Goal: Task Accomplishment & Management: Manage account settings

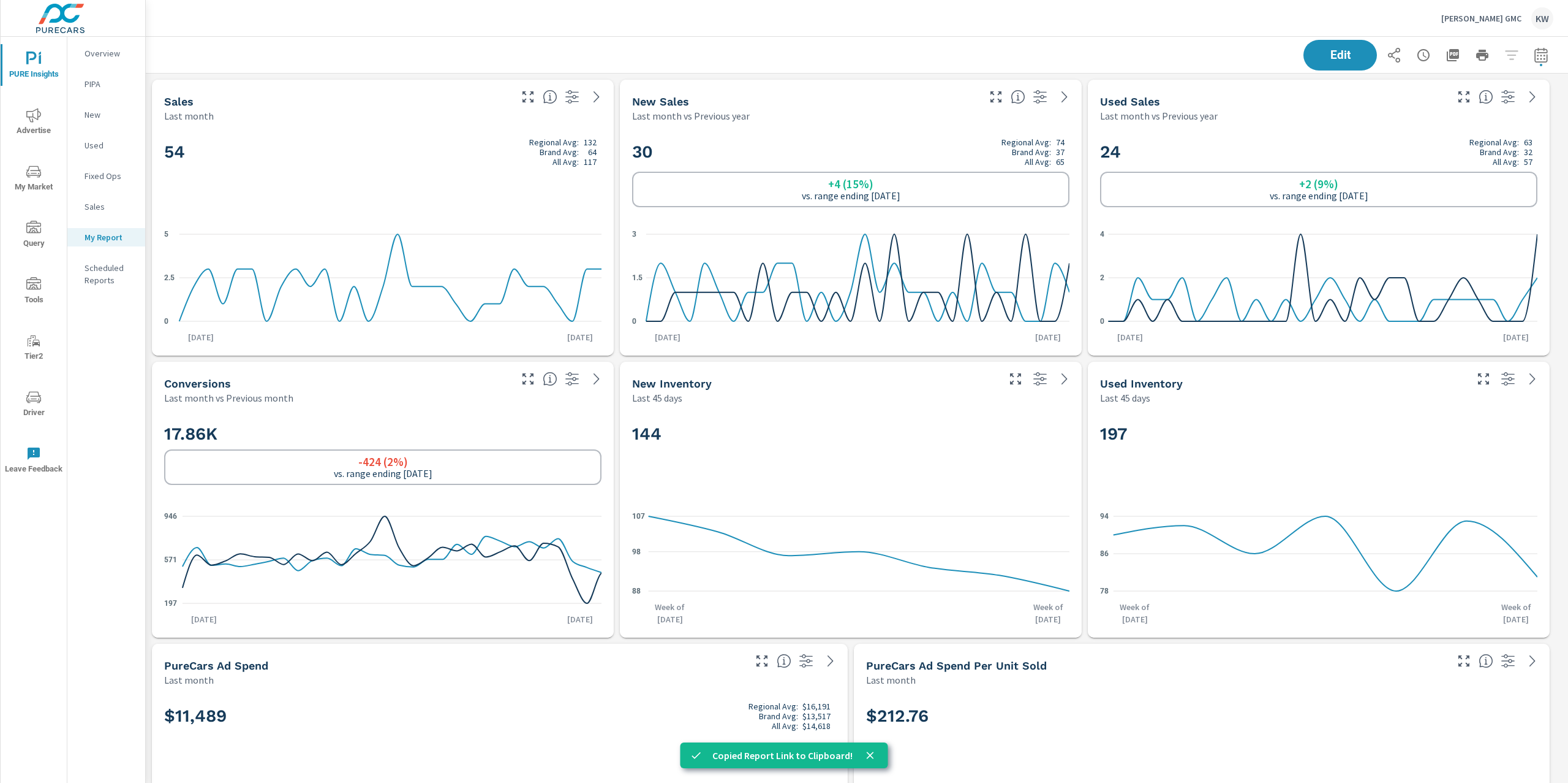
scroll to position [5671, 1436]
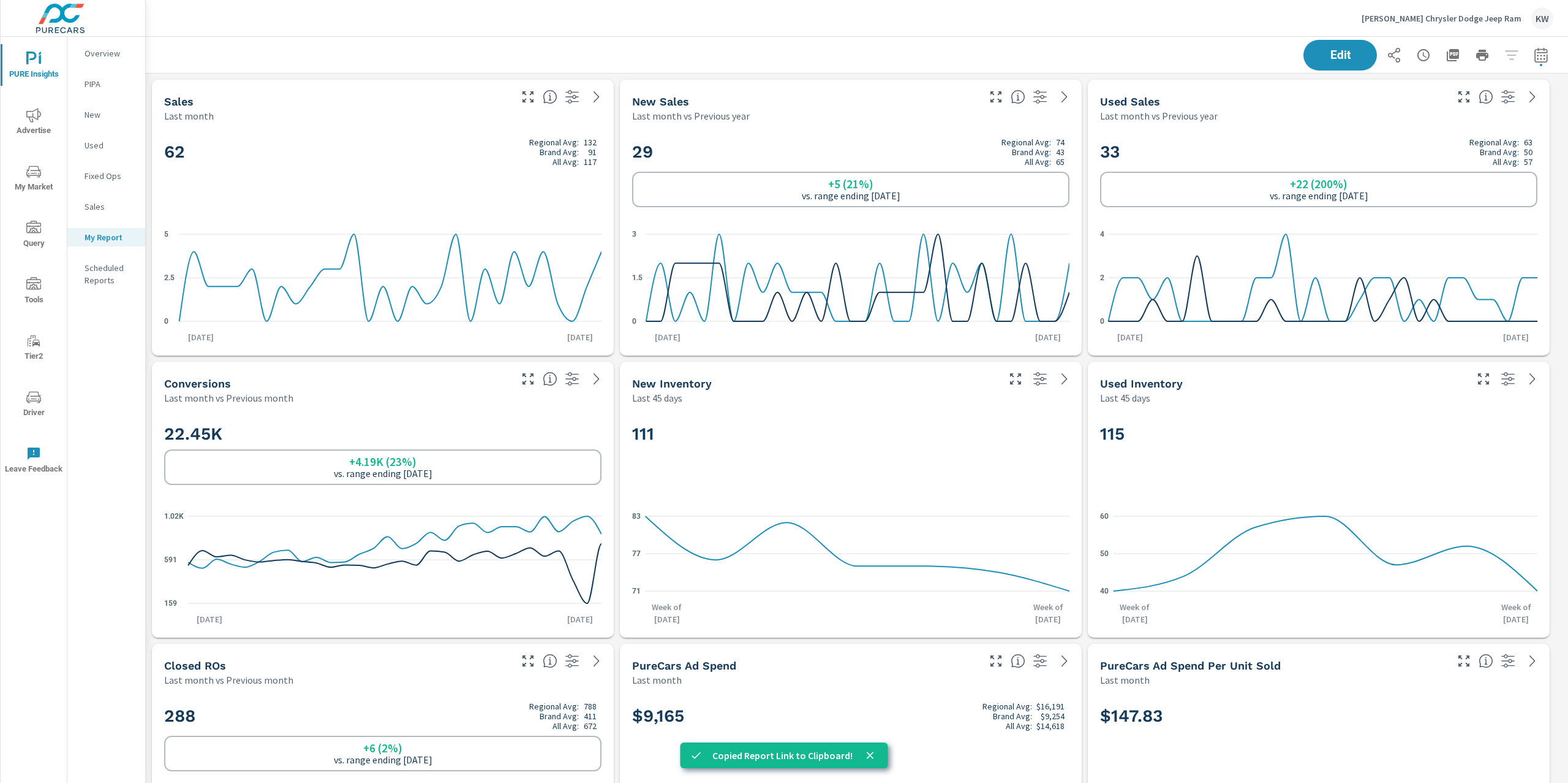
scroll to position [5811, 1436]
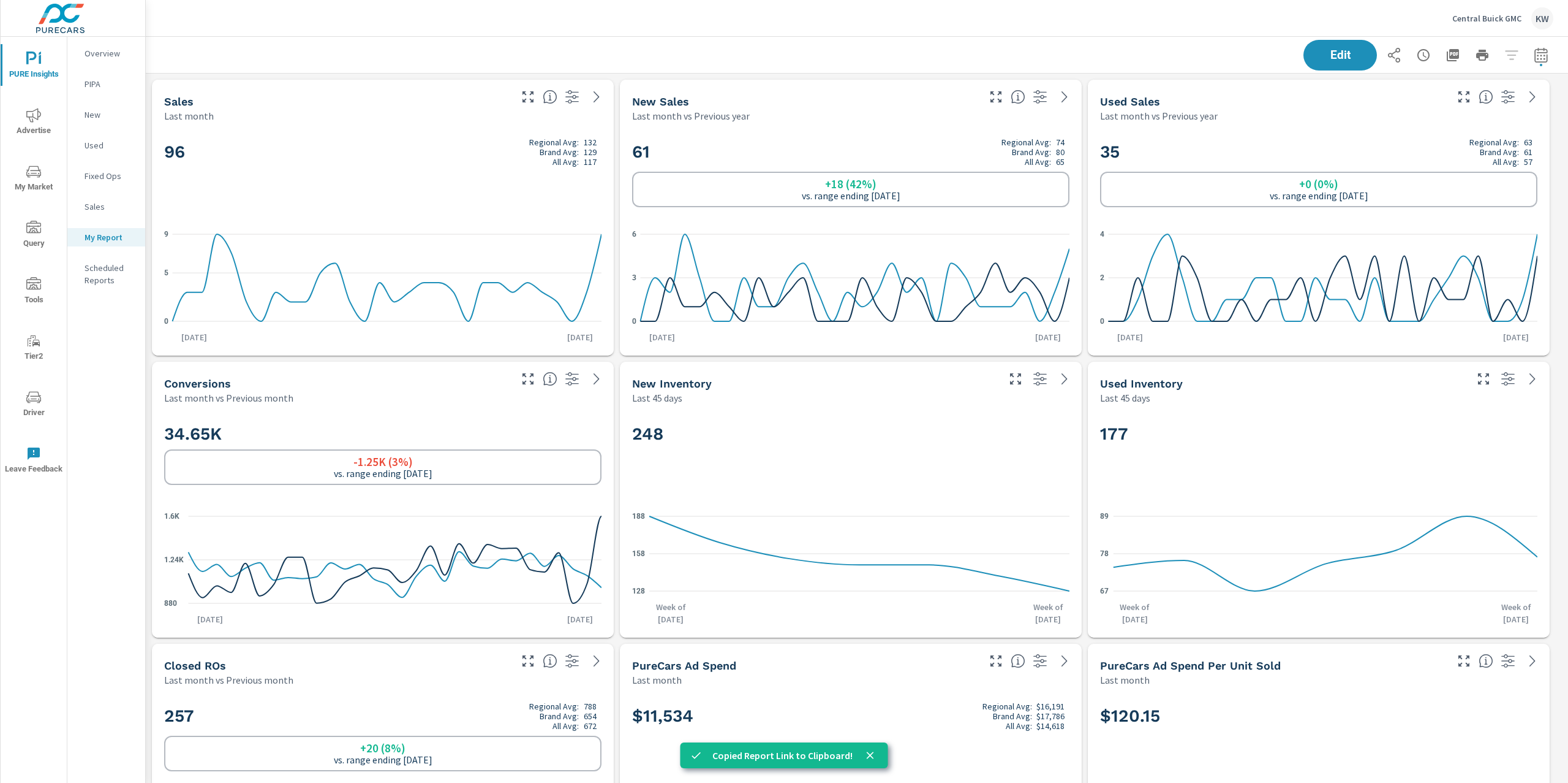
scroll to position [6939, 1436]
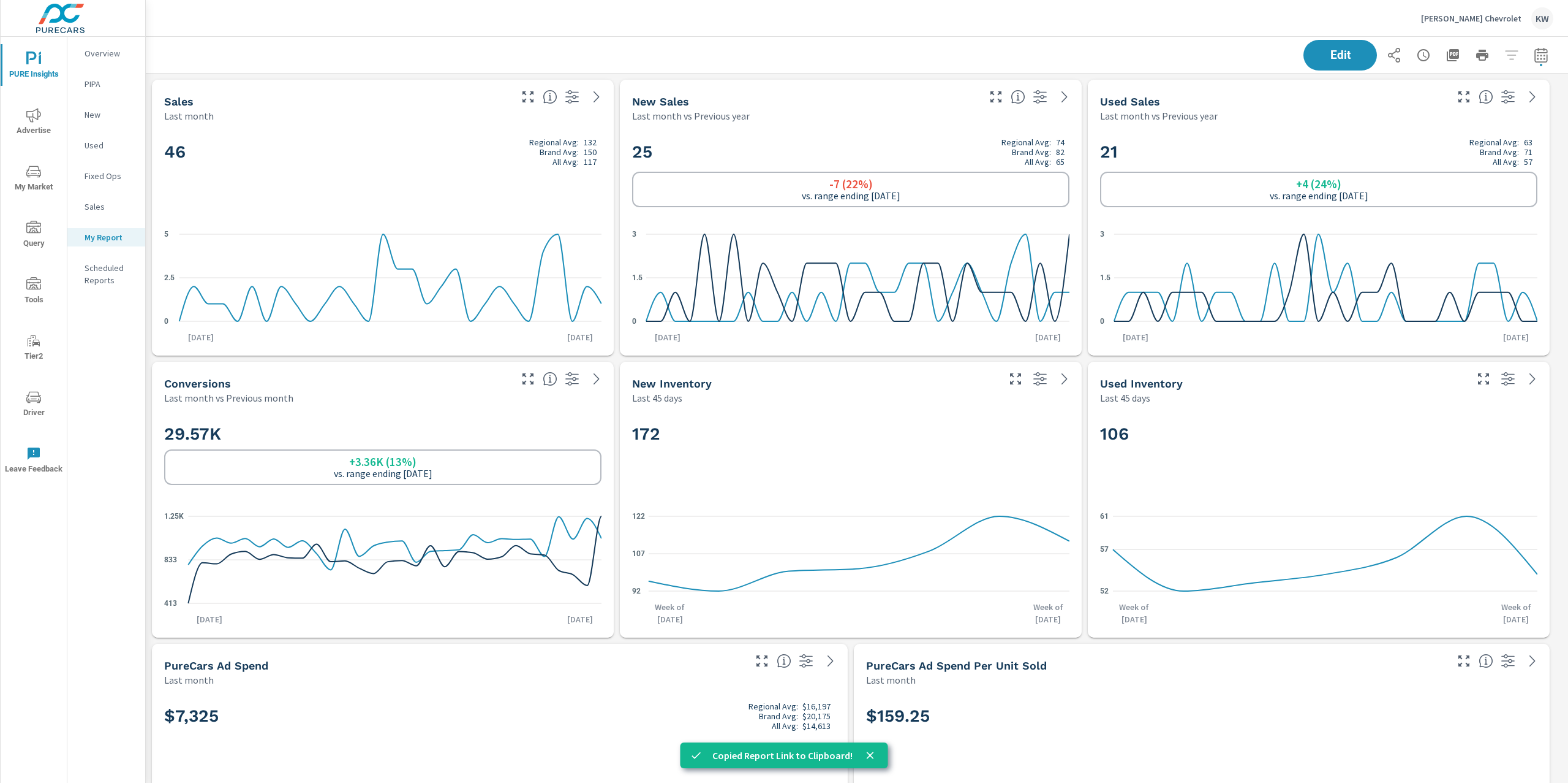
scroll to position [5811, 1436]
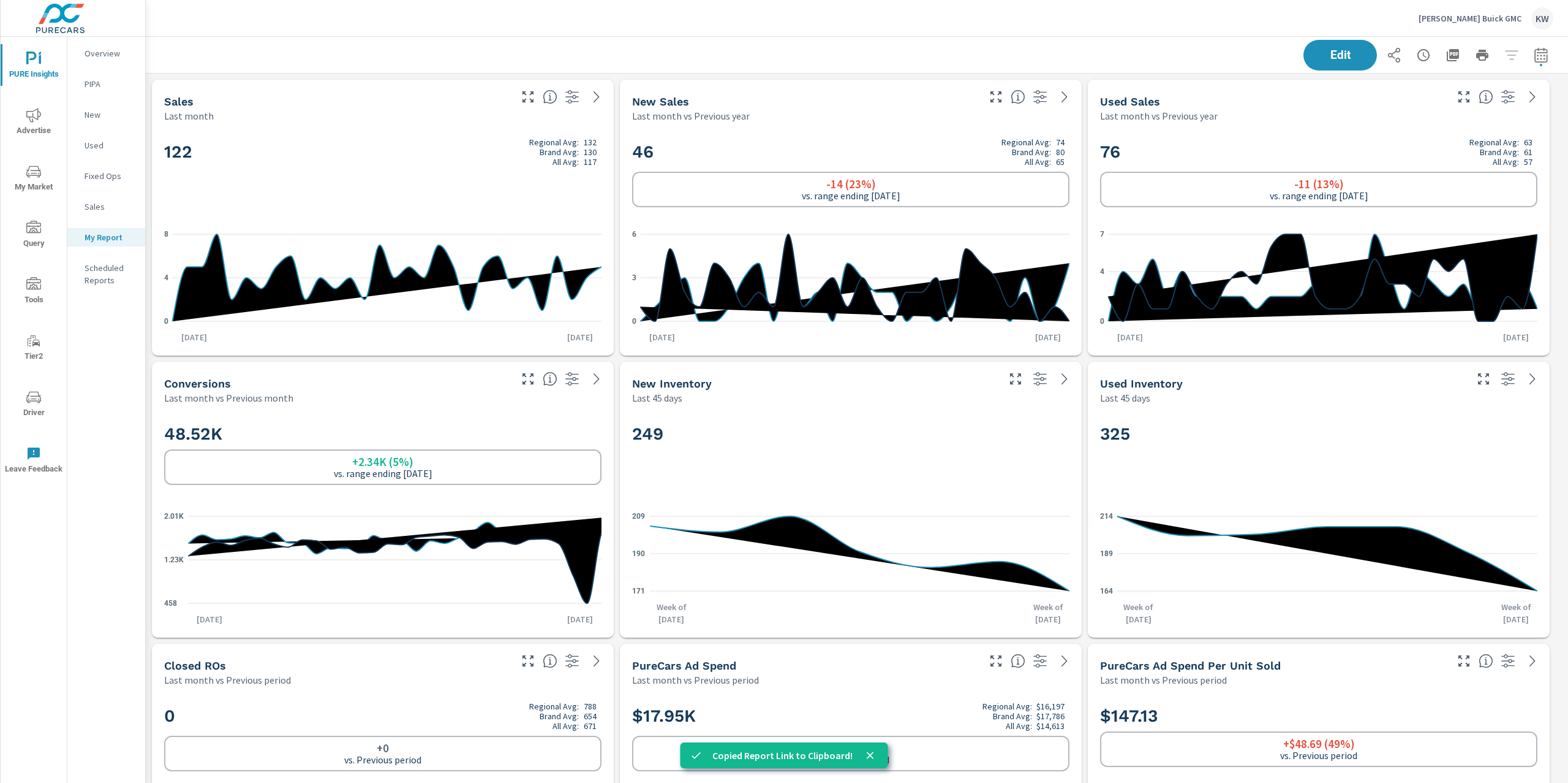
scroll to position [5671, 1436]
click at [1478, 13] on p "[PERSON_NAME] Buick GMC" at bounding box center [1470, 18] width 102 height 11
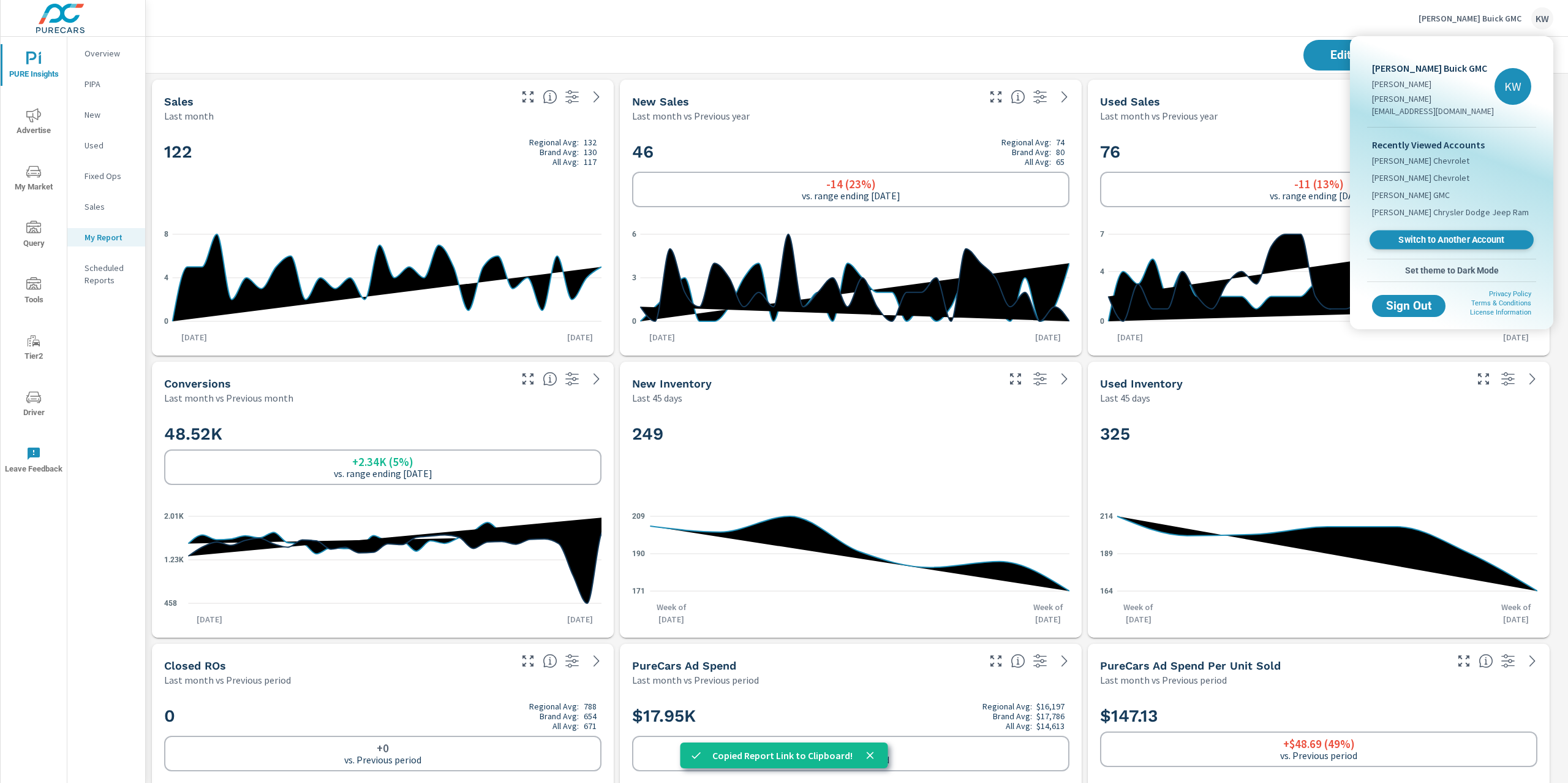
click at [1457, 234] on span "Switch to Another Account" at bounding box center [1452, 240] width 151 height 12
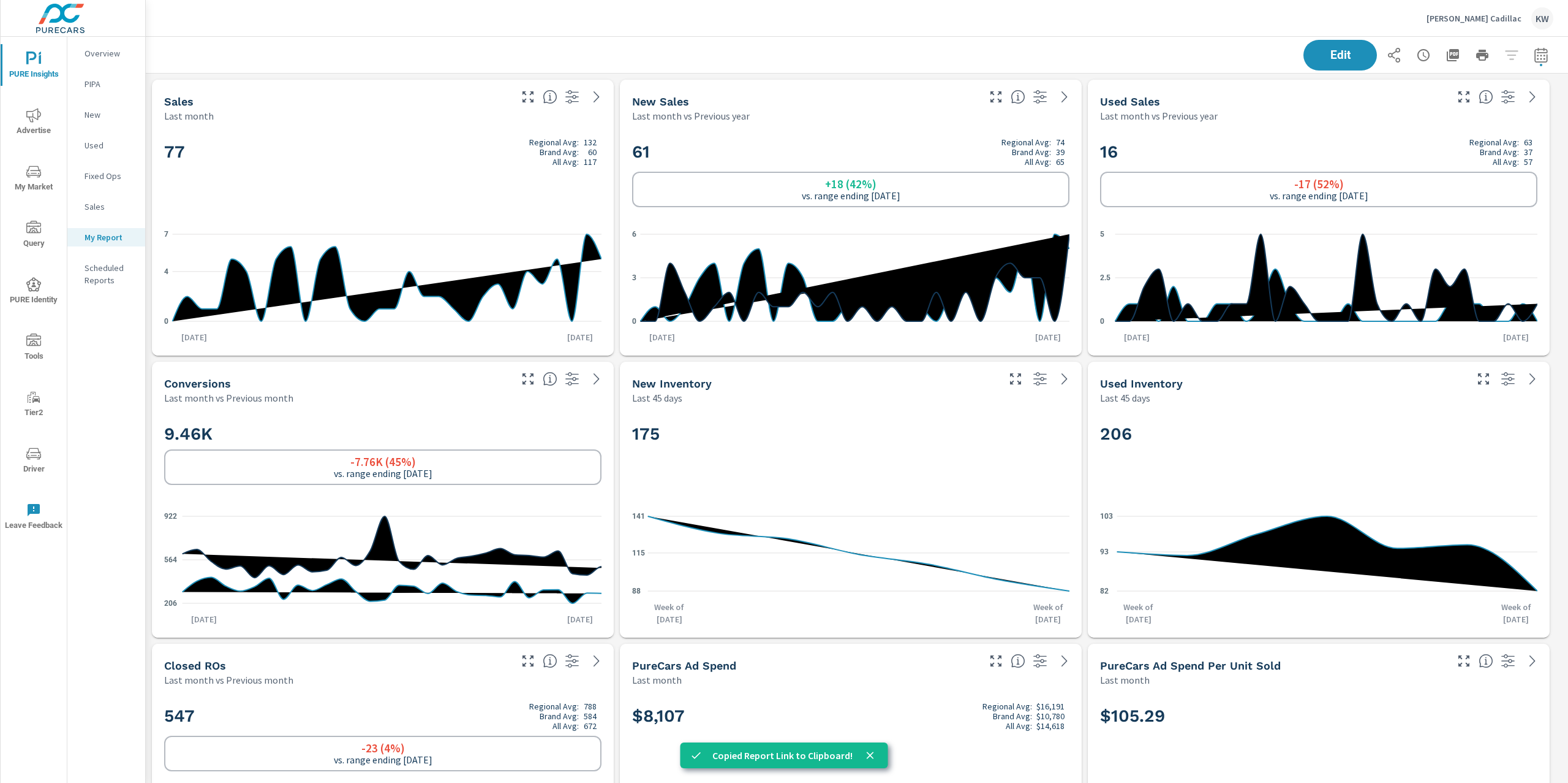
scroll to position [5671, 1436]
click at [1489, 18] on p "Huston Cadillac" at bounding box center [1474, 18] width 95 height 11
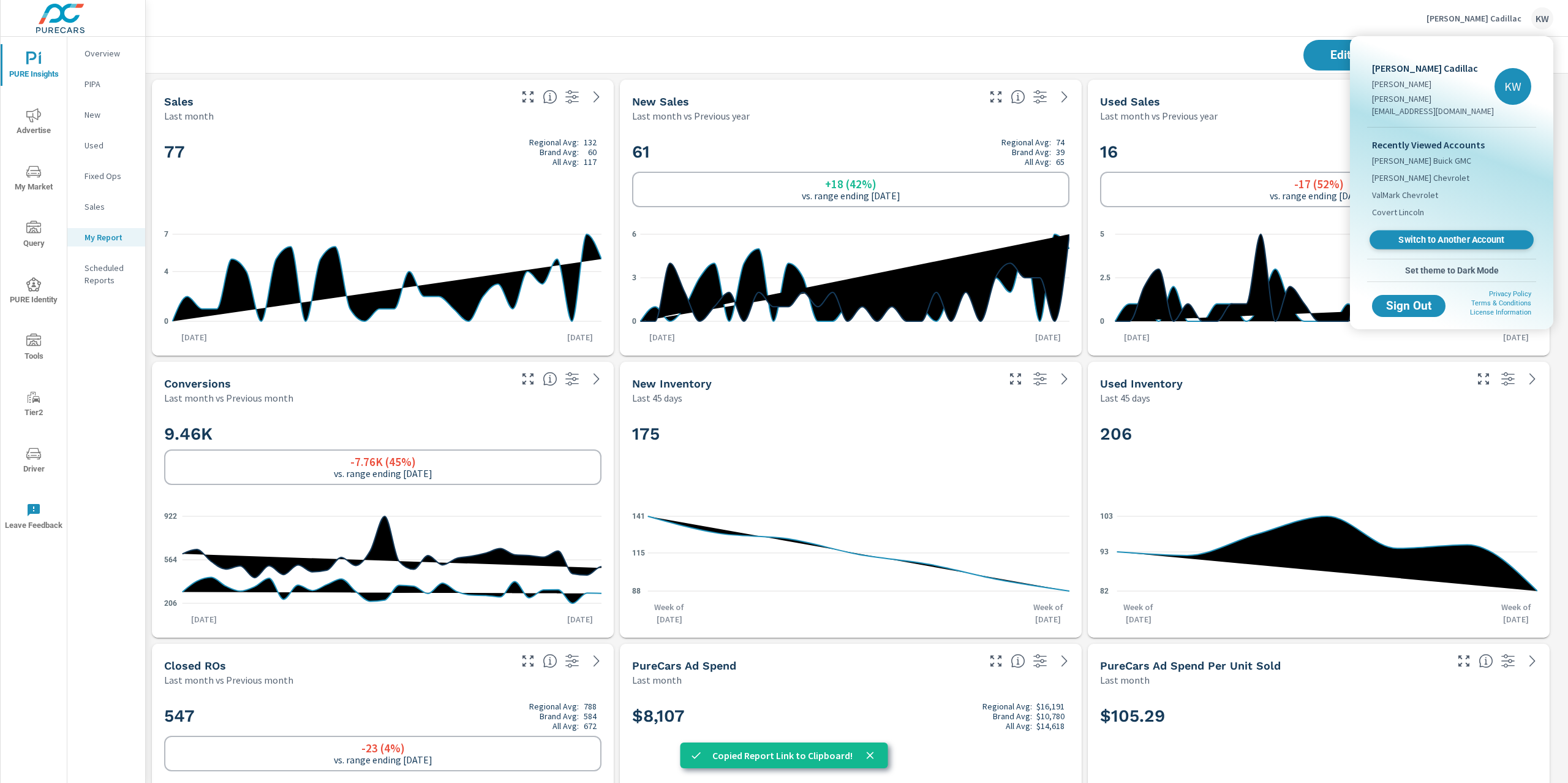
click at [1444, 233] on link "Switch to Another Account" at bounding box center [1451, 240] width 164 height 19
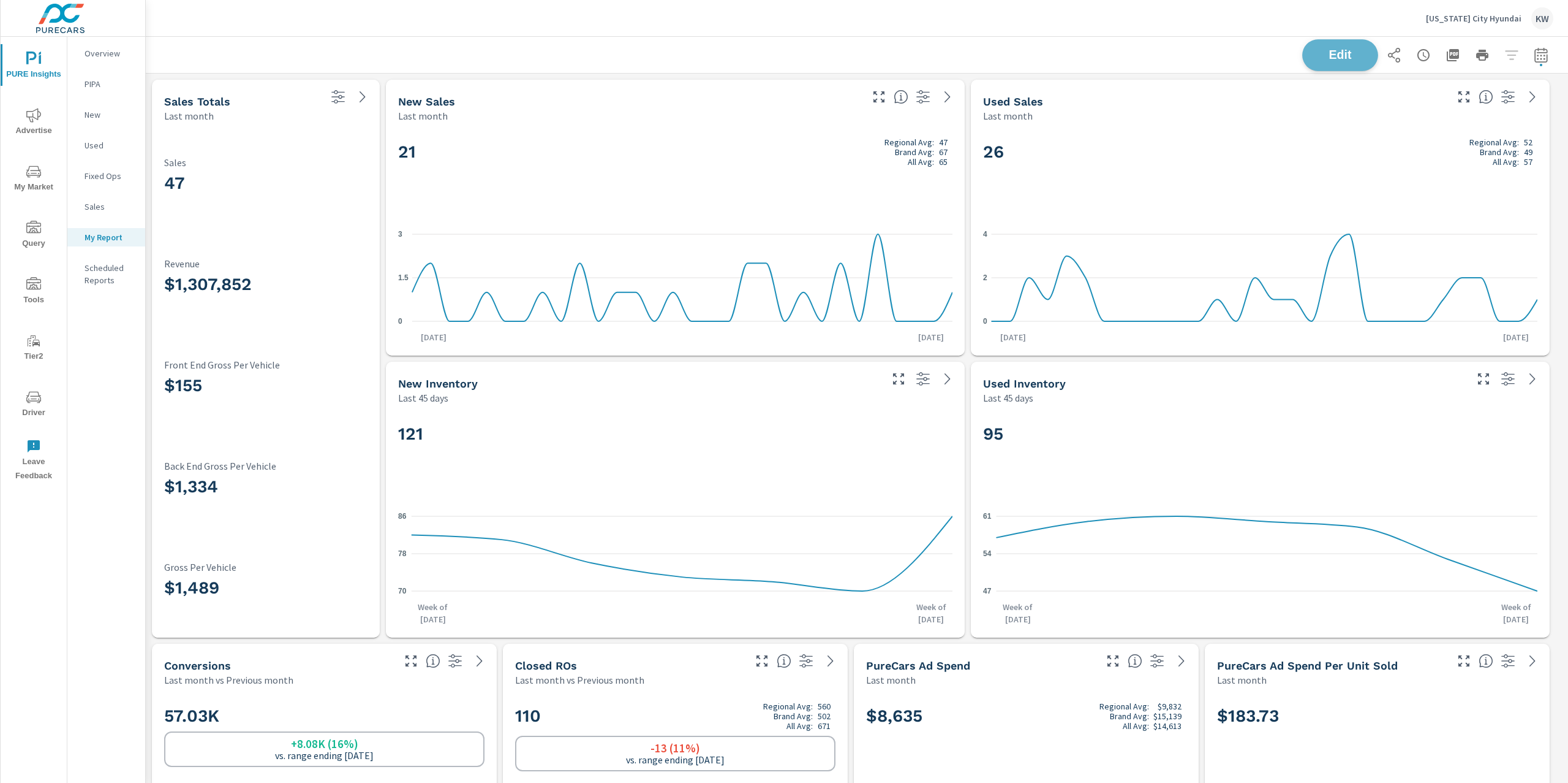
click at [1333, 44] on button "Edit" at bounding box center [1340, 54] width 76 height 32
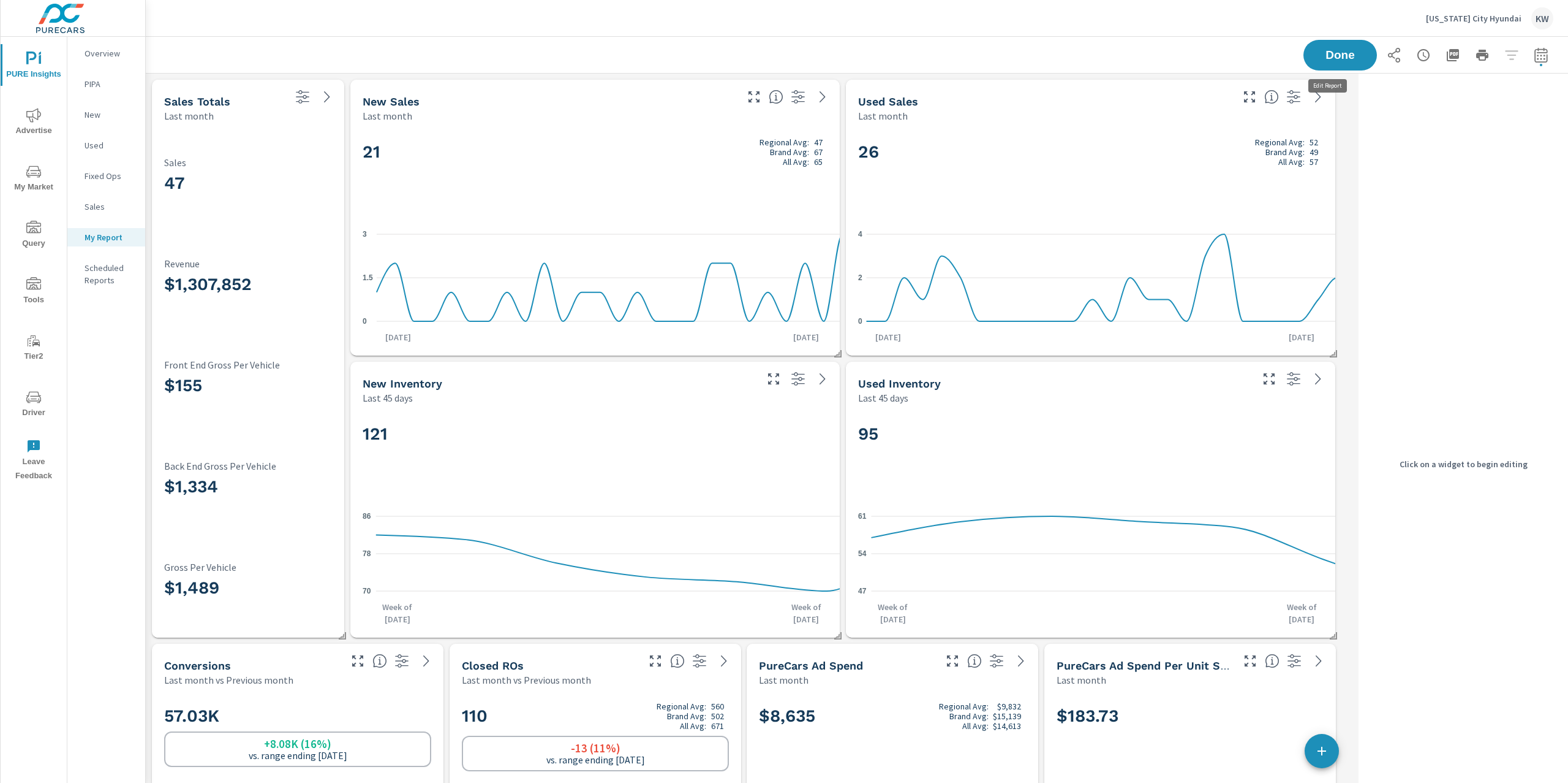
scroll to position [6, 5]
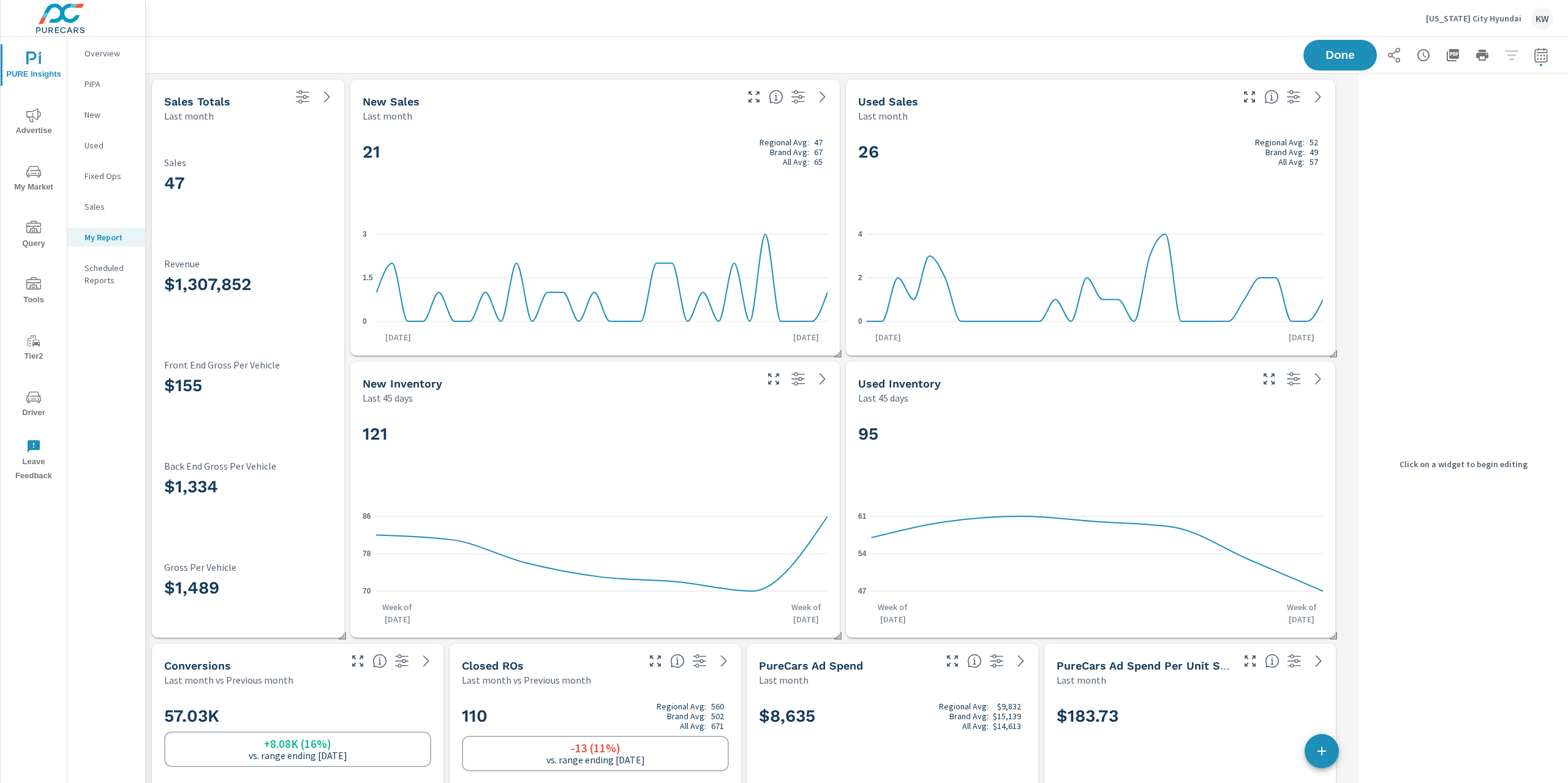
click at [705, 162] on h2 "21 Regional Avg: 47 Brand Avg: 67 All Avg: 65" at bounding box center [595, 152] width 465 height 29
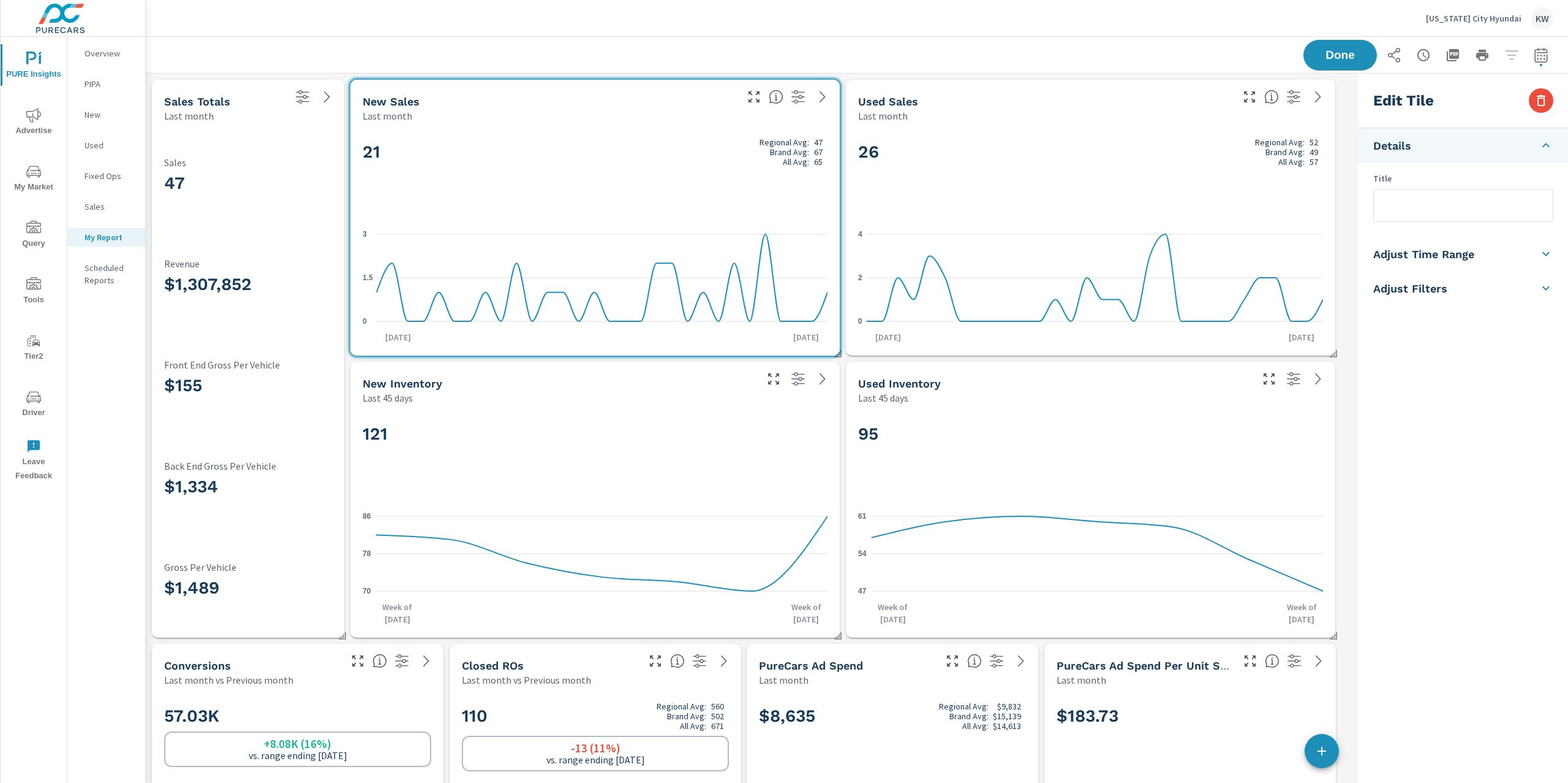
click at [1493, 259] on li "Adjust Time Range" at bounding box center [1463, 254] width 209 height 34
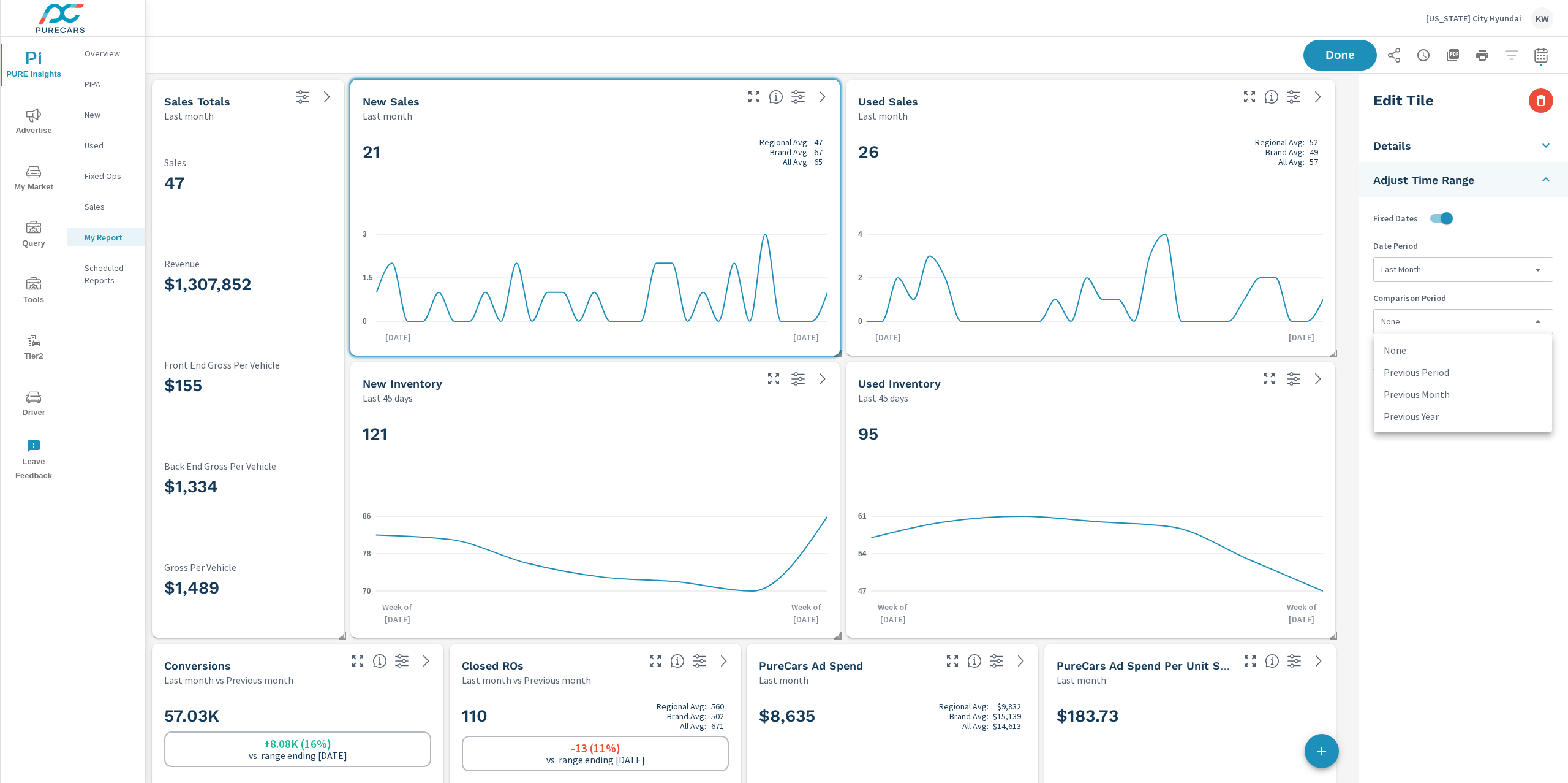
click at [1472, 319] on body "PURE Insights Advertise My Market Query Tools Tier2 Driver Leave Feedback Overv…" at bounding box center [784, 391] width 1568 height 783
click at [1452, 413] on li "Previous Year" at bounding box center [1463, 416] width 179 height 22
type input "lastYear"
click at [1205, 170] on div "26 Regional Avg: 52 Brand Avg: 49 All Avg: 57" at bounding box center [1090, 172] width 465 height 74
checkbox input "false"
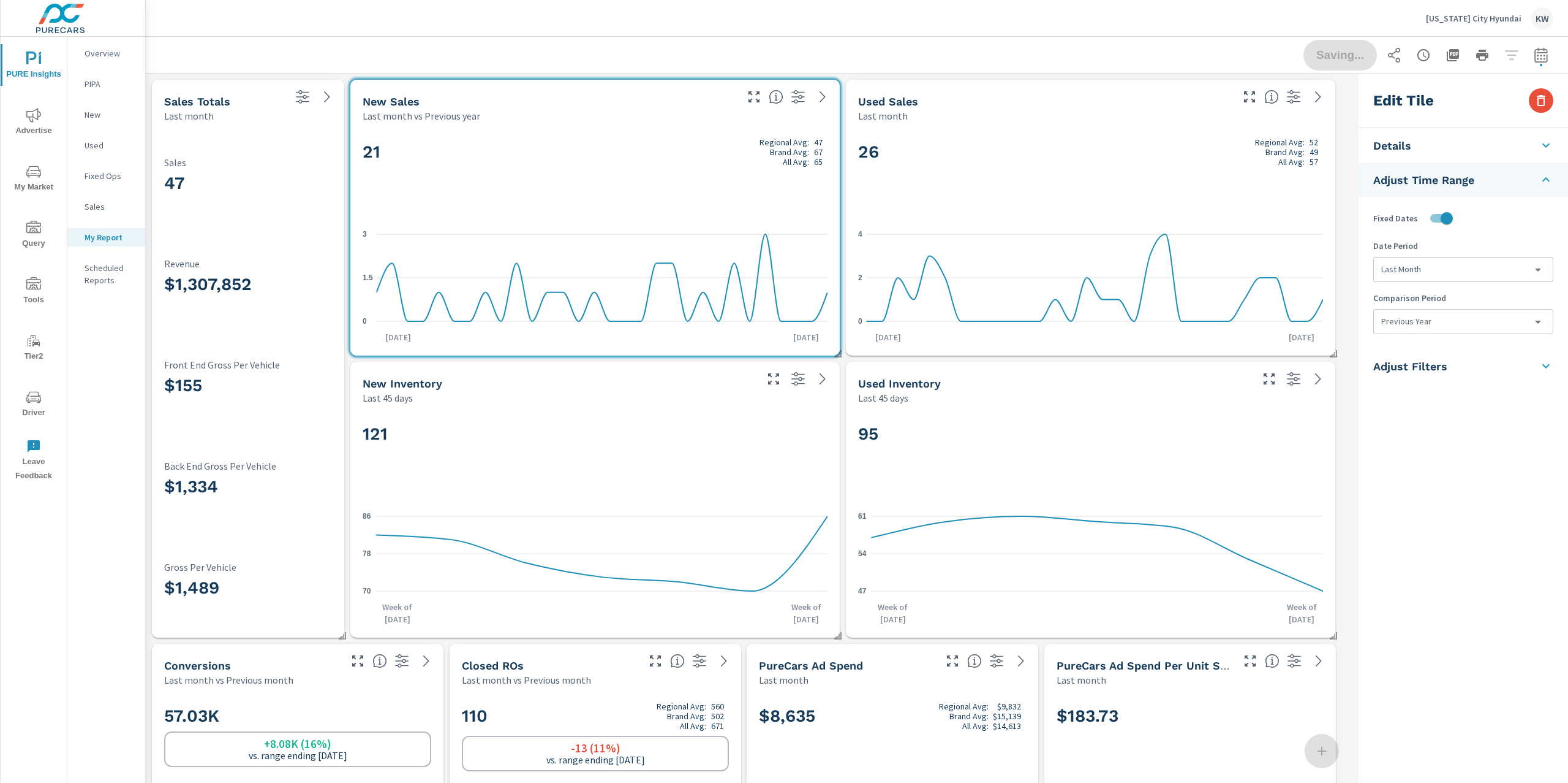
type input "last30Days"
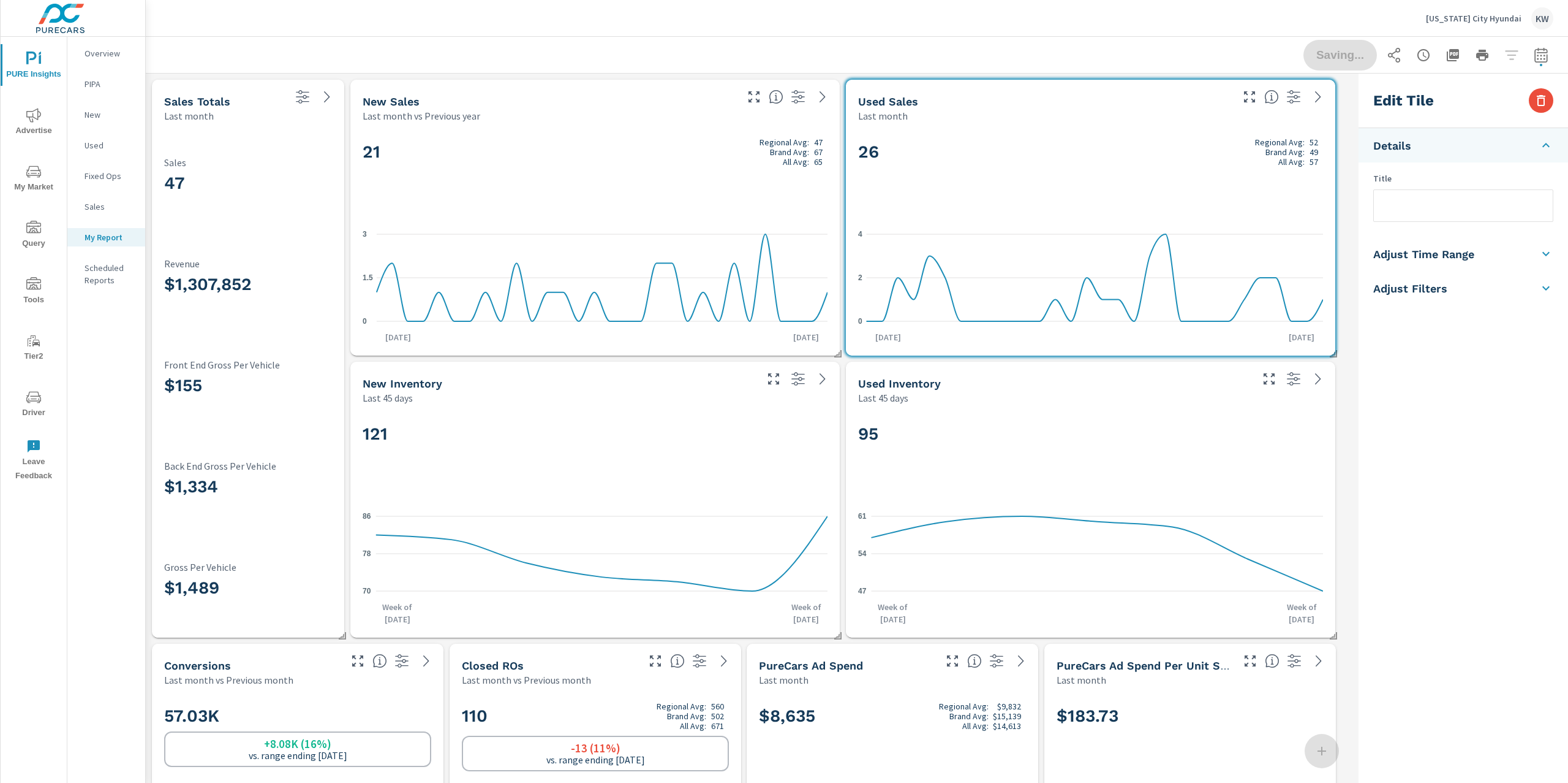
click at [1491, 258] on li "Adjust Time Range" at bounding box center [1463, 254] width 209 height 34
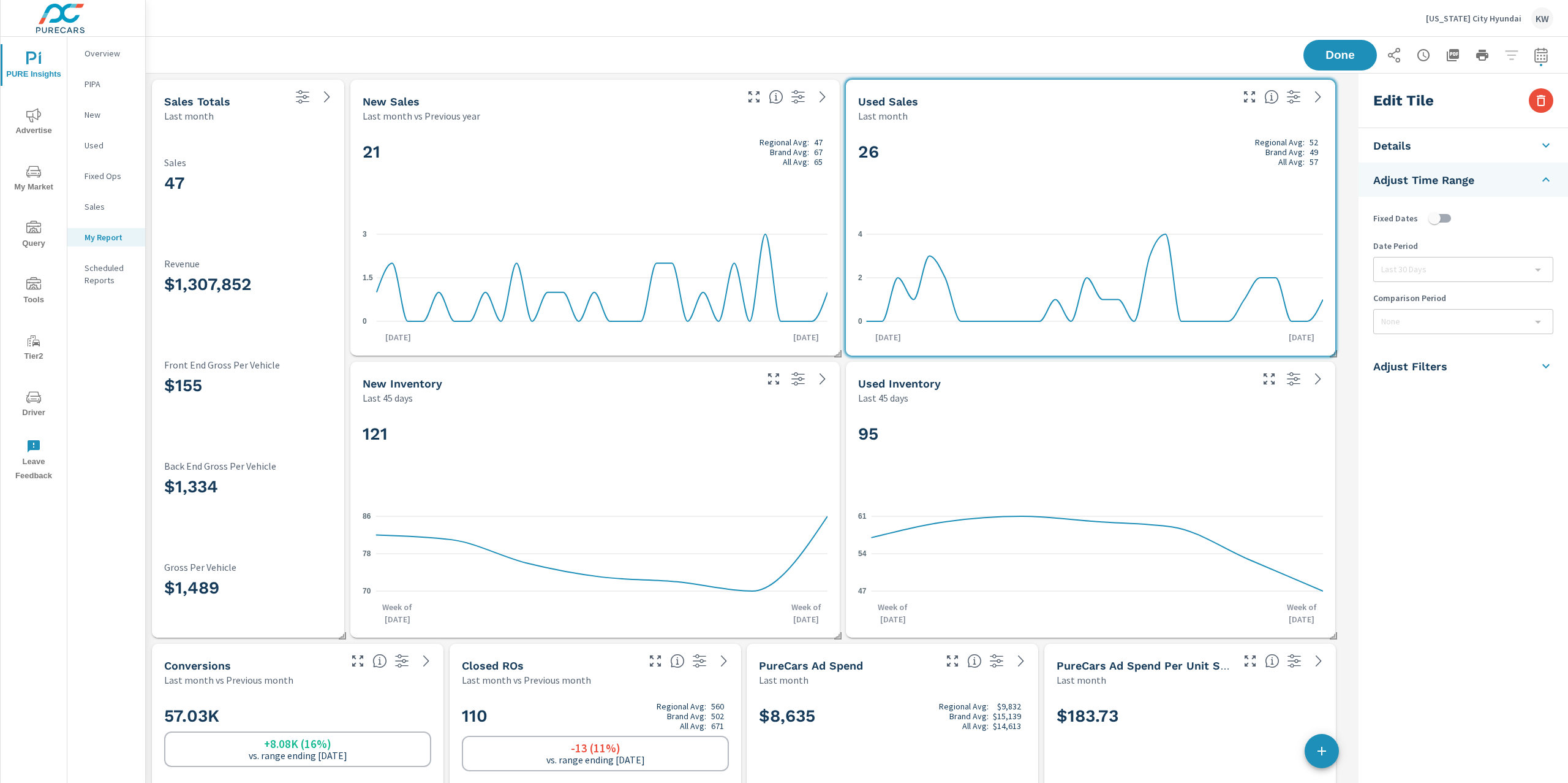
click at [1451, 219] on input "checkbox" at bounding box center [1435, 219] width 70 height 24
checkbox input "true"
click at [1457, 263] on body "PURE Insights Advertise My Market Query Tools Tier2 Driver Leave Feedback Overv…" at bounding box center [784, 391] width 1568 height 783
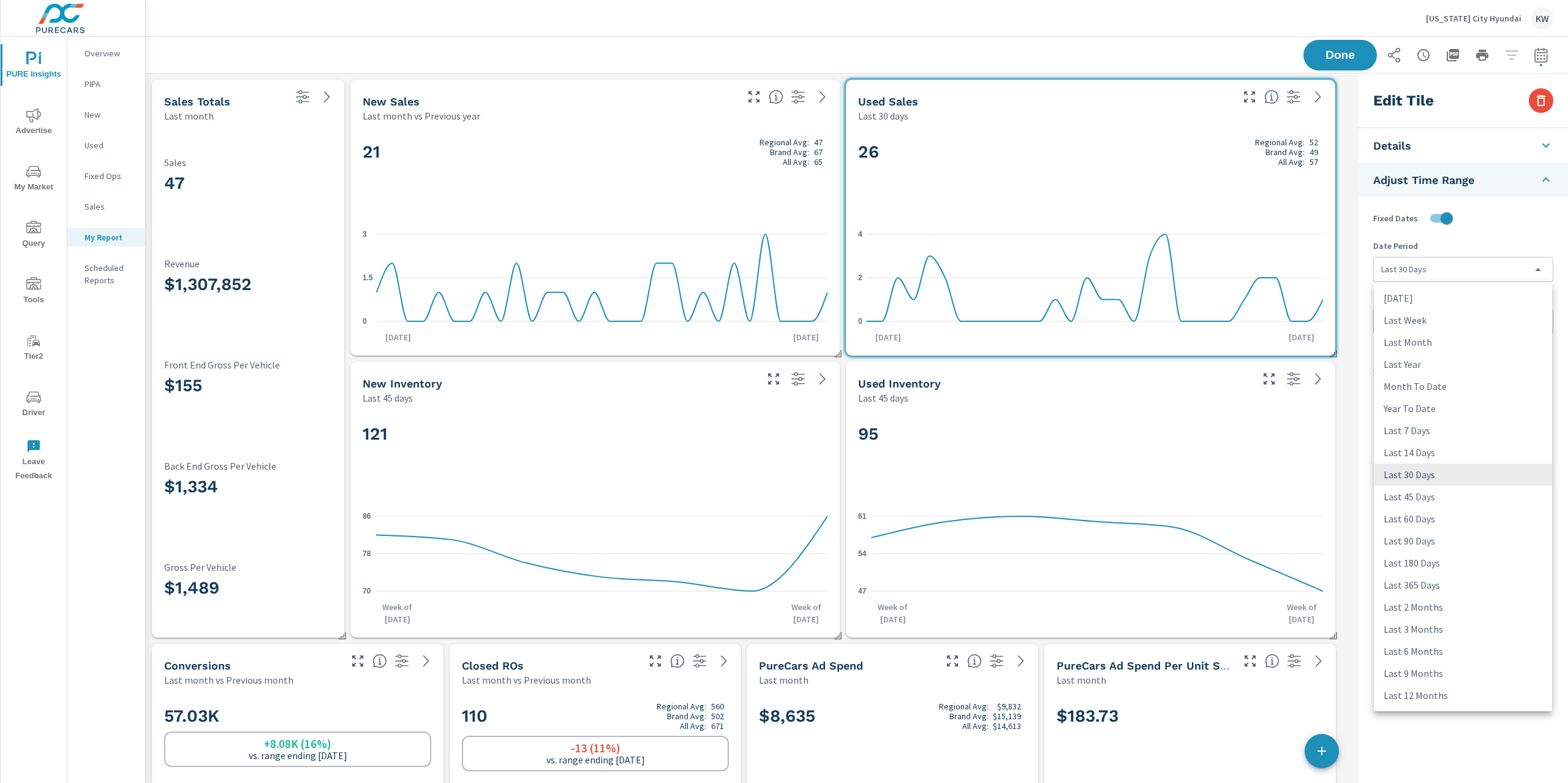
click at [1532, 48] on div at bounding box center [784, 391] width 1568 height 783
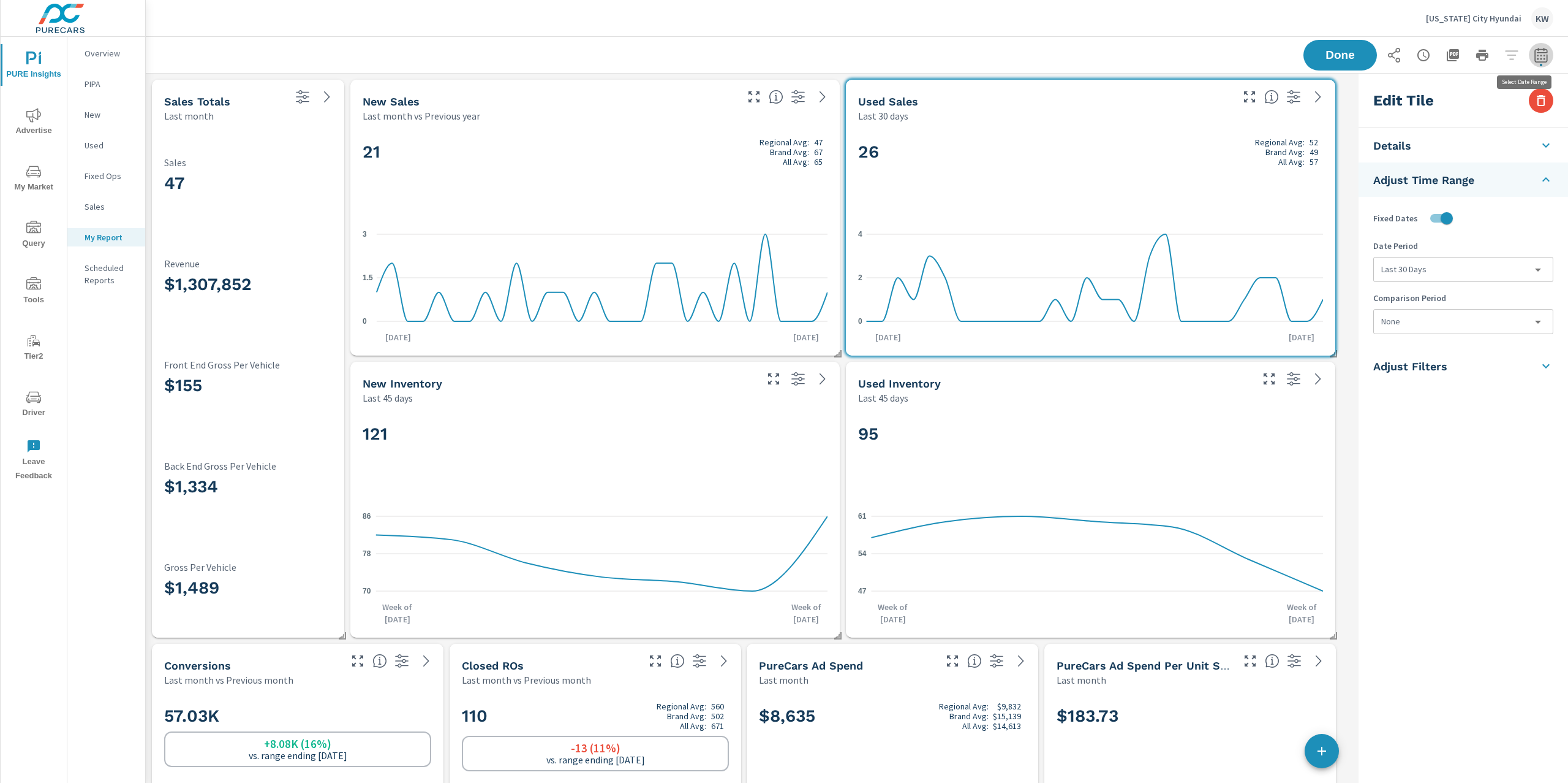
click at [1534, 55] on icon "button" at bounding box center [1542, 55] width 15 height 15
select select "Last month"
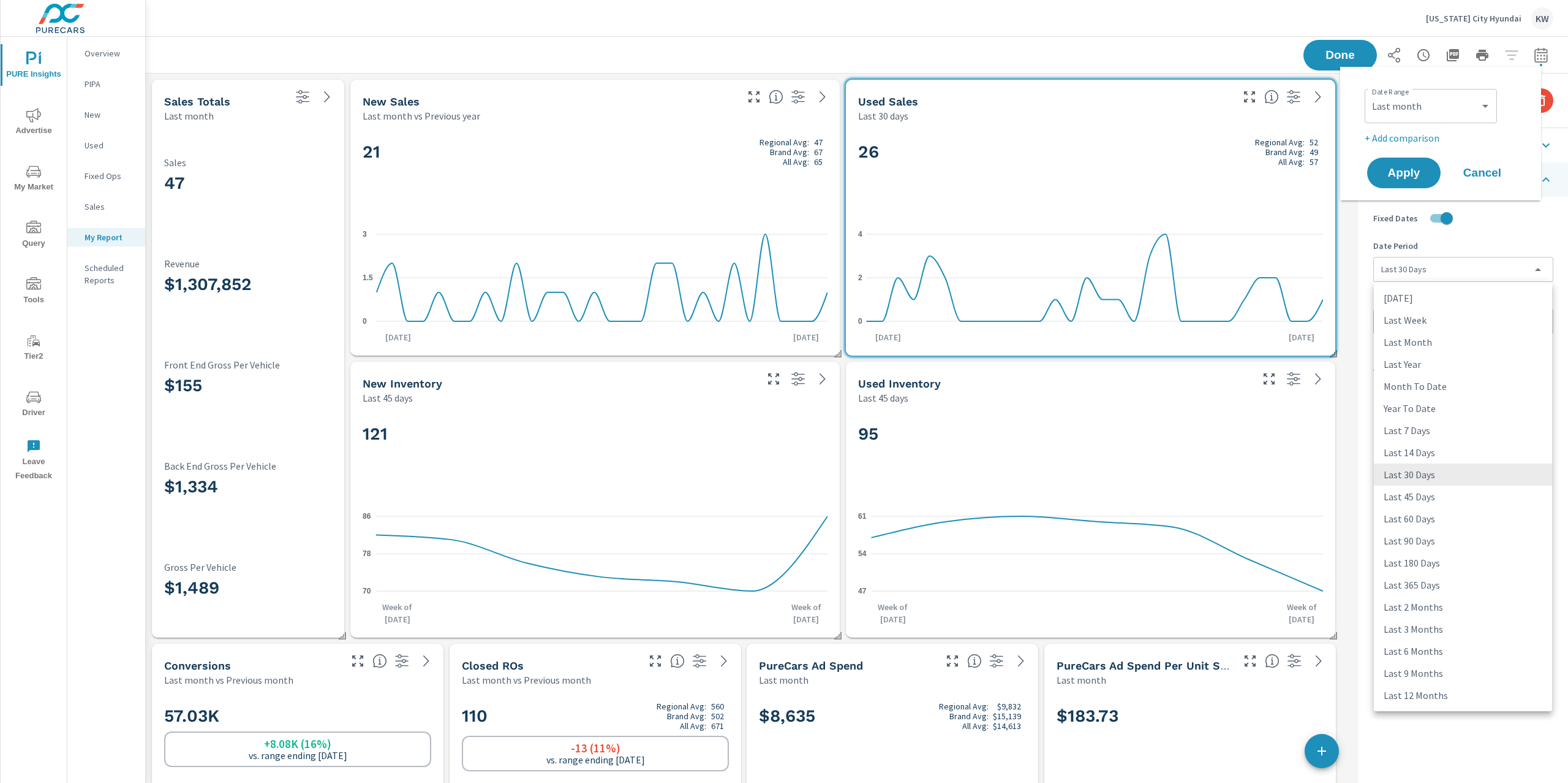
click at [1462, 270] on body "PURE Insights Advertise My Market Query Tools Tier2 Driver Leave Feedback Overv…" at bounding box center [784, 391] width 1568 height 783
click at [1446, 342] on li "Last Month" at bounding box center [1463, 342] width 179 height 22
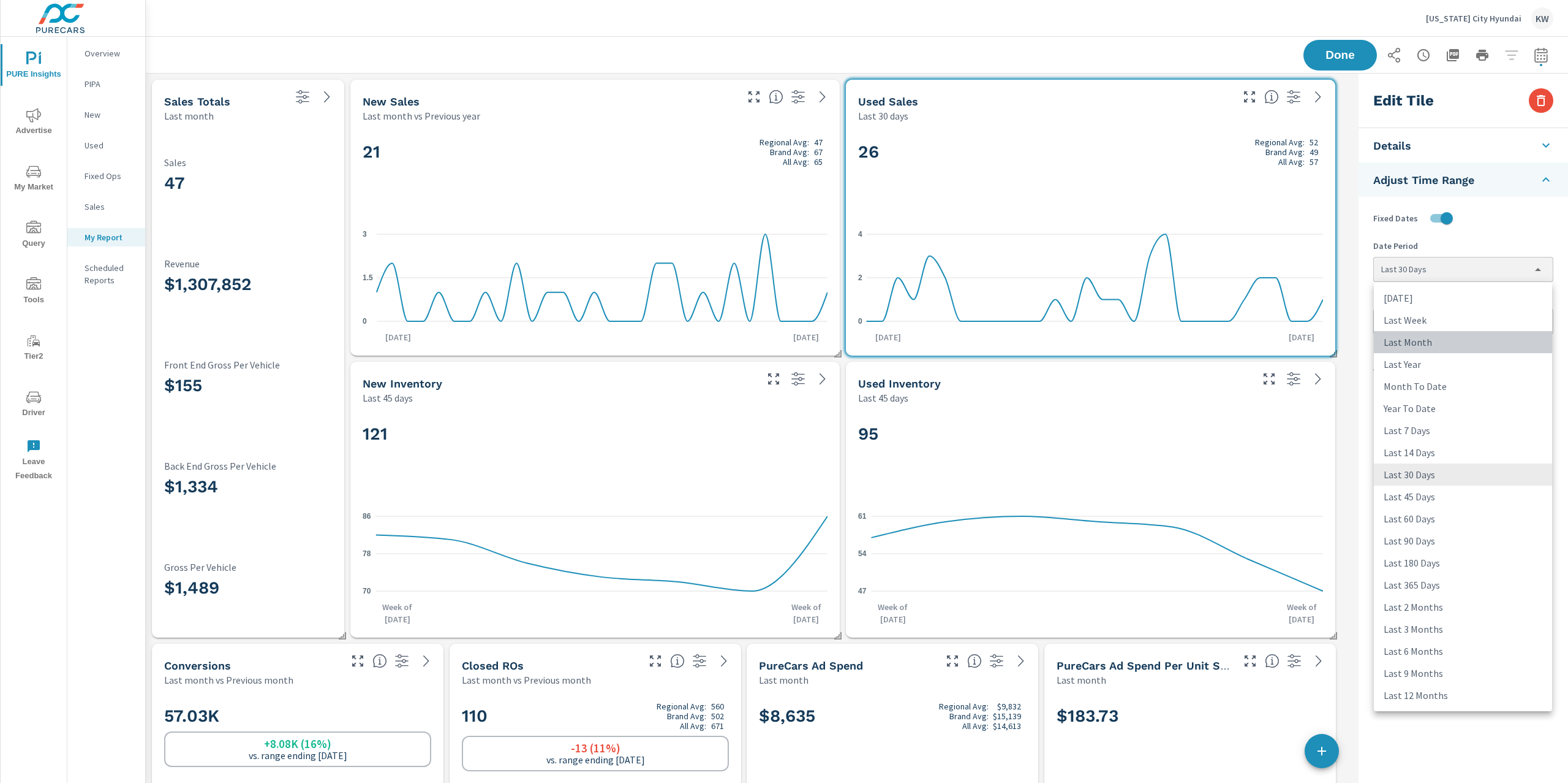
type input "lastMonth"
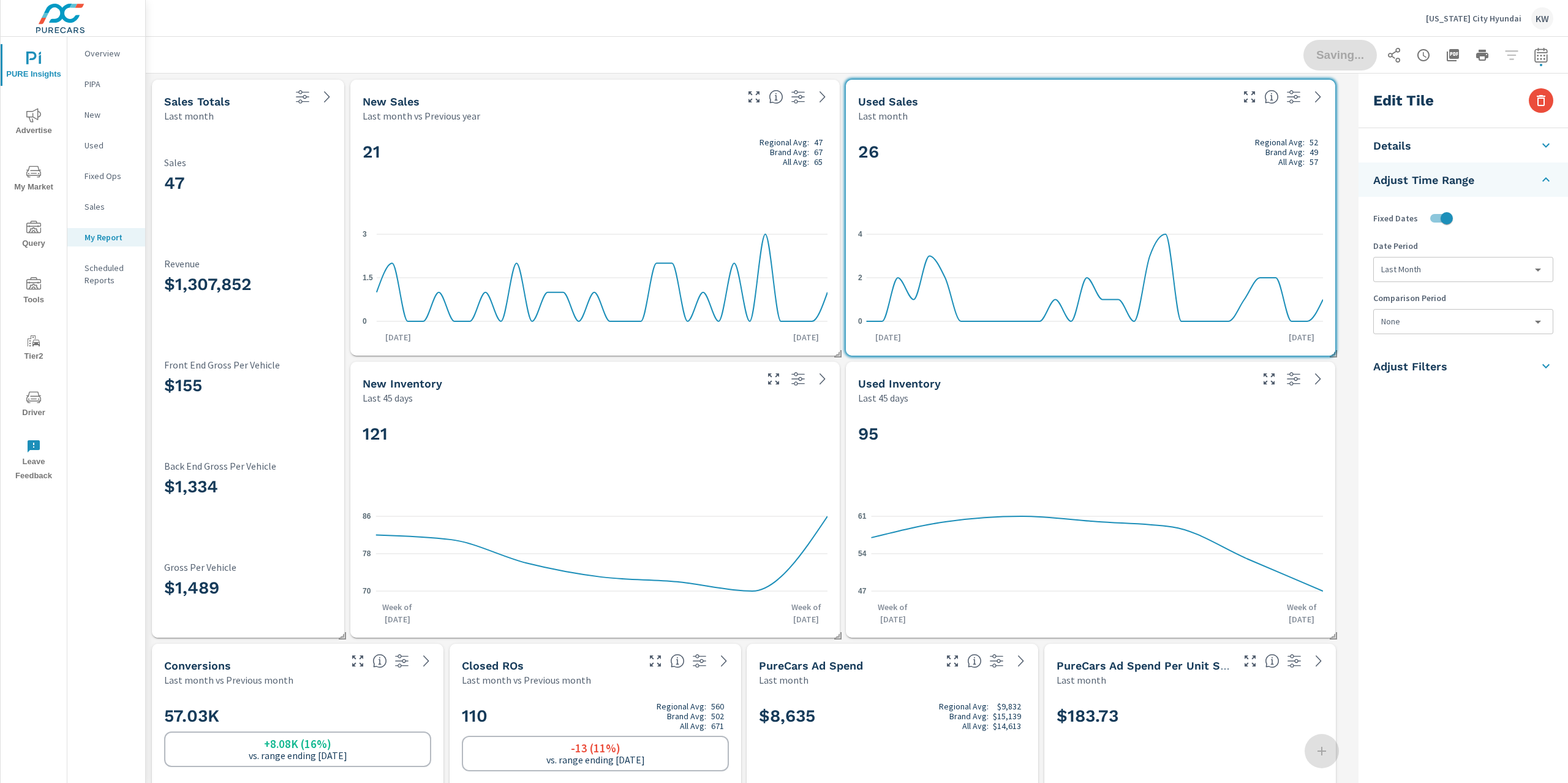
click at [1447, 319] on body "PURE Insights Advertise My Market Query Tools Tier2 Driver Leave Feedback Overv…" at bounding box center [784, 391] width 1568 height 783
click at [1447, 410] on li "Previous Year" at bounding box center [1463, 416] width 179 height 22
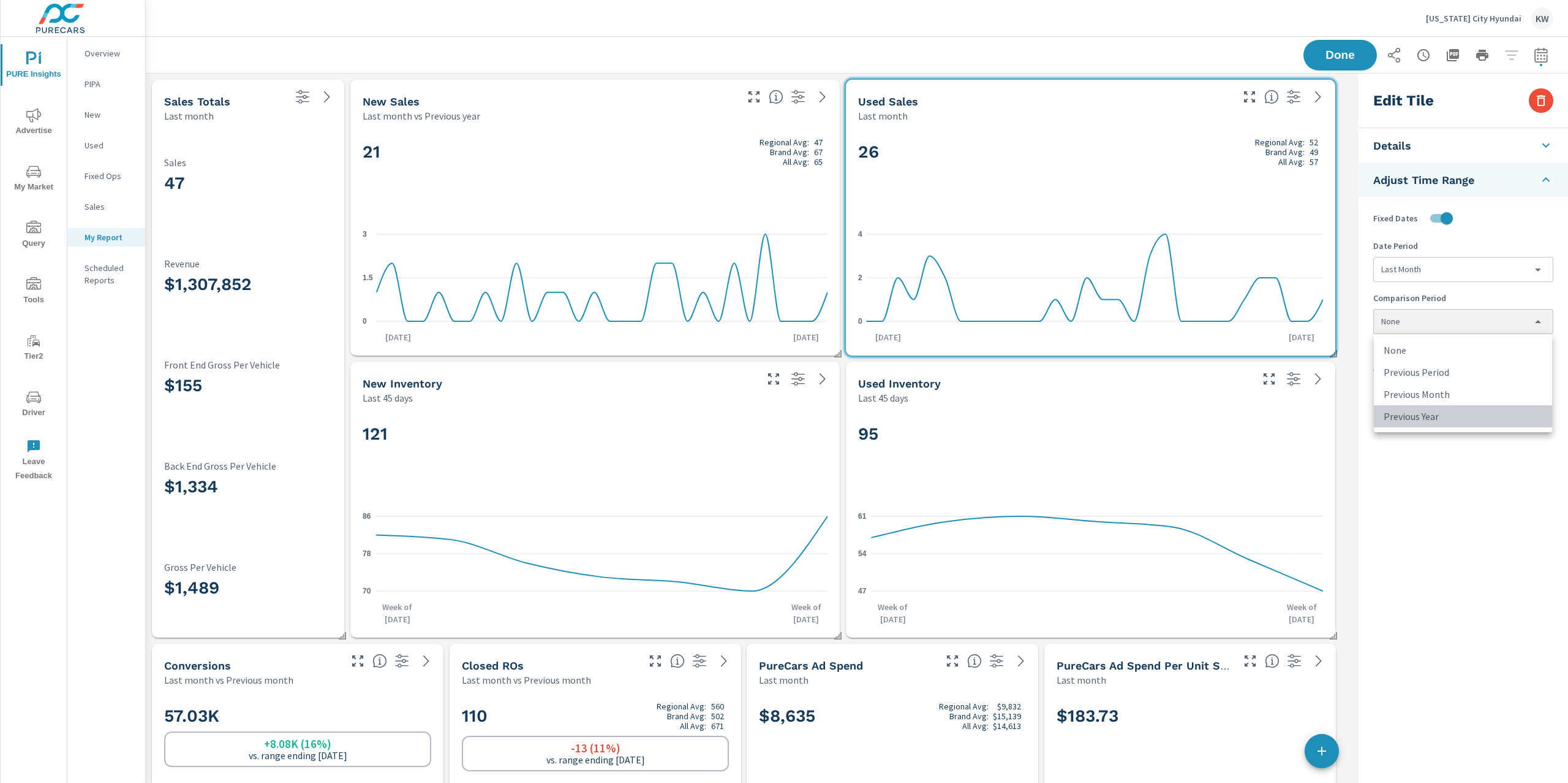
type input "lastYear"
click at [1338, 56] on span "Done" at bounding box center [1339, 54] width 50 height 12
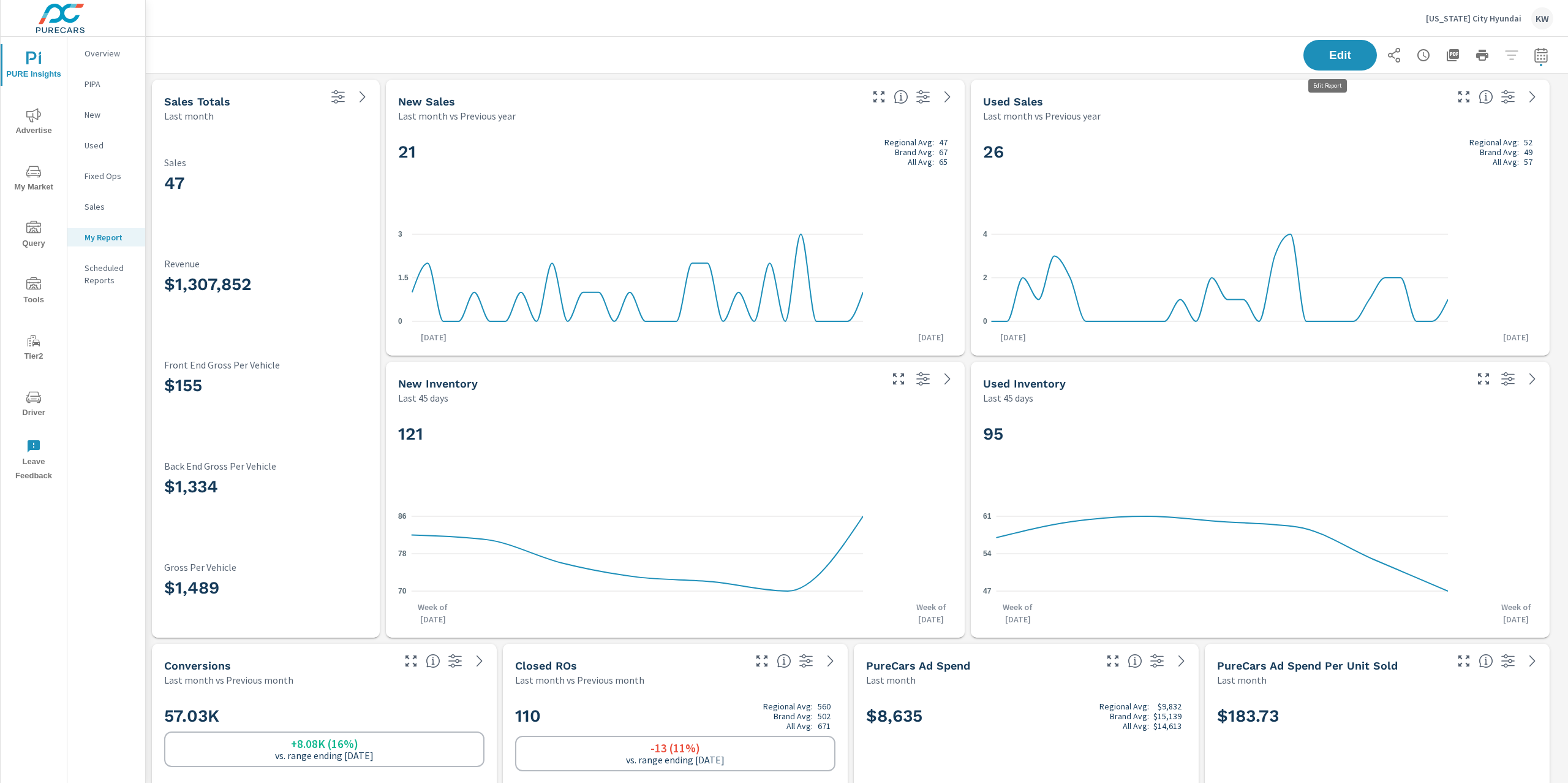
scroll to position [6798, 1436]
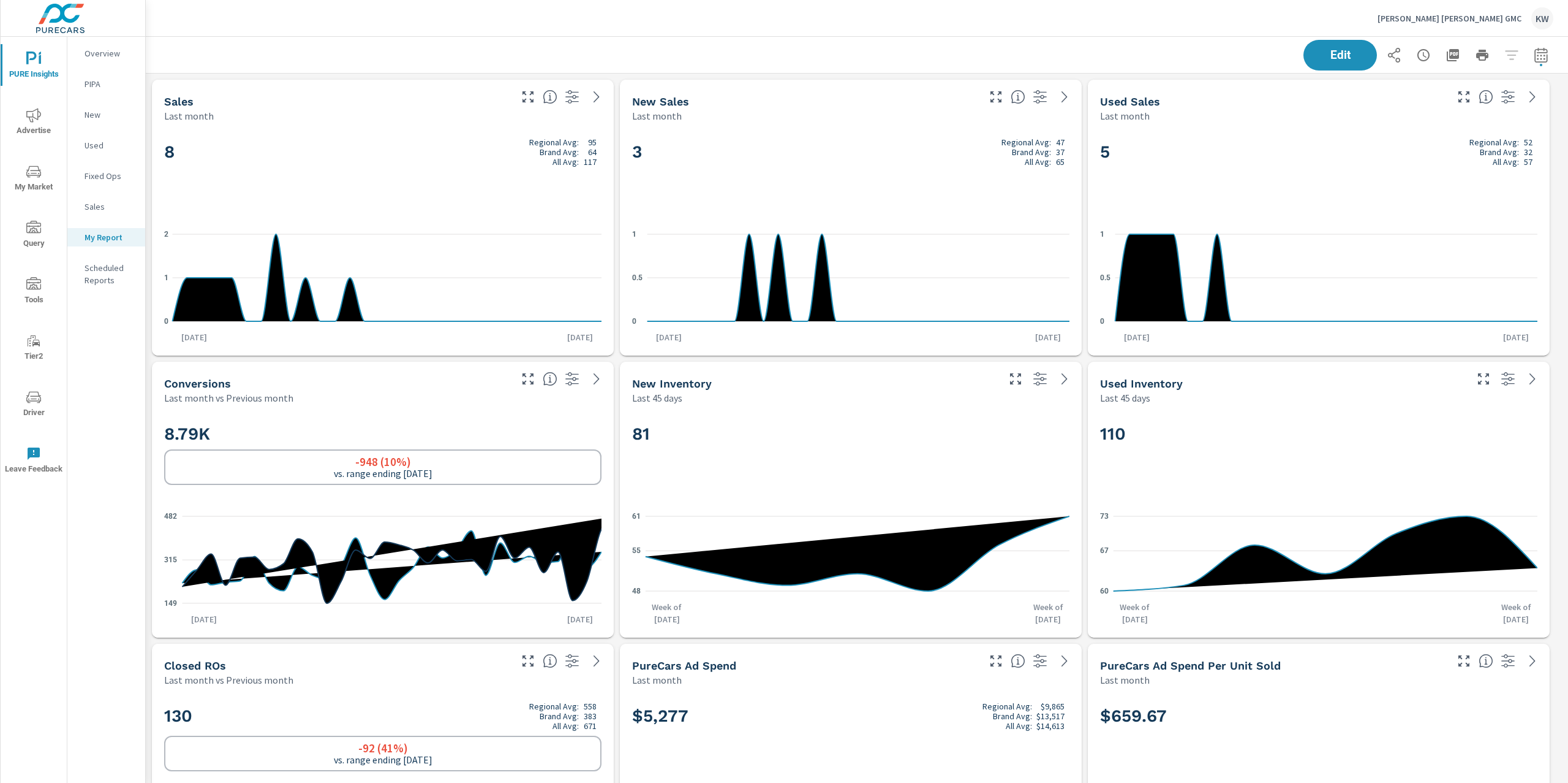
click at [1482, 15] on p "[PERSON_NAME] [PERSON_NAME] GMC" at bounding box center [1449, 18] width 144 height 11
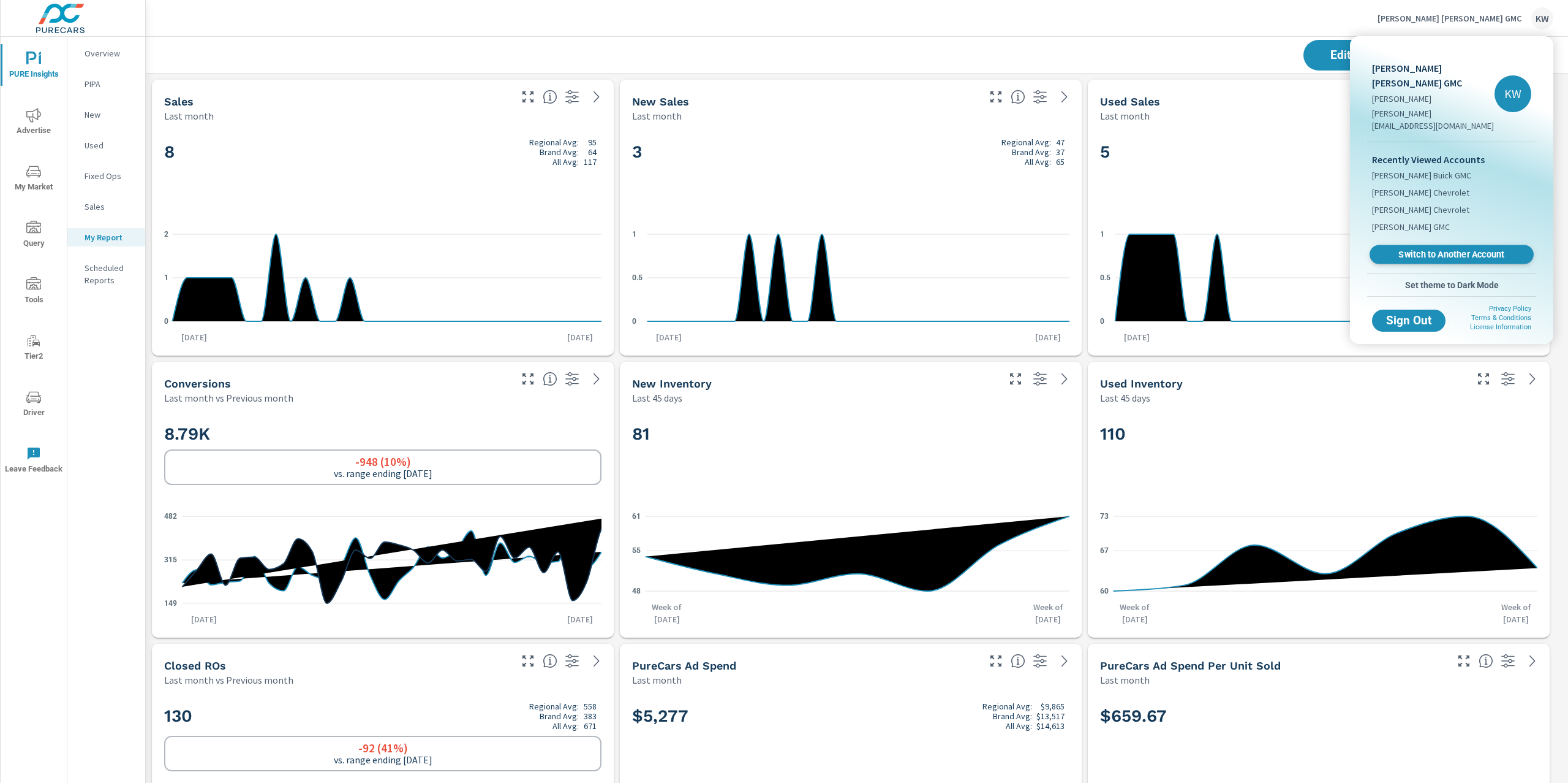
click at [1459, 245] on link "Switch to Another Account" at bounding box center [1451, 254] width 164 height 19
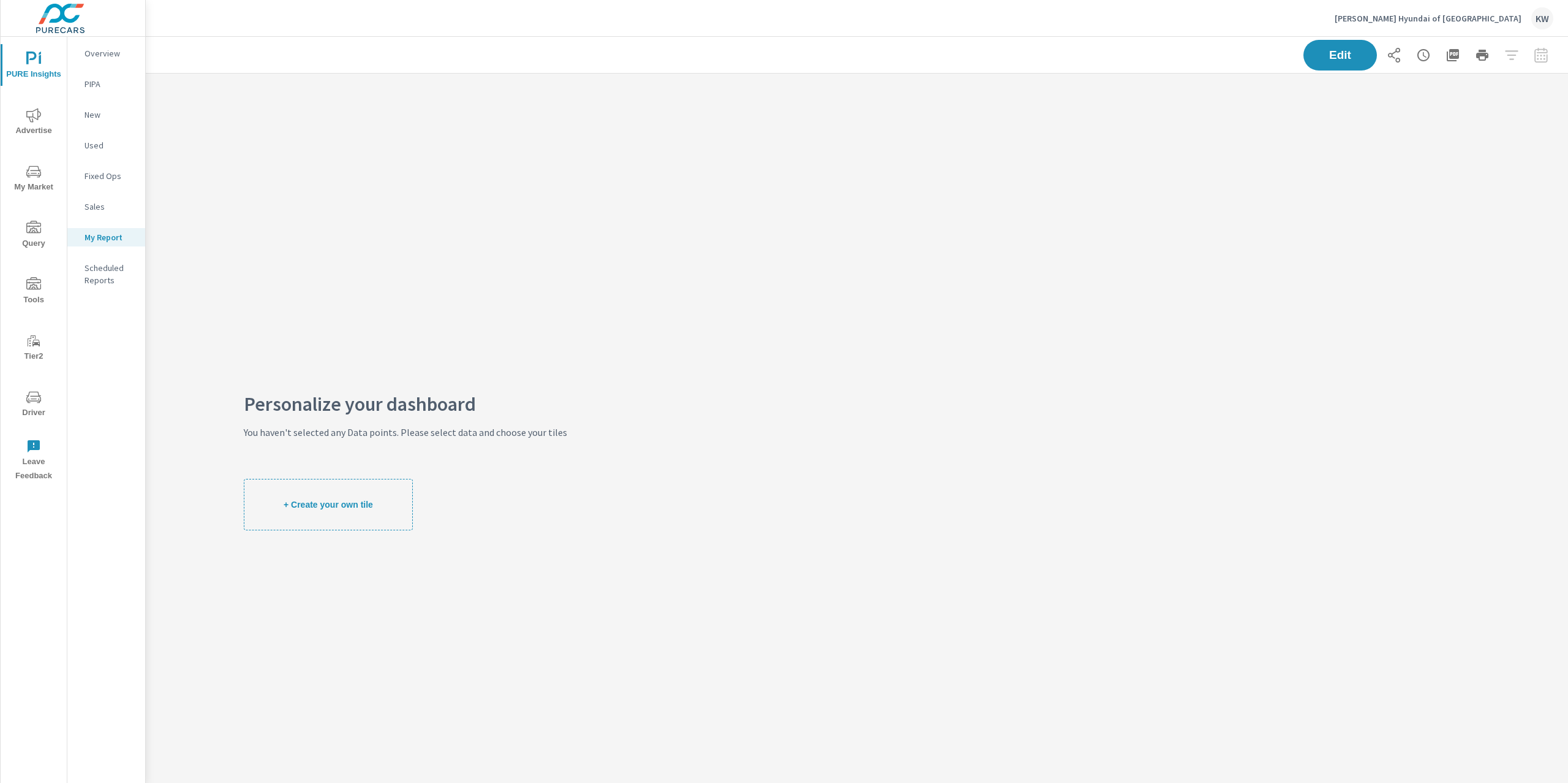
click at [1432, 22] on p "[PERSON_NAME] Hyundai of [GEOGRAPHIC_DATA]" at bounding box center [1428, 18] width 187 height 11
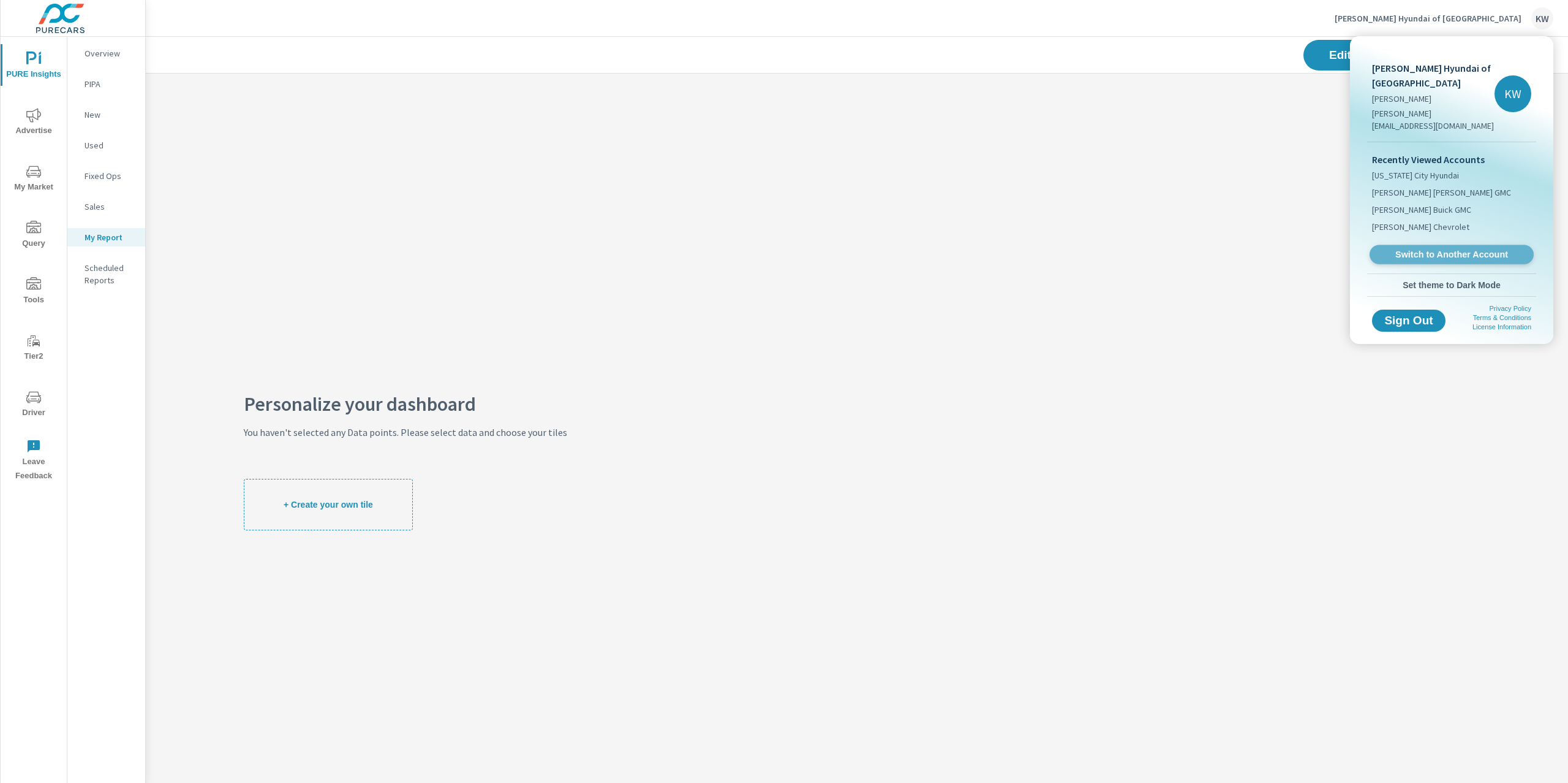
click at [1427, 249] on span "Switch to Another Account" at bounding box center [1452, 254] width 151 height 12
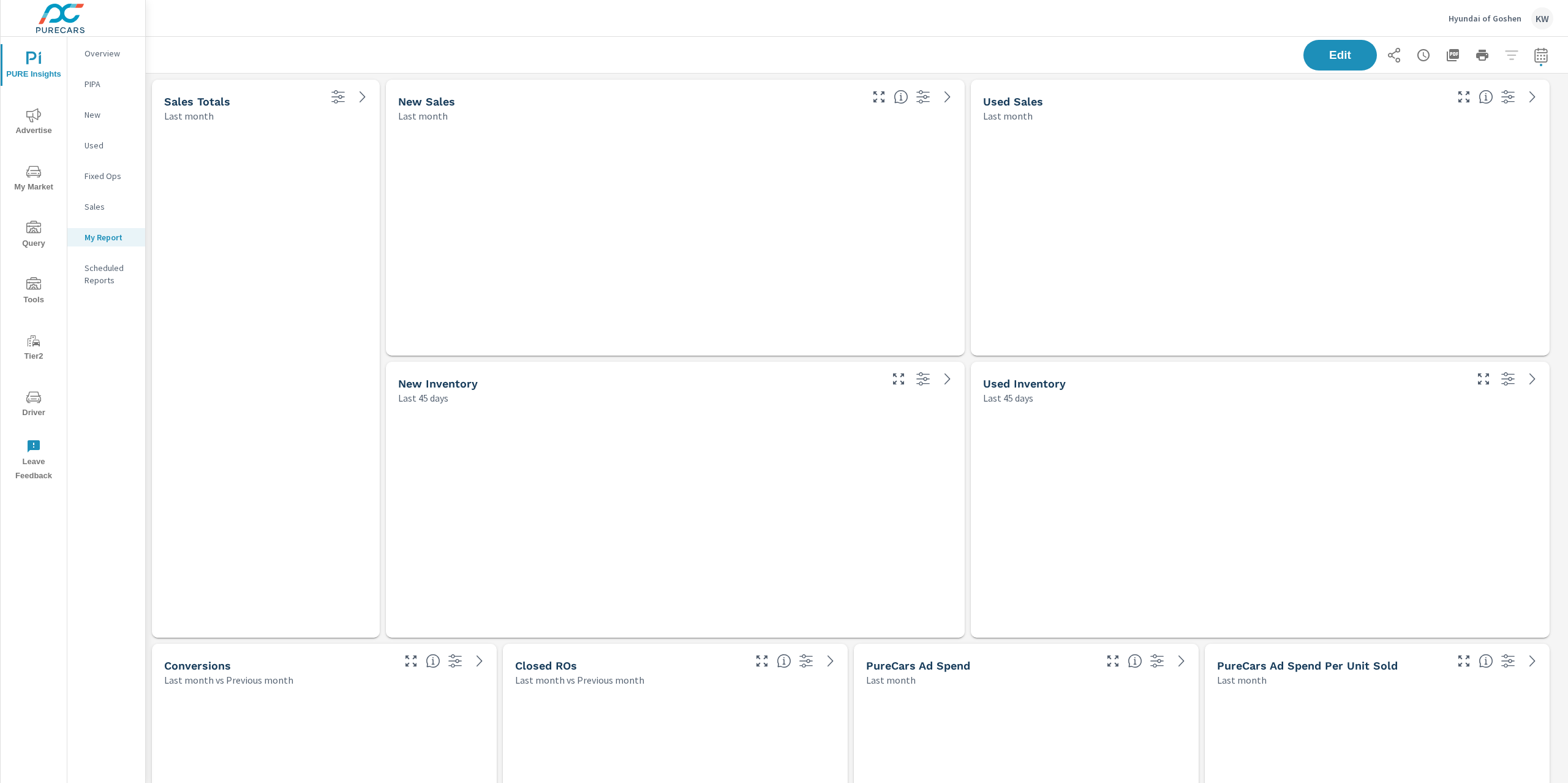
scroll to position [6657, 1436]
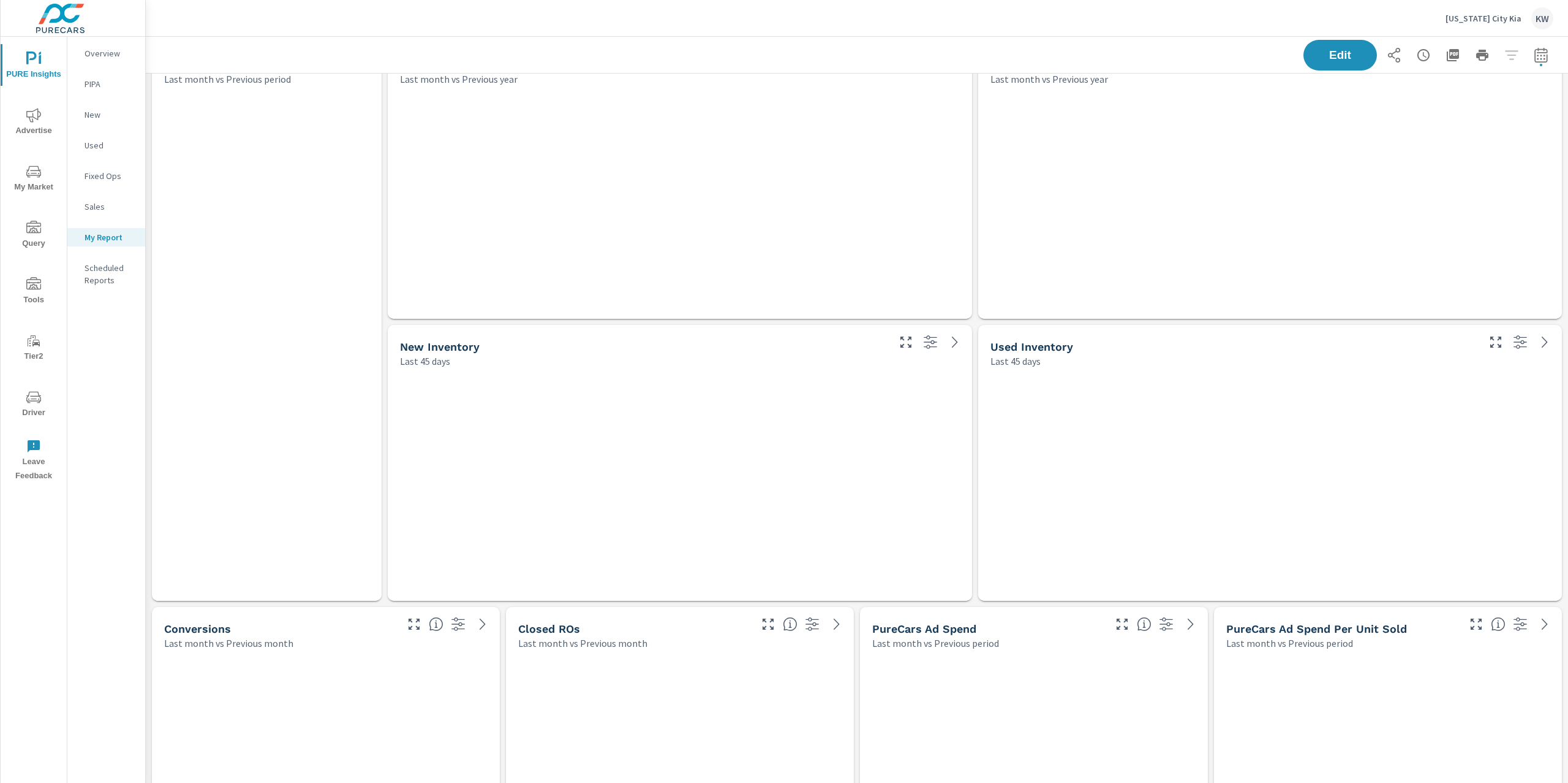
scroll to position [8208, 1436]
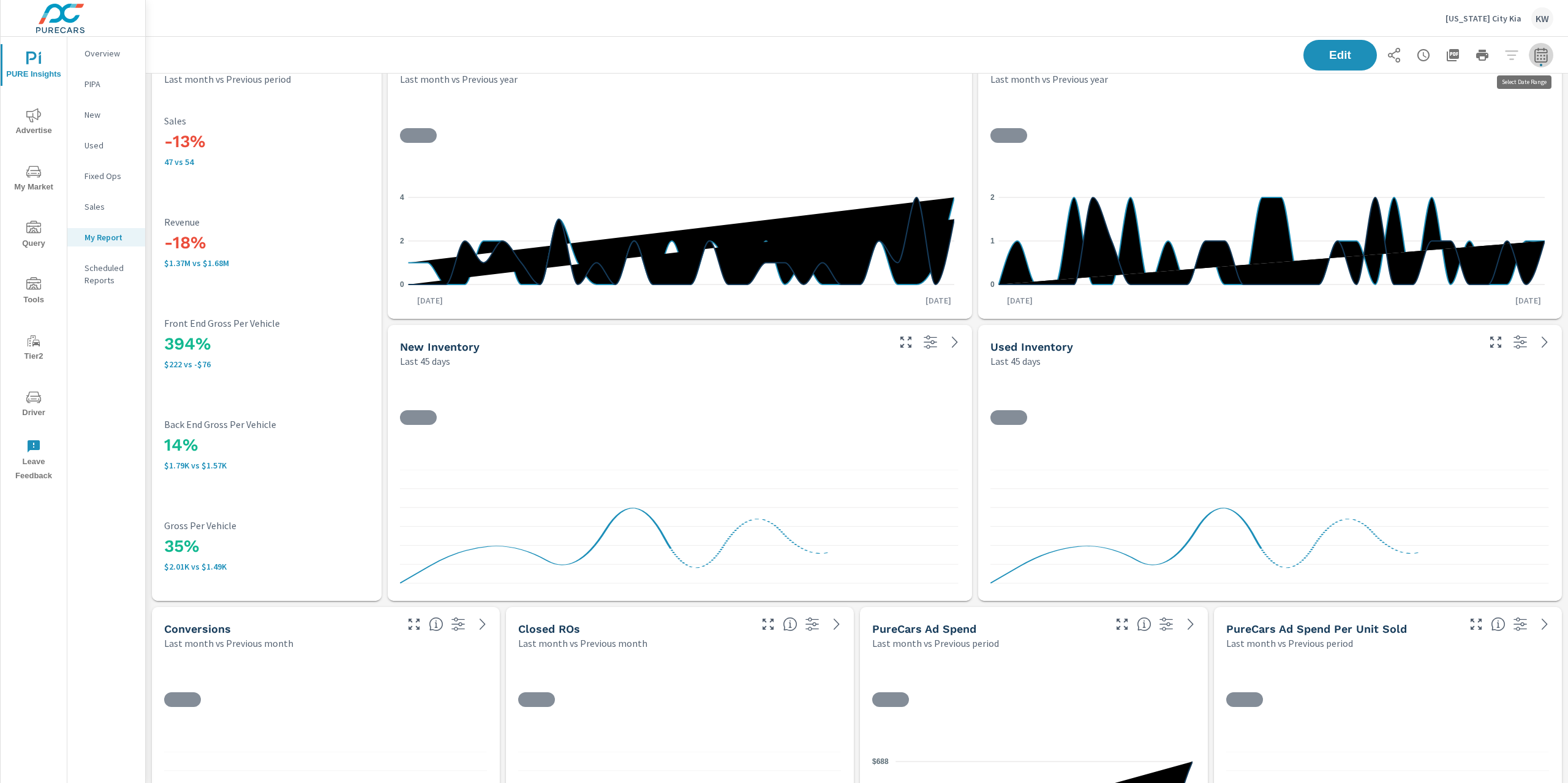
click at [1536, 54] on button "button" at bounding box center [1541, 54] width 24 height 24
select select "Last month"
select select "Previous period"
click at [1508, 163] on icon "button" at bounding box center [1511, 159] width 8 height 11
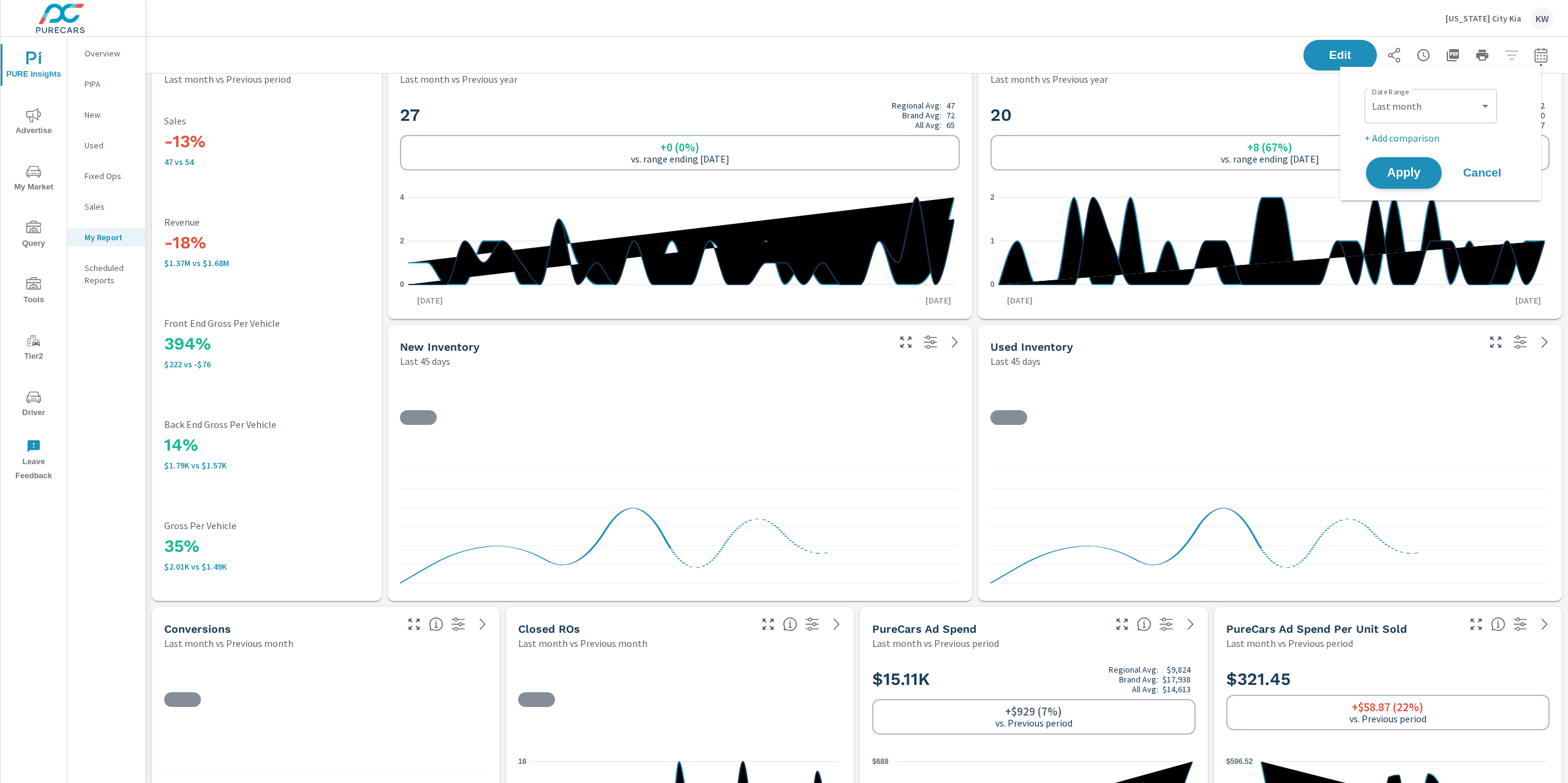
click at [1386, 171] on span "Apply" at bounding box center [1404, 172] width 50 height 12
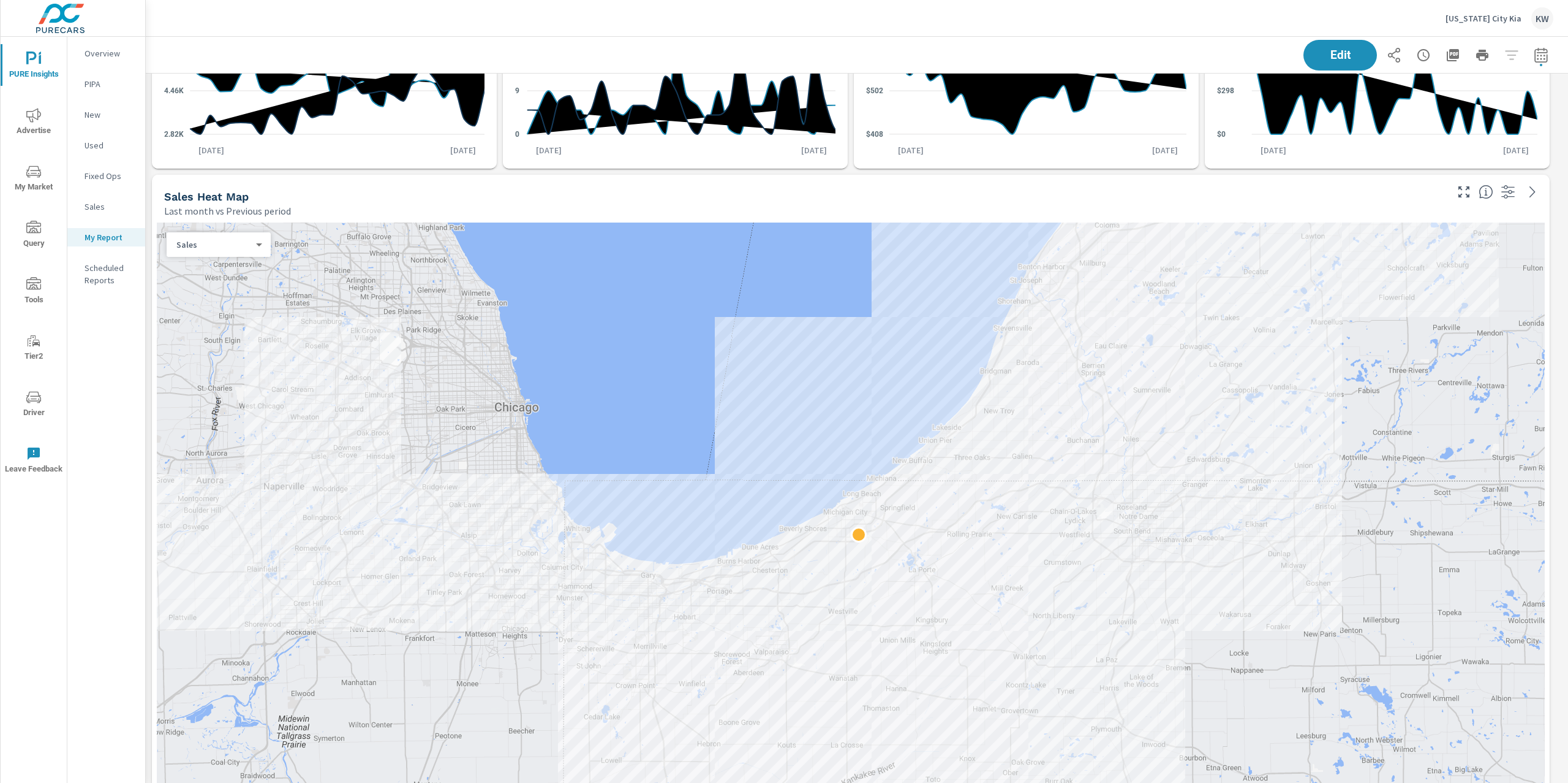
scroll to position [757, 0]
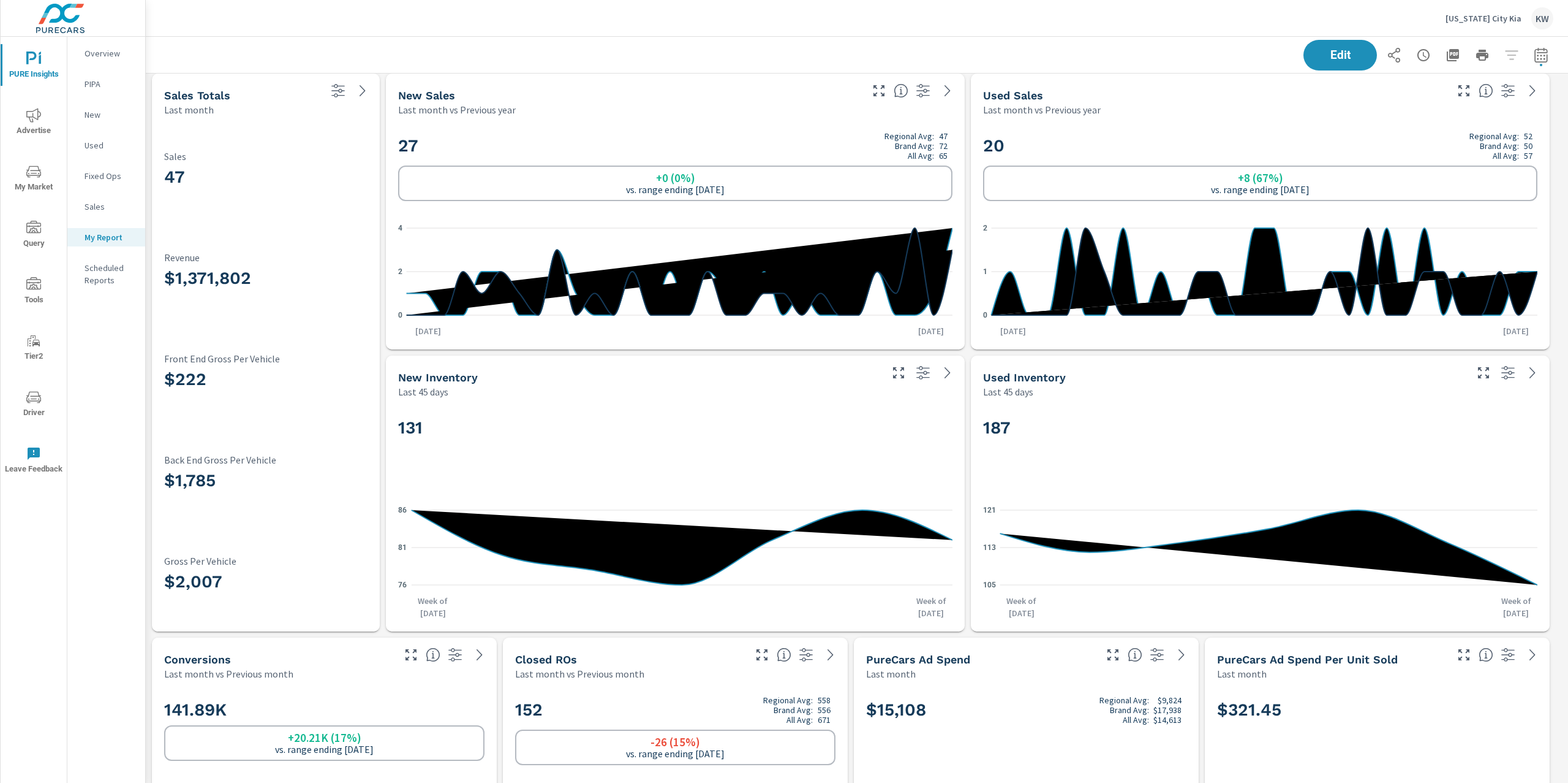
scroll to position [10, 0]
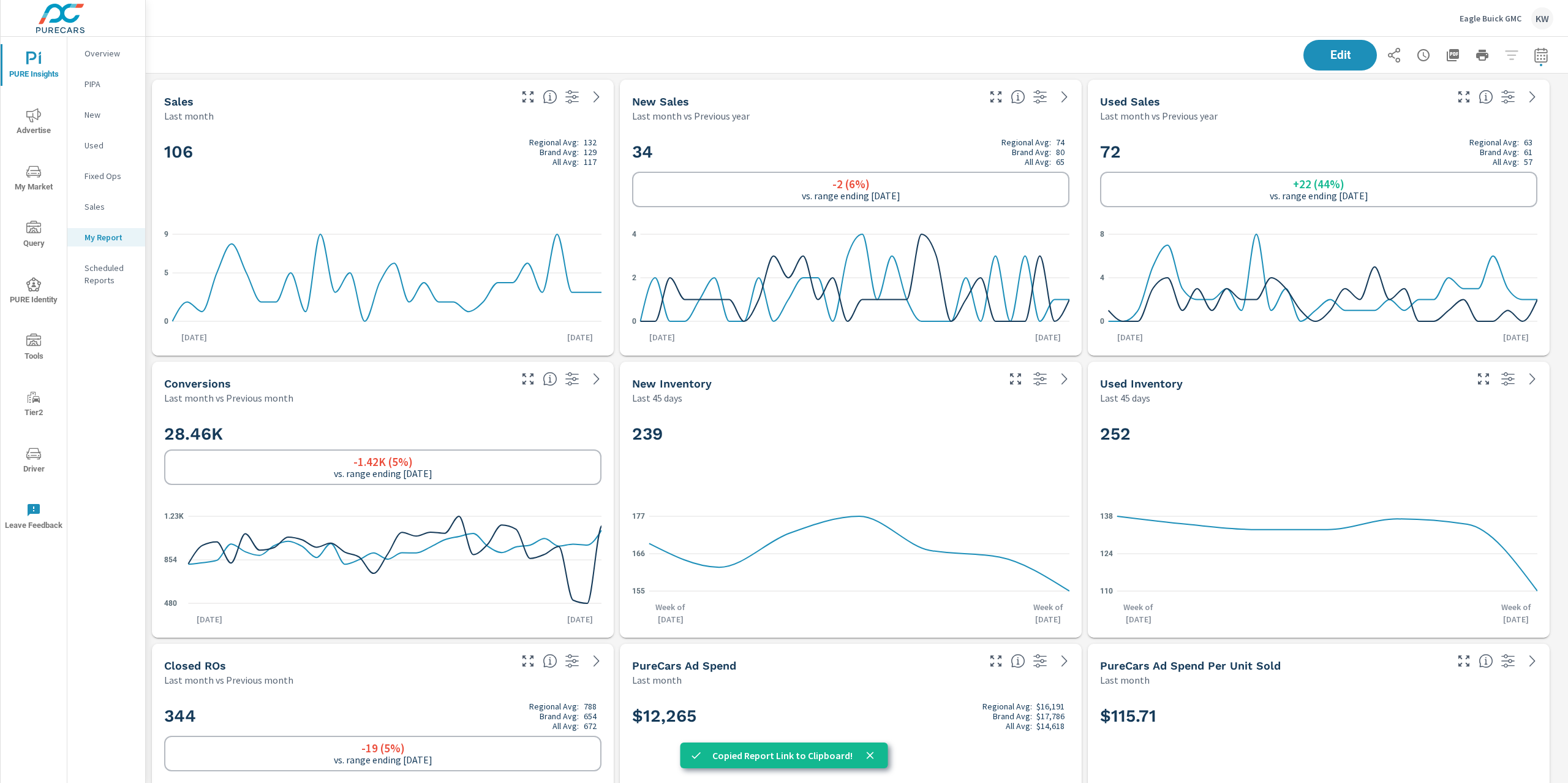
scroll to position [5671, 1436]
click at [1475, 16] on p "Eagle Buick GMC" at bounding box center [1491, 18] width 62 height 11
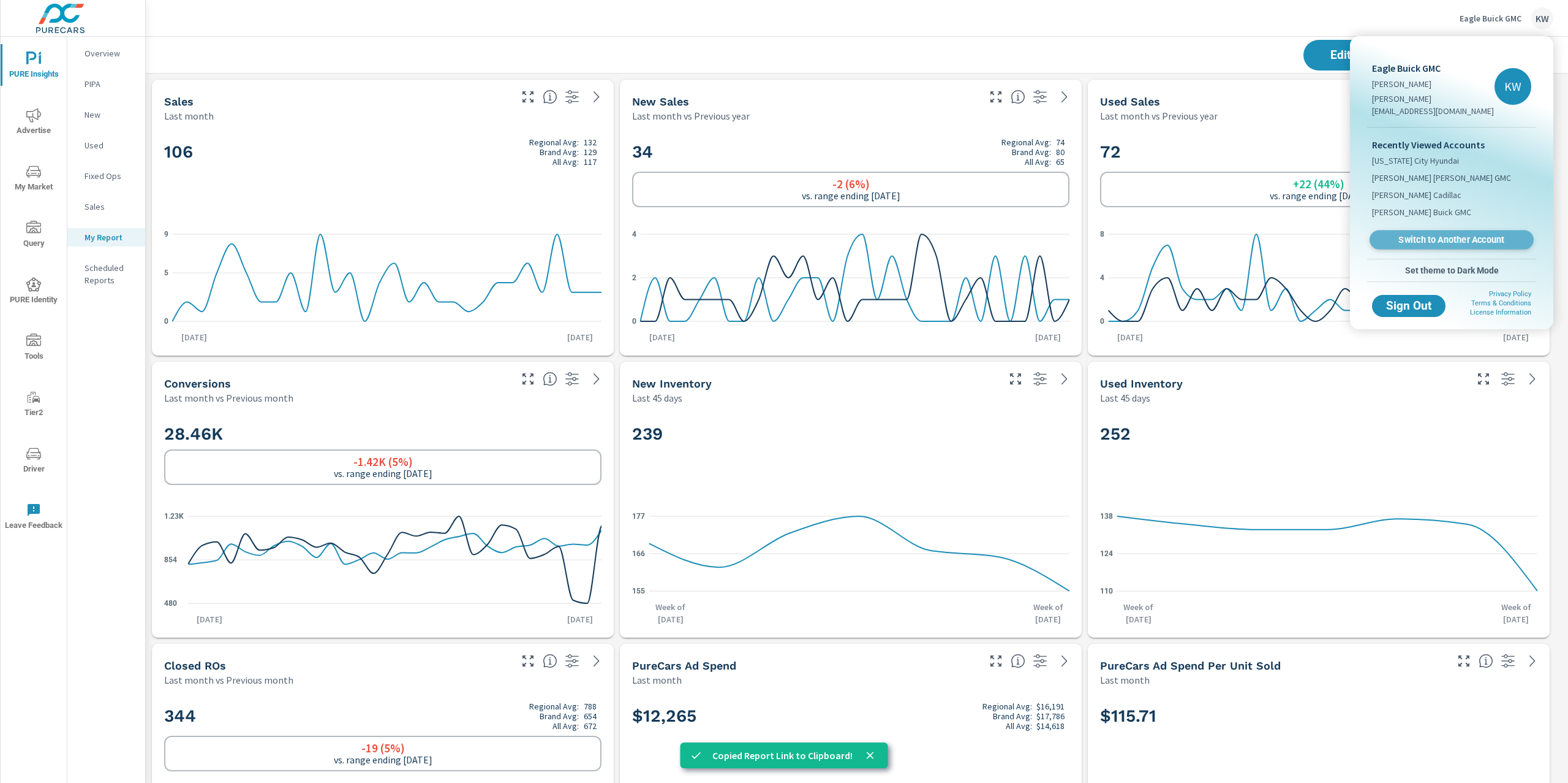
click at [1458, 234] on span "Switch to Another Account" at bounding box center [1452, 240] width 151 height 12
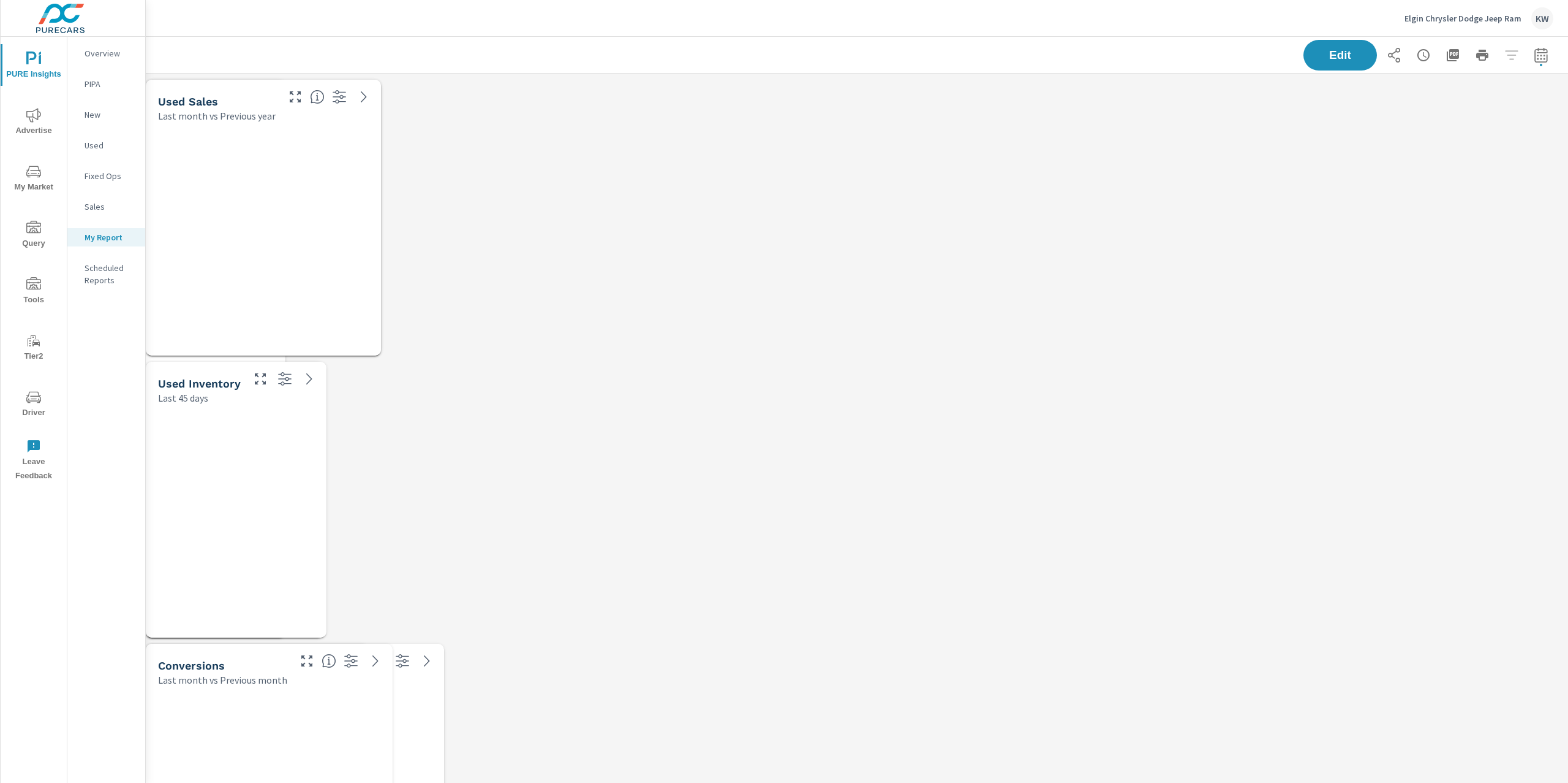
scroll to position [8067, 1436]
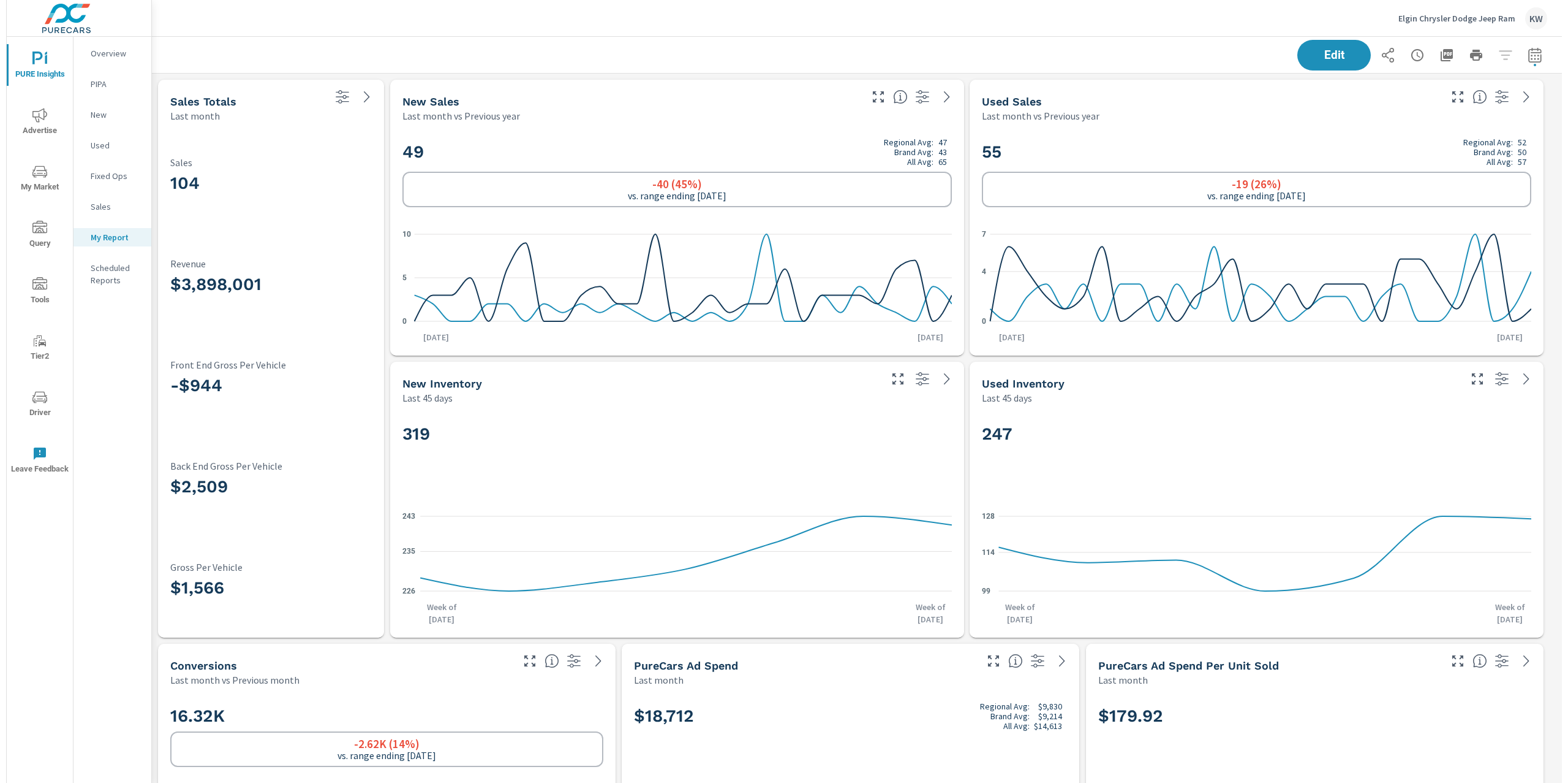
scroll to position [8067, 1436]
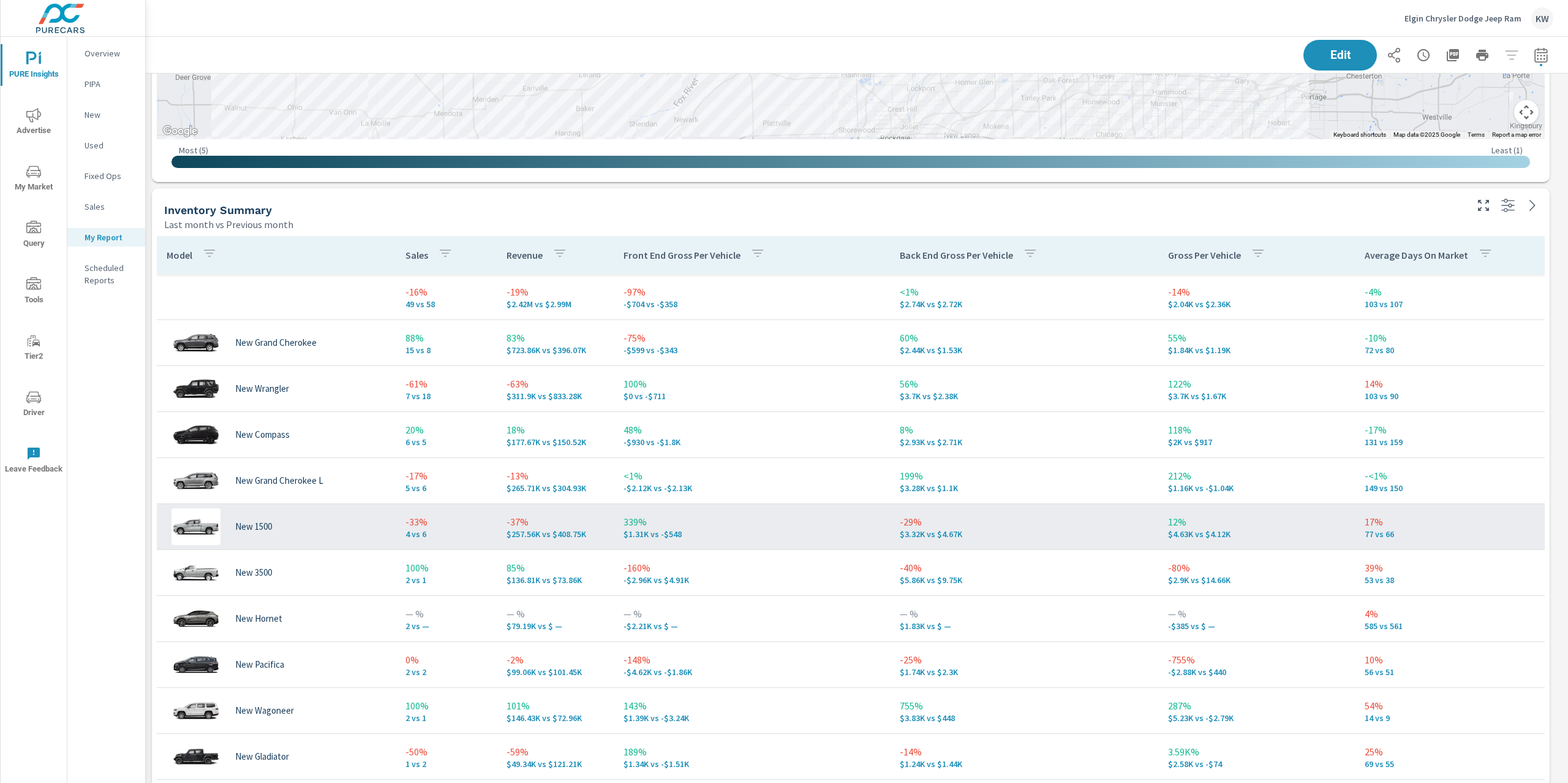
scroll to position [1420, 0]
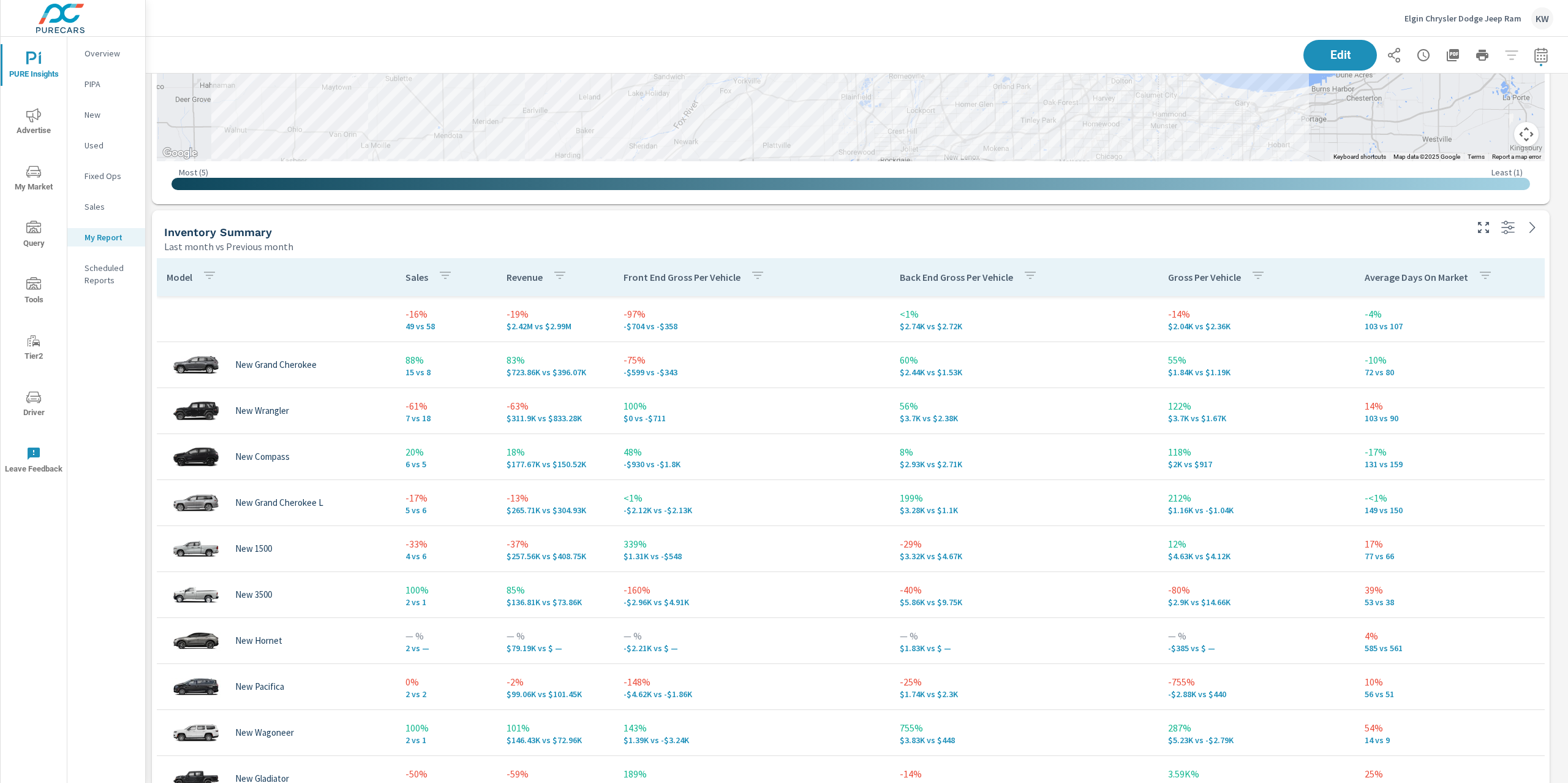
click at [38, 174] on icon "nav menu" at bounding box center [34, 171] width 15 height 15
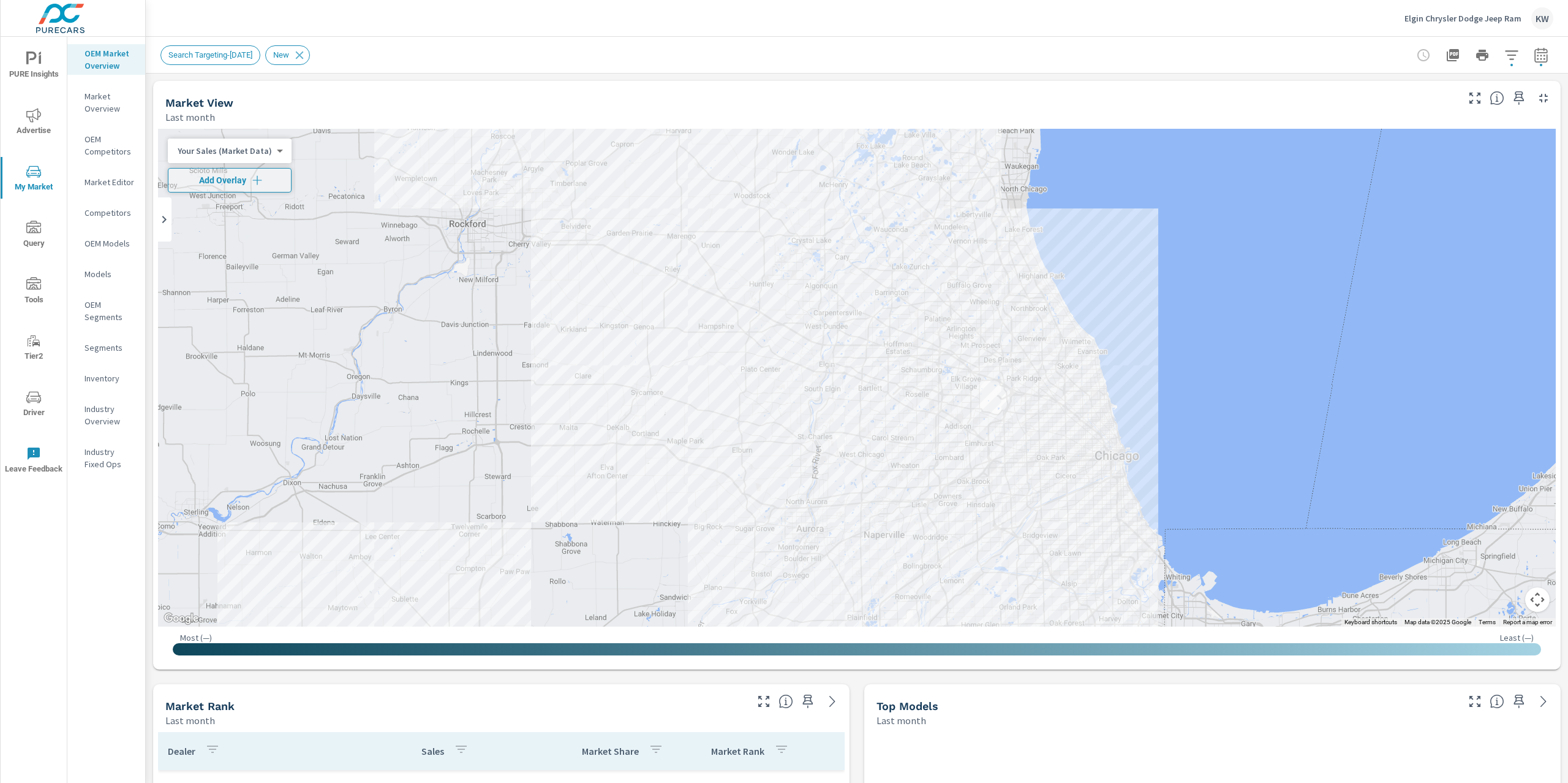
click at [112, 413] on p "Industry Overview" at bounding box center [110, 415] width 51 height 24
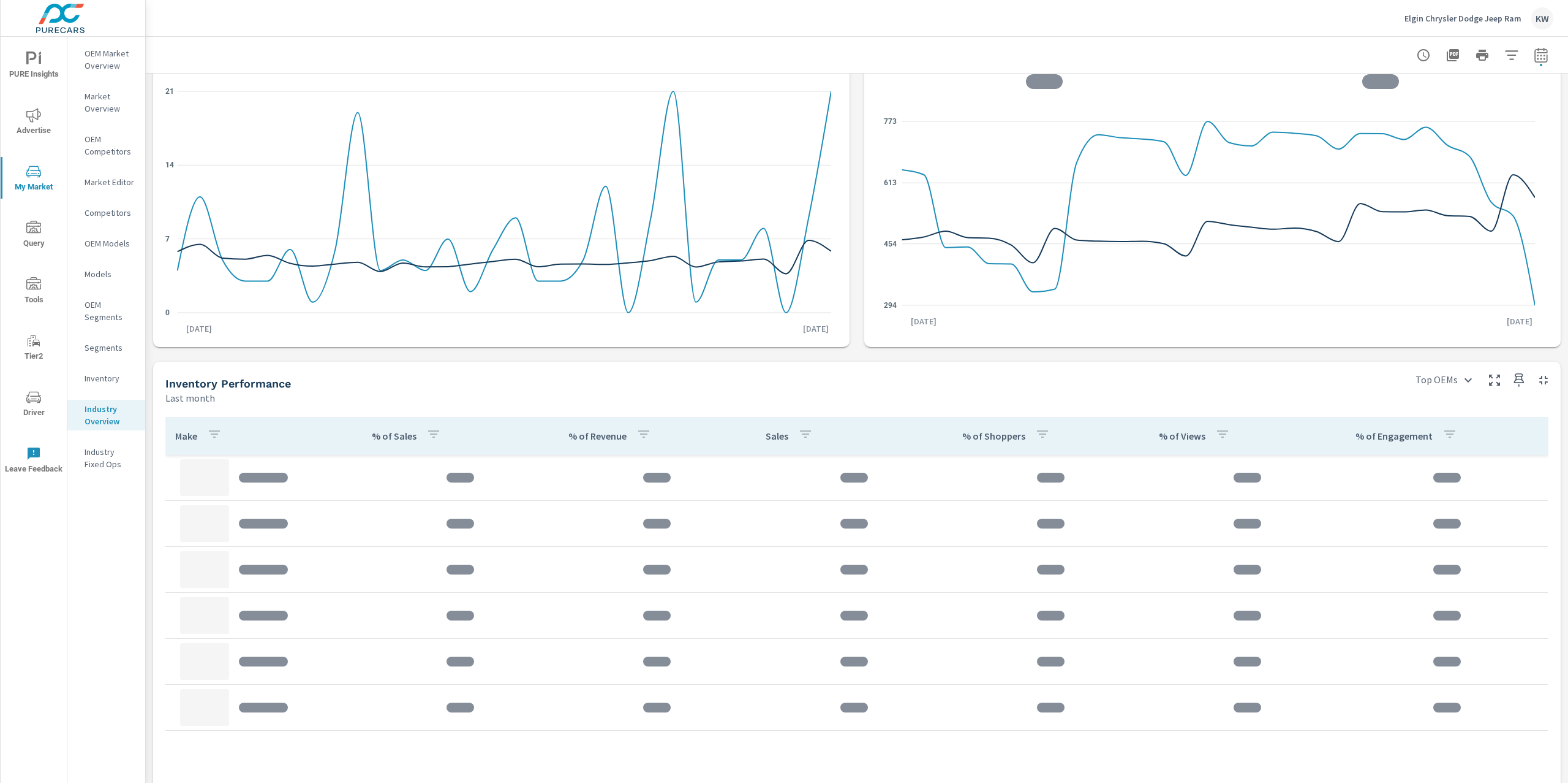
scroll to position [125, 0]
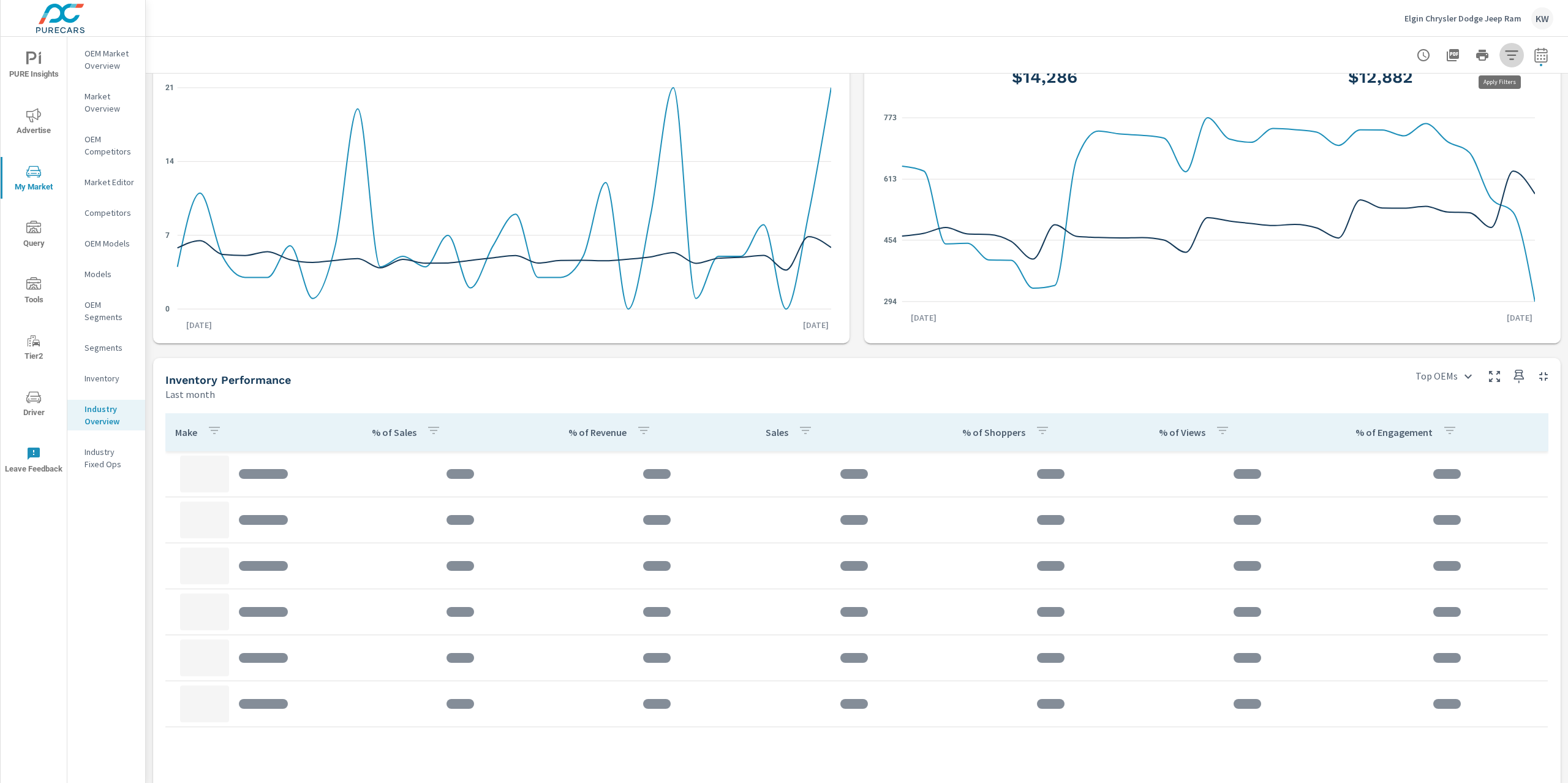
click at [1505, 54] on icon "button" at bounding box center [1512, 54] width 13 height 9
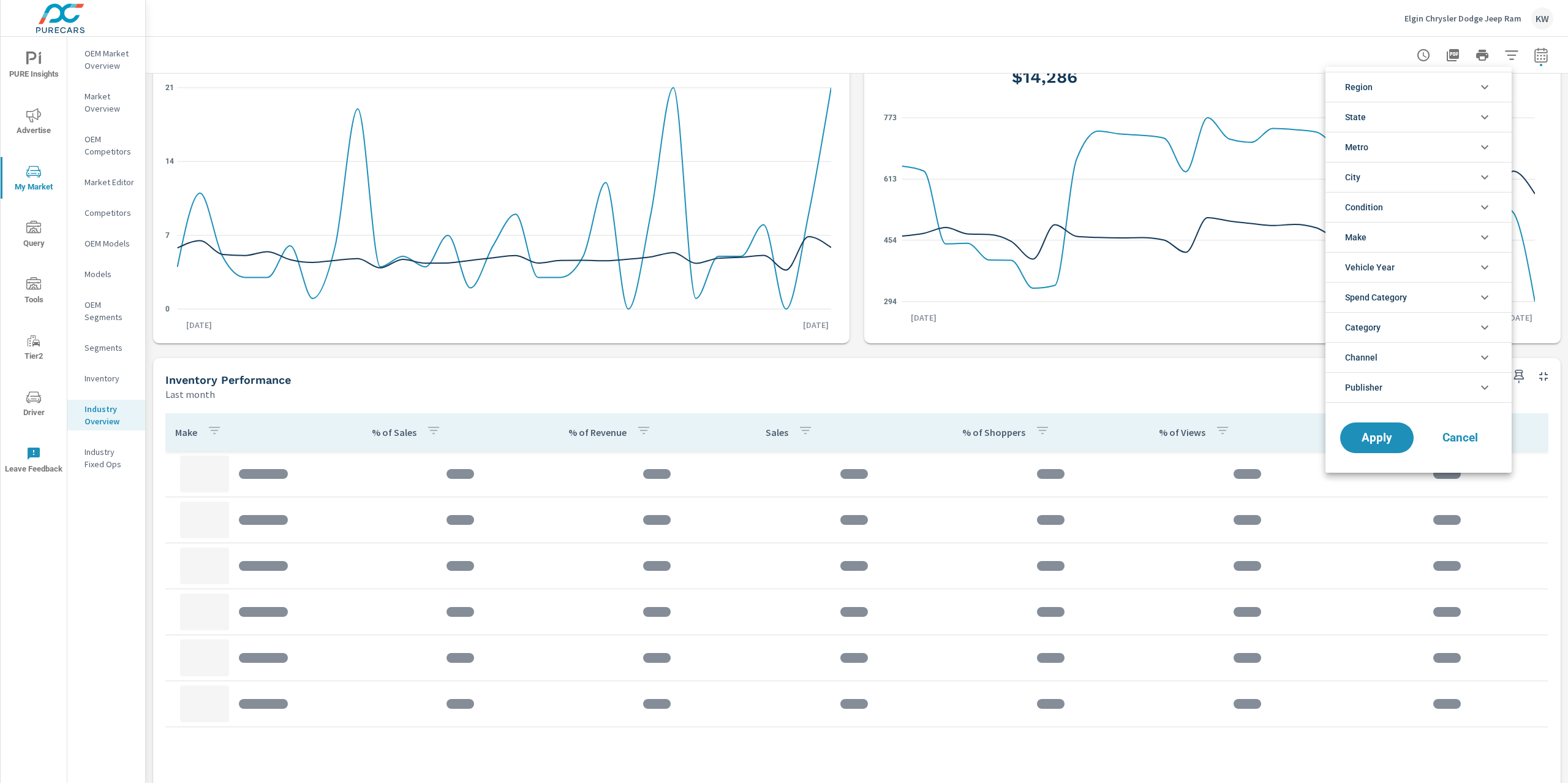
click at [1478, 209] on icon "filter options" at bounding box center [1485, 207] width 15 height 15
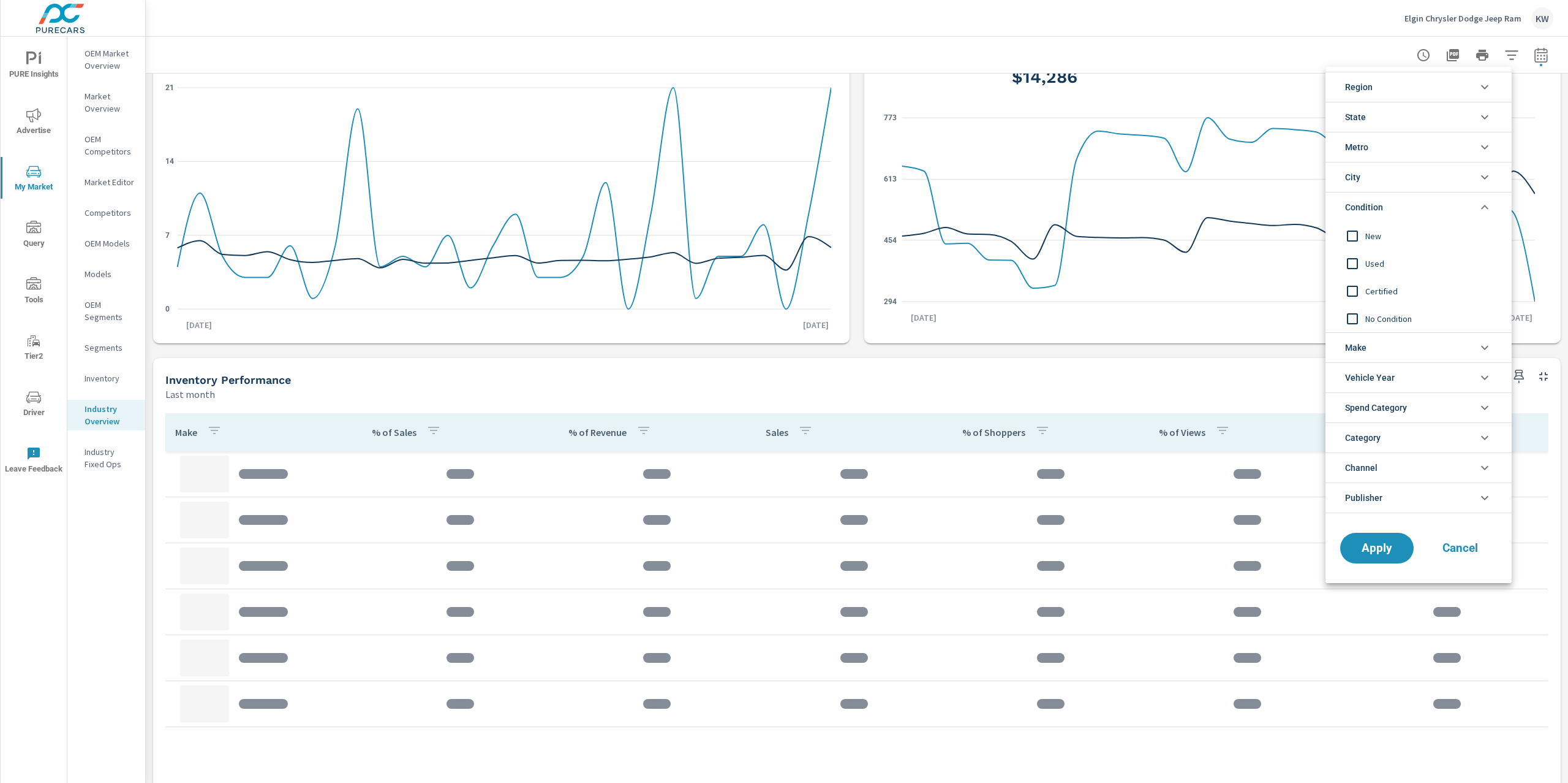
click at [1359, 237] on input "filter options" at bounding box center [1352, 236] width 25 height 25
click at [1452, 123] on li "State" at bounding box center [1418, 116] width 186 height 30
click at [1448, 179] on li "Metro" at bounding box center [1418, 174] width 186 height 30
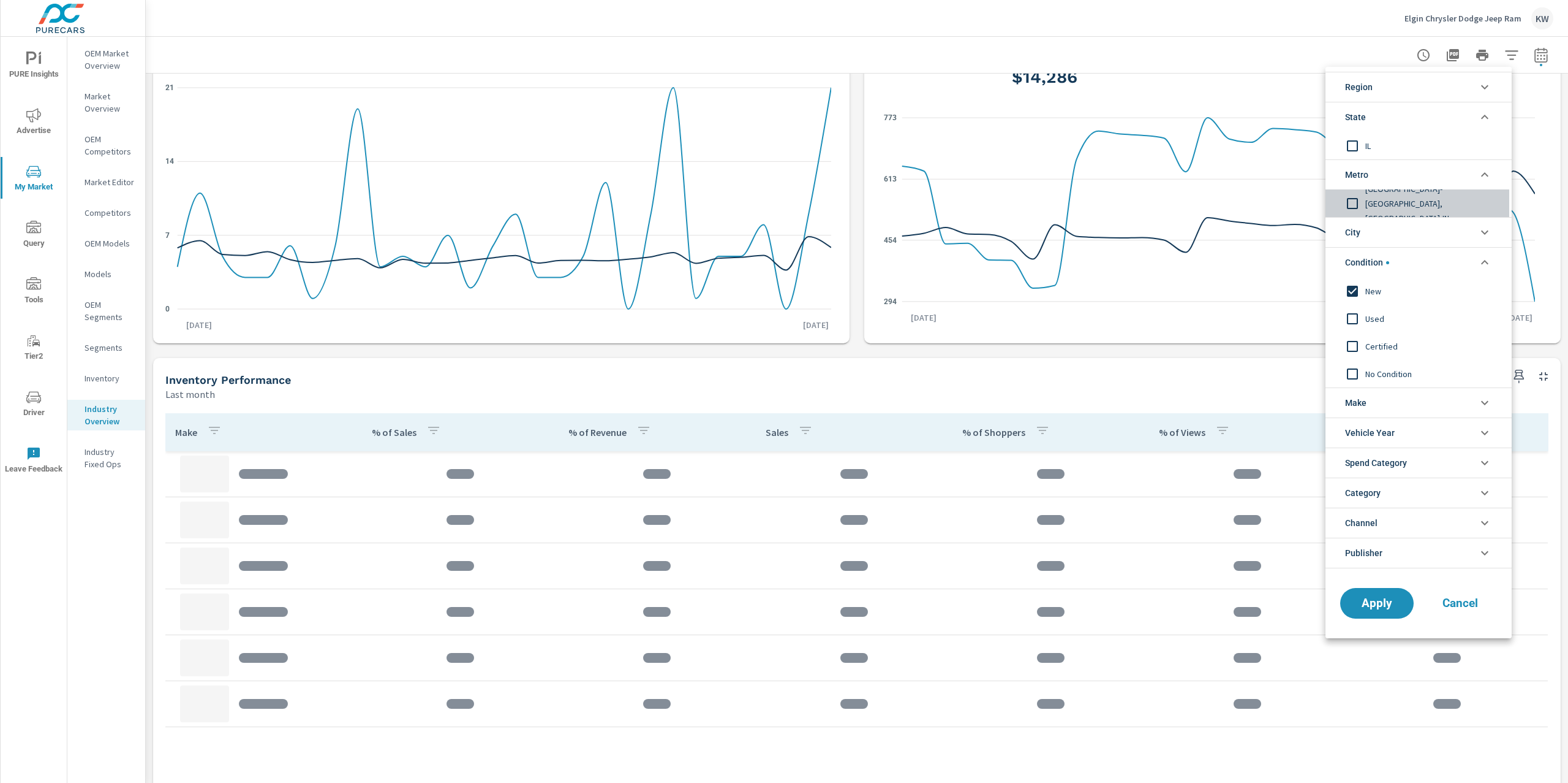
click at [1355, 207] on input "filter options" at bounding box center [1352, 203] width 25 height 25
click at [1368, 609] on span "Apply" at bounding box center [1377, 603] width 50 height 12
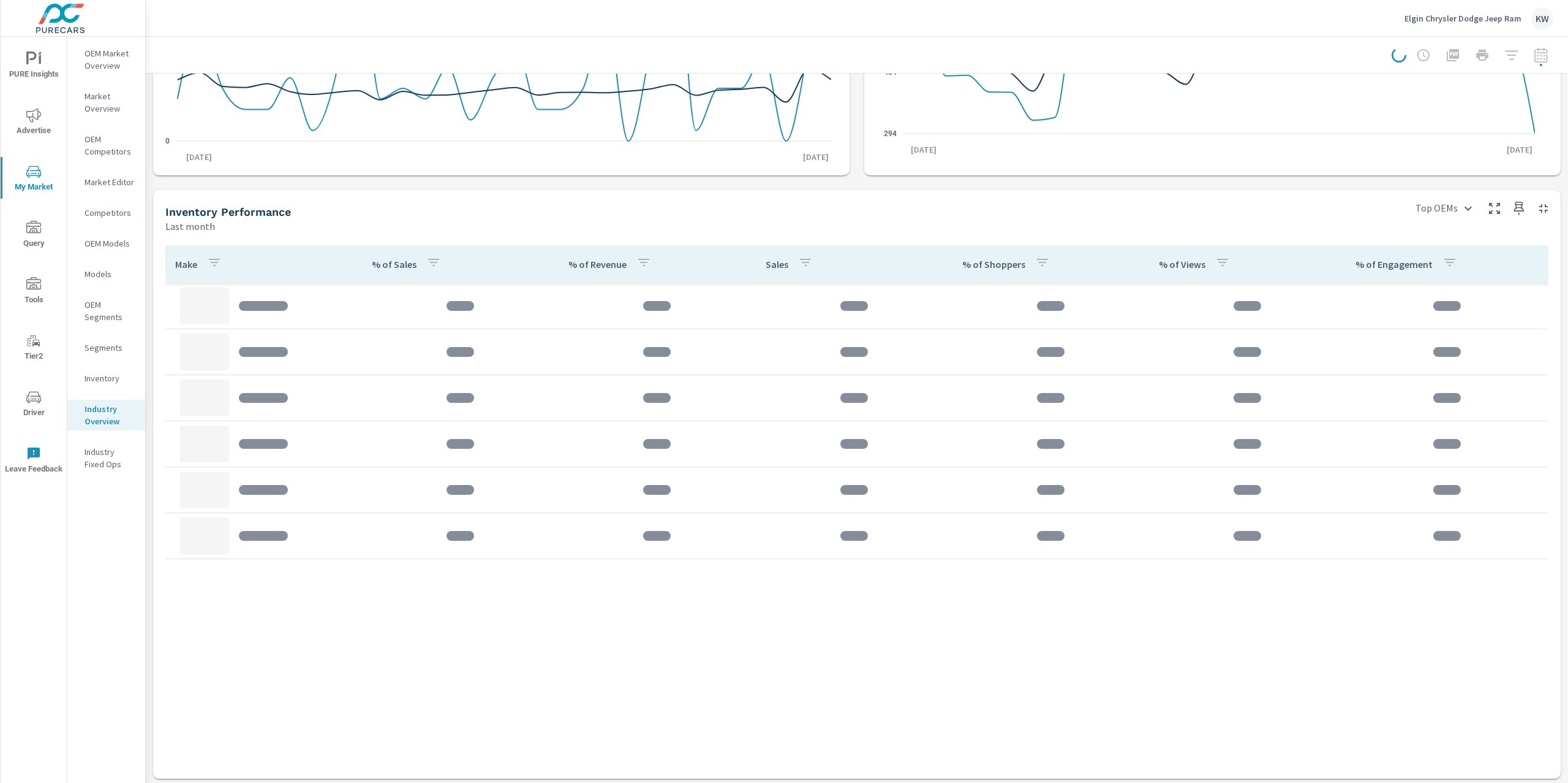
scroll to position [296, 0]
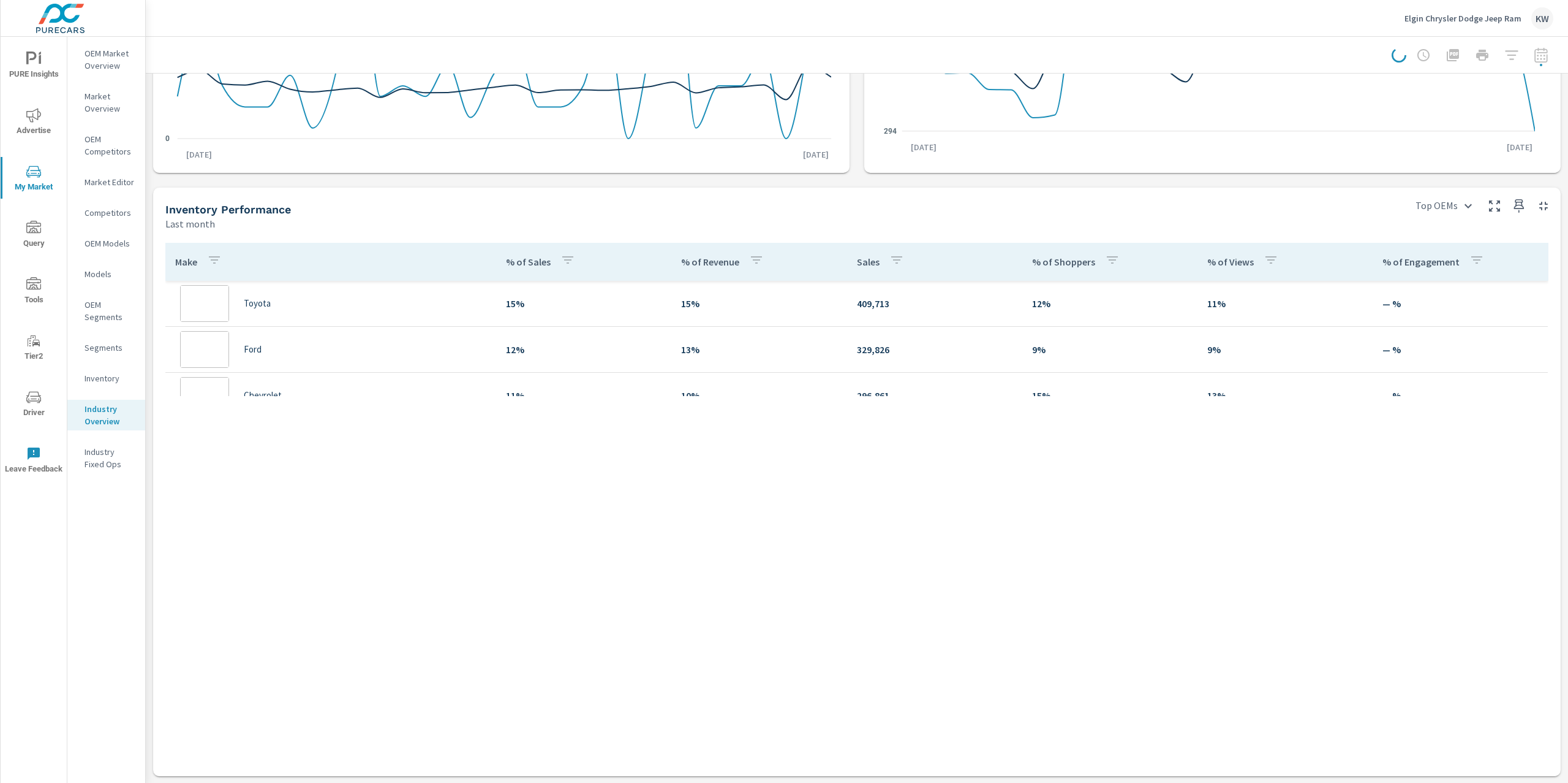
scroll to position [45, 0]
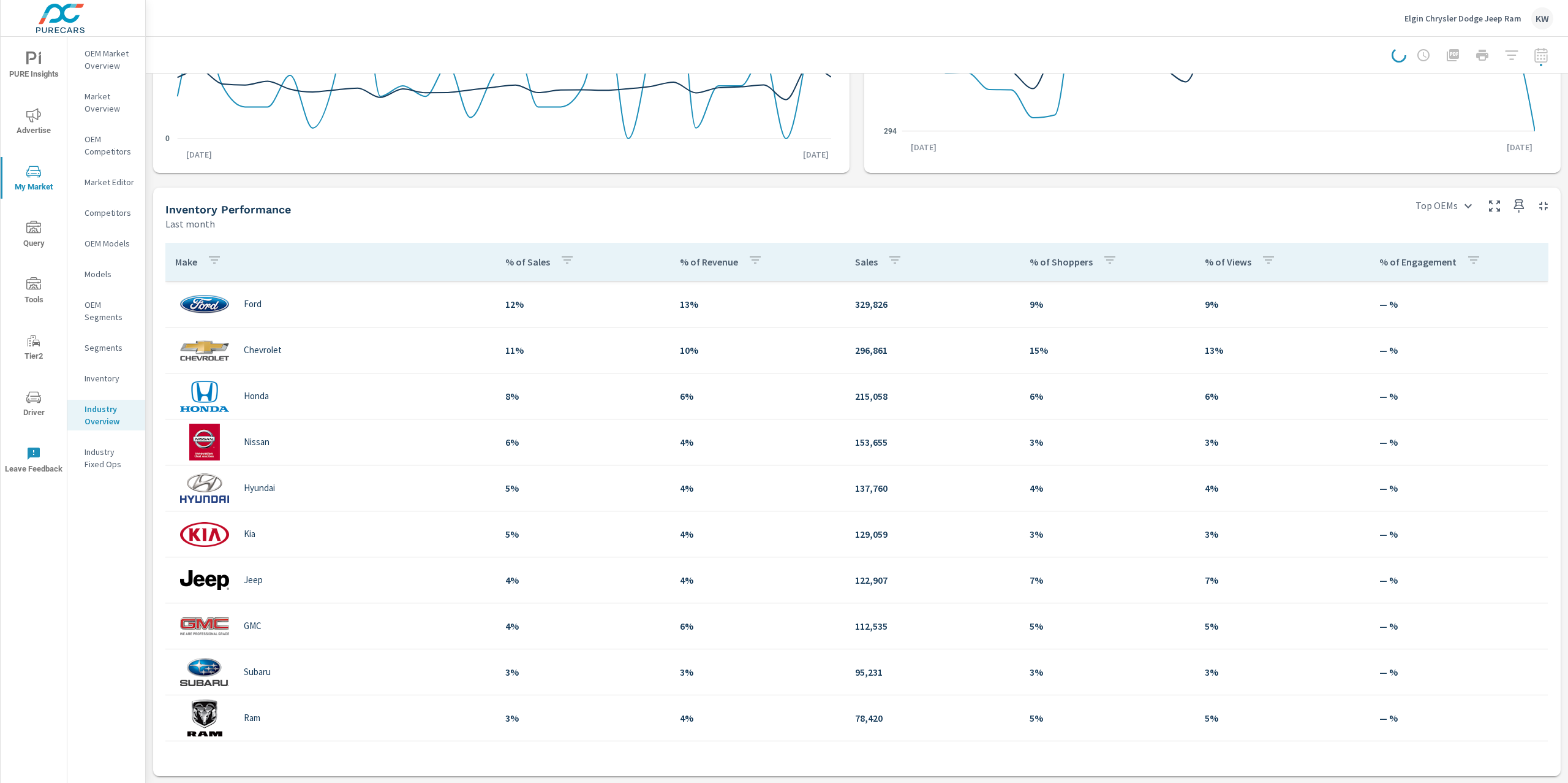
click at [1531, 56] on div at bounding box center [1473, 54] width 161 height 24
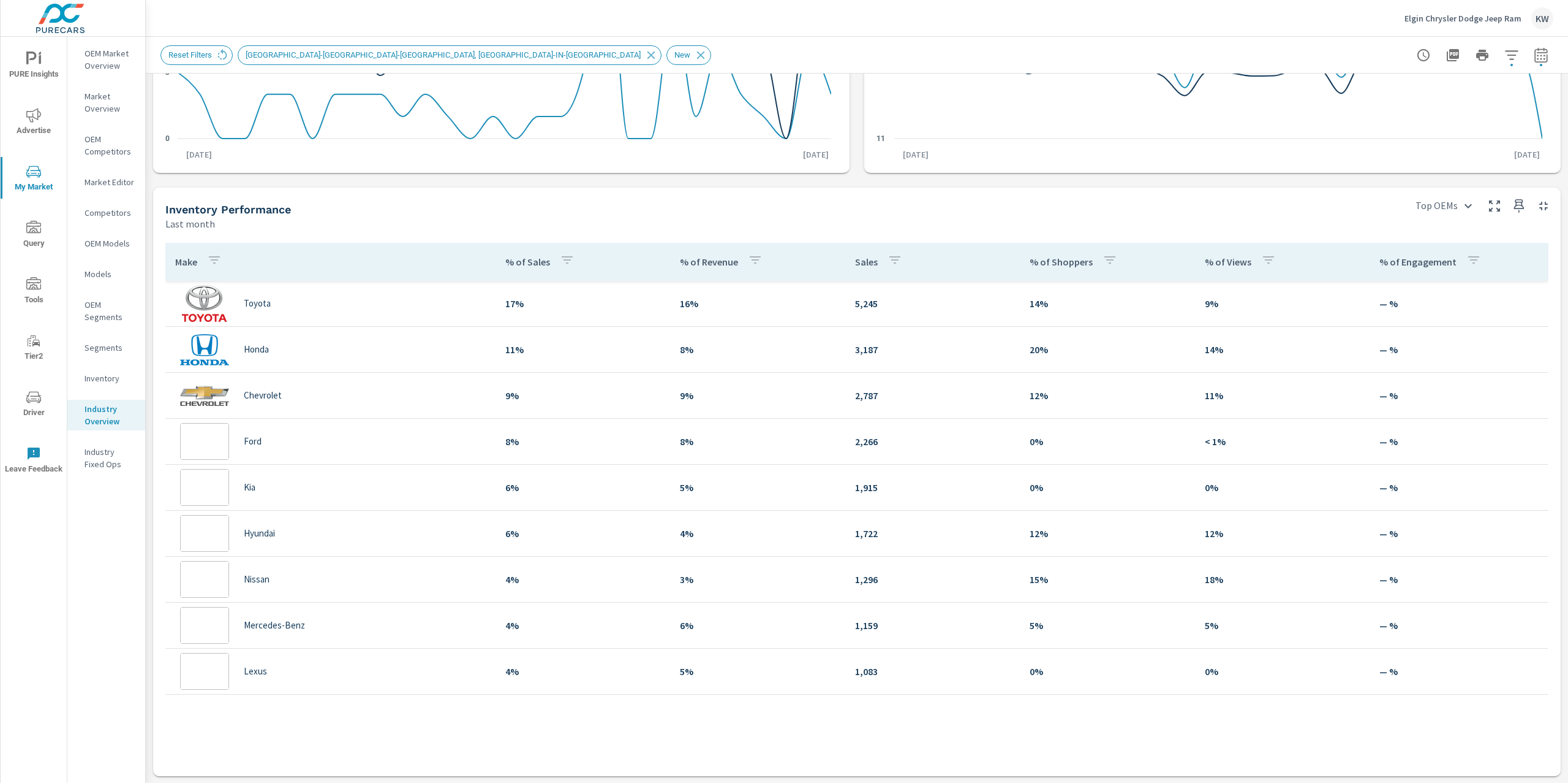
scroll to position [45, 0]
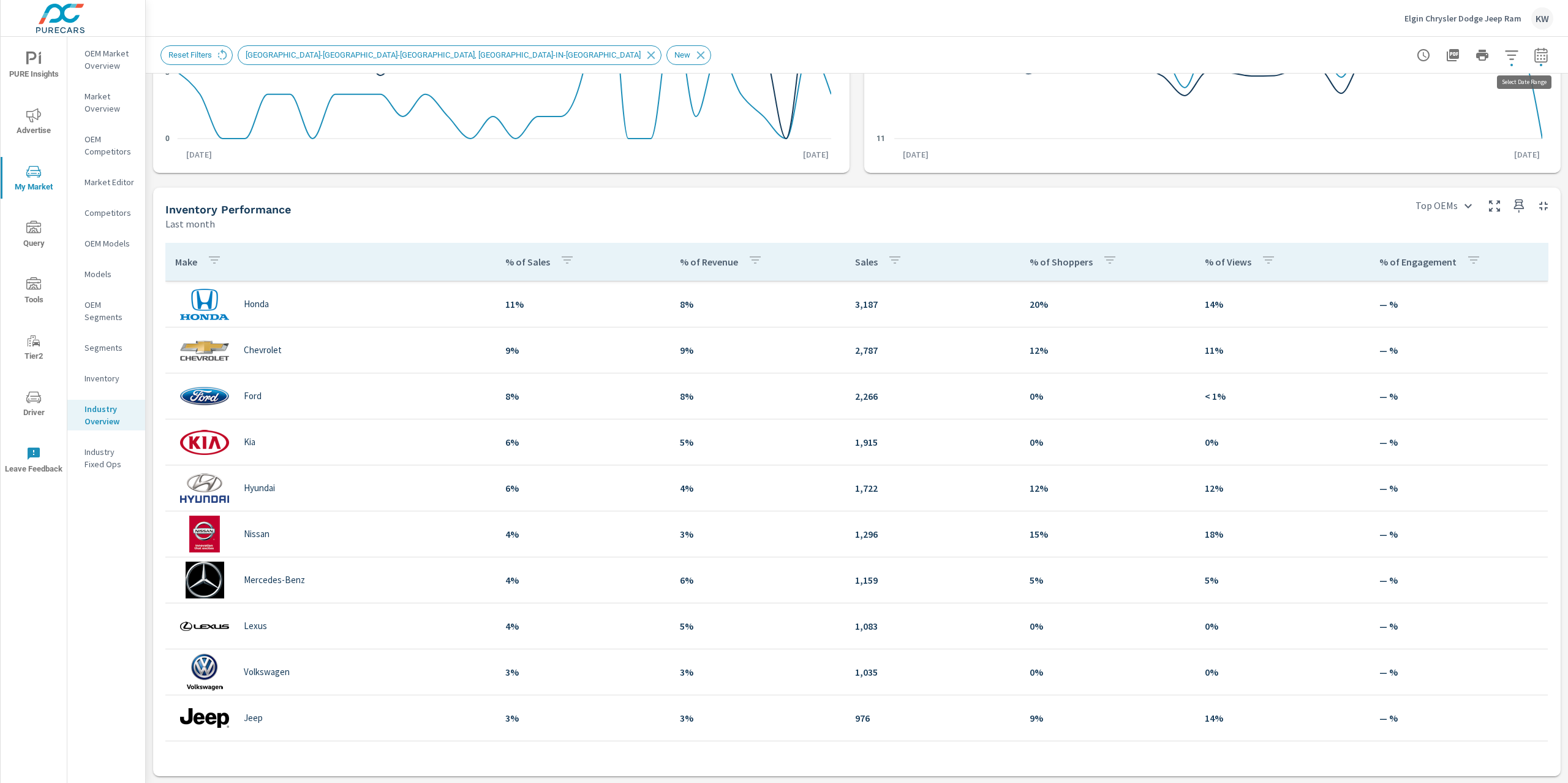
click at [1537, 58] on icon "button" at bounding box center [1541, 56] width 8 height 5
select select "Last month"
click at [1409, 140] on p "+ Add comparison" at bounding box center [1443, 138] width 157 height 15
select select "Previous period"
click at [1409, 221] on button "Apply" at bounding box center [1404, 207] width 76 height 32
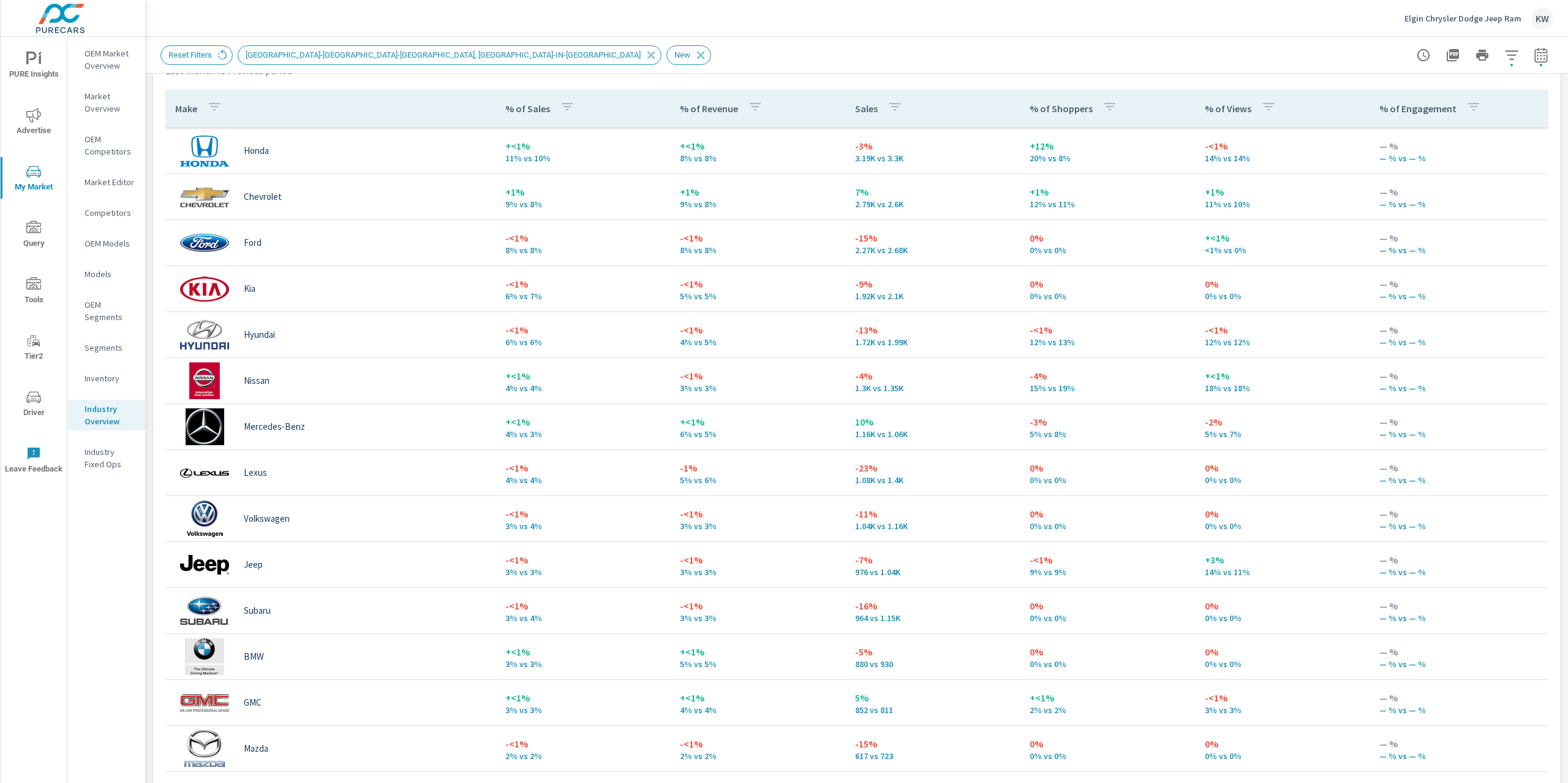
scroll to position [602, 0]
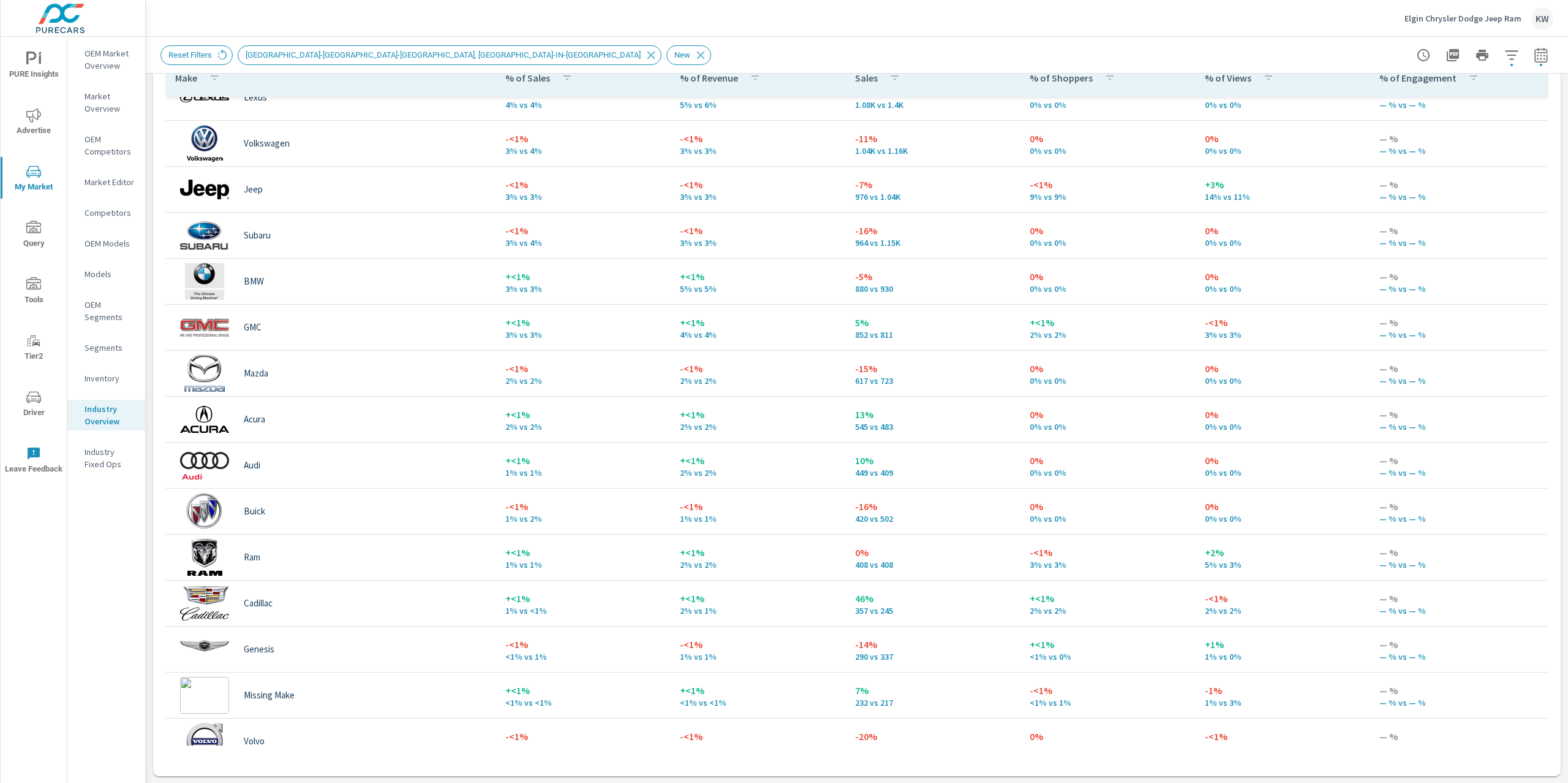
scroll to position [391, 0]
click at [105, 378] on p "Inventory" at bounding box center [110, 378] width 51 height 13
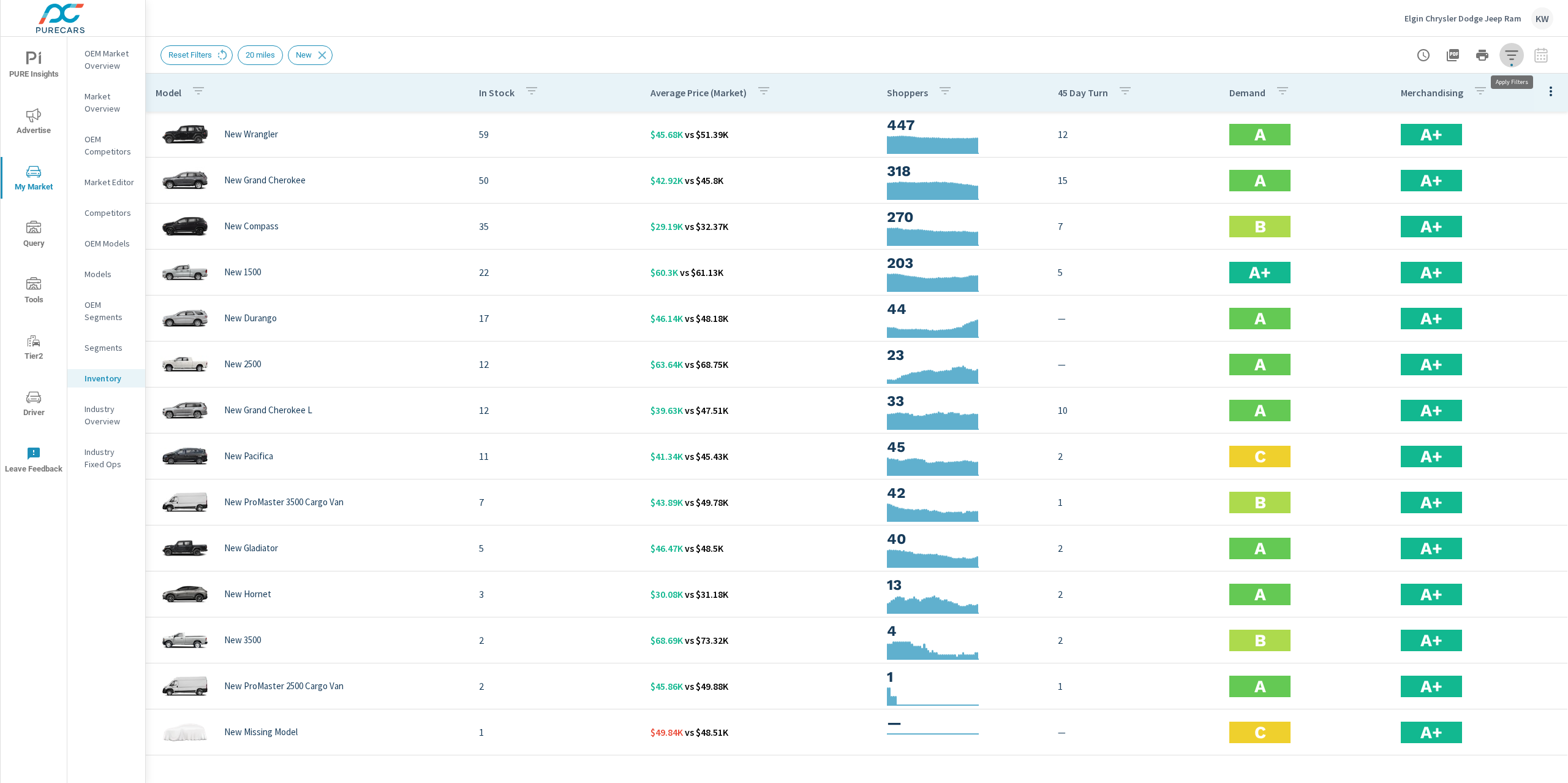
click at [1511, 55] on icon "button" at bounding box center [1512, 55] width 15 height 15
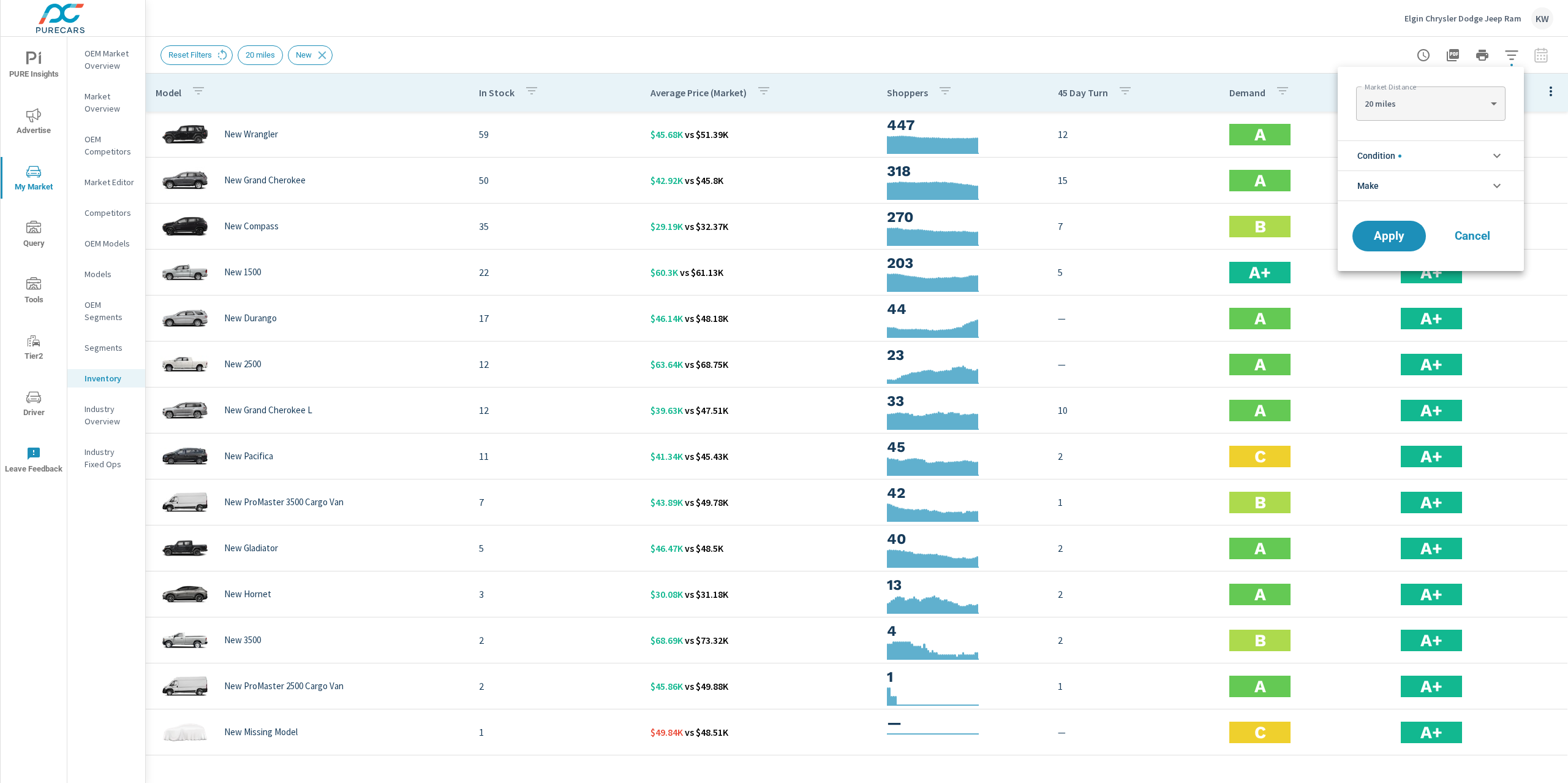
click at [1460, 152] on li "Condition" at bounding box center [1430, 155] width 186 height 30
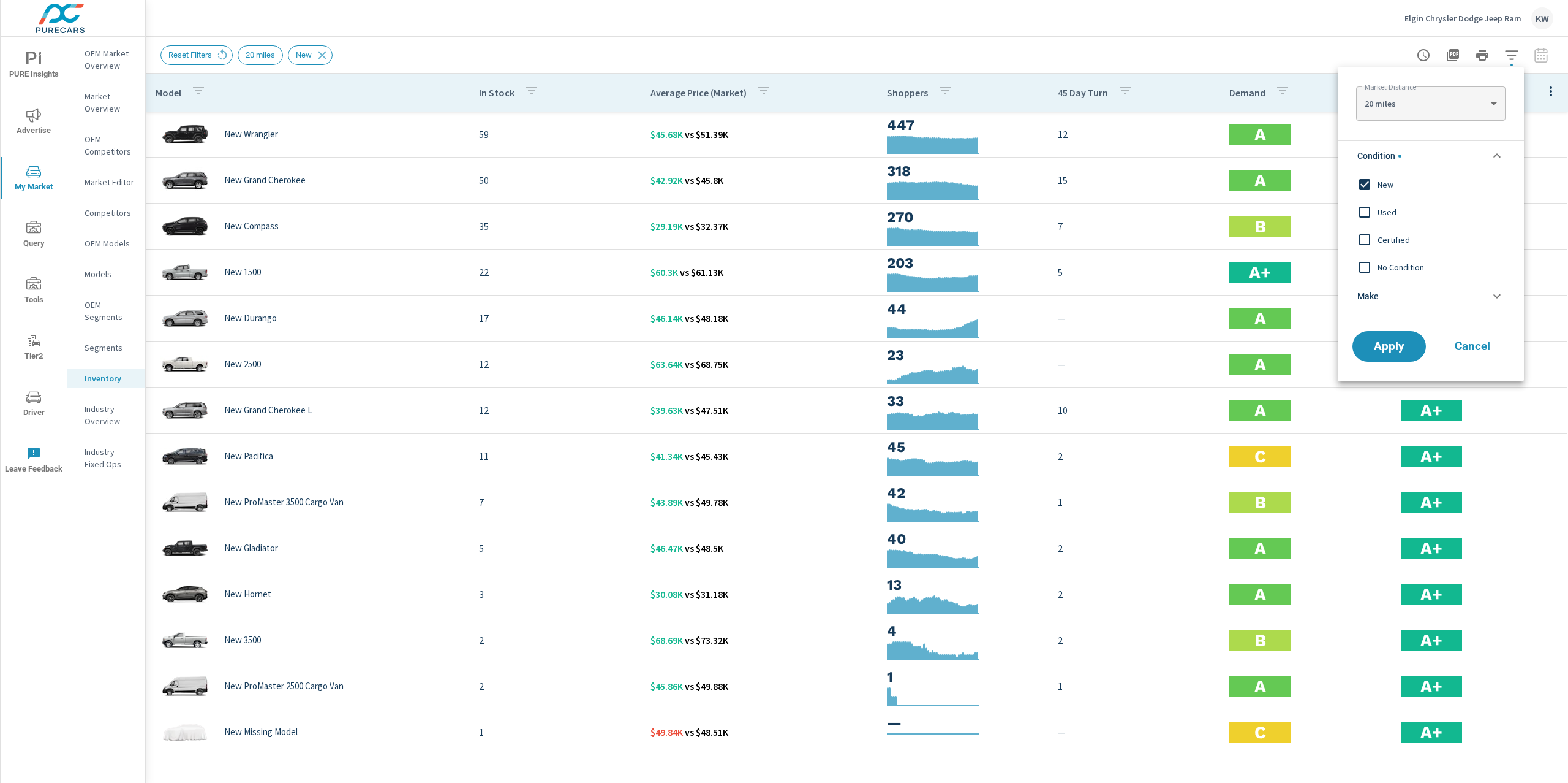
click at [1460, 152] on li "Condition" at bounding box center [1430, 155] width 186 height 30
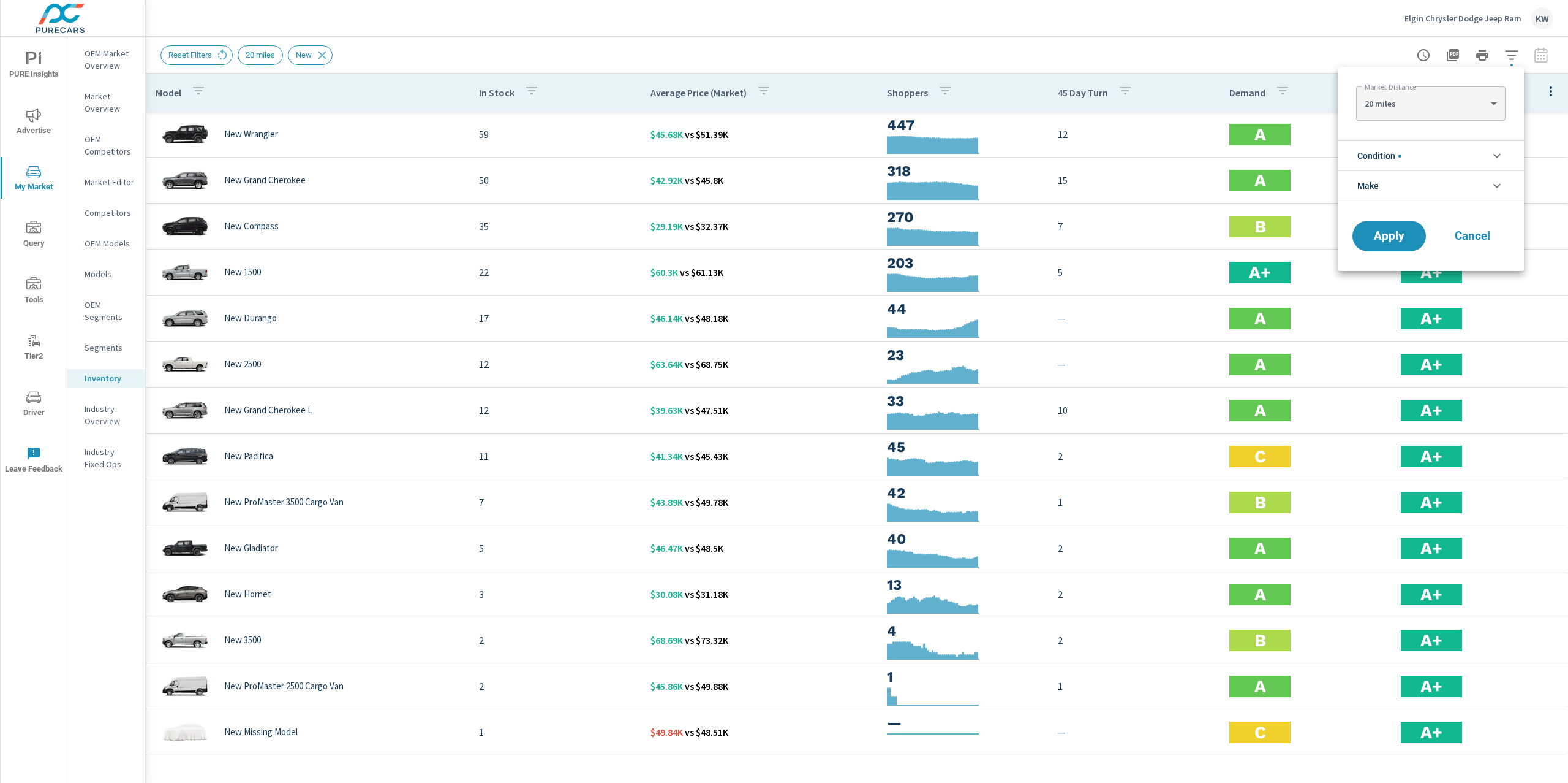
click at [1549, 92] on div at bounding box center [784, 391] width 1568 height 783
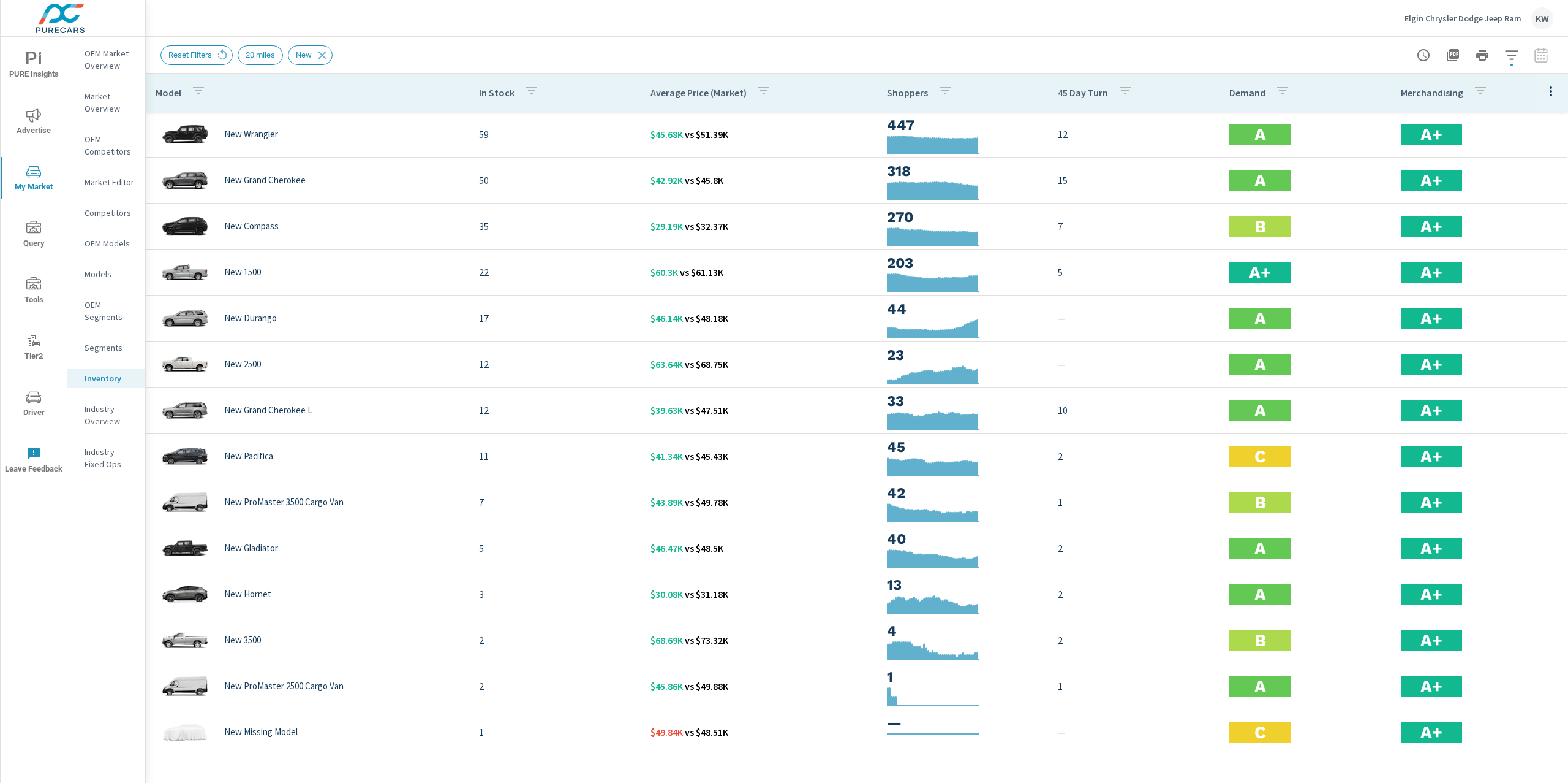
click at [1549, 92] on icon "button" at bounding box center [1551, 92] width 15 height 15
click at [1501, 286] on span "Customize columns..." at bounding box center [1511, 285] width 77 height 13
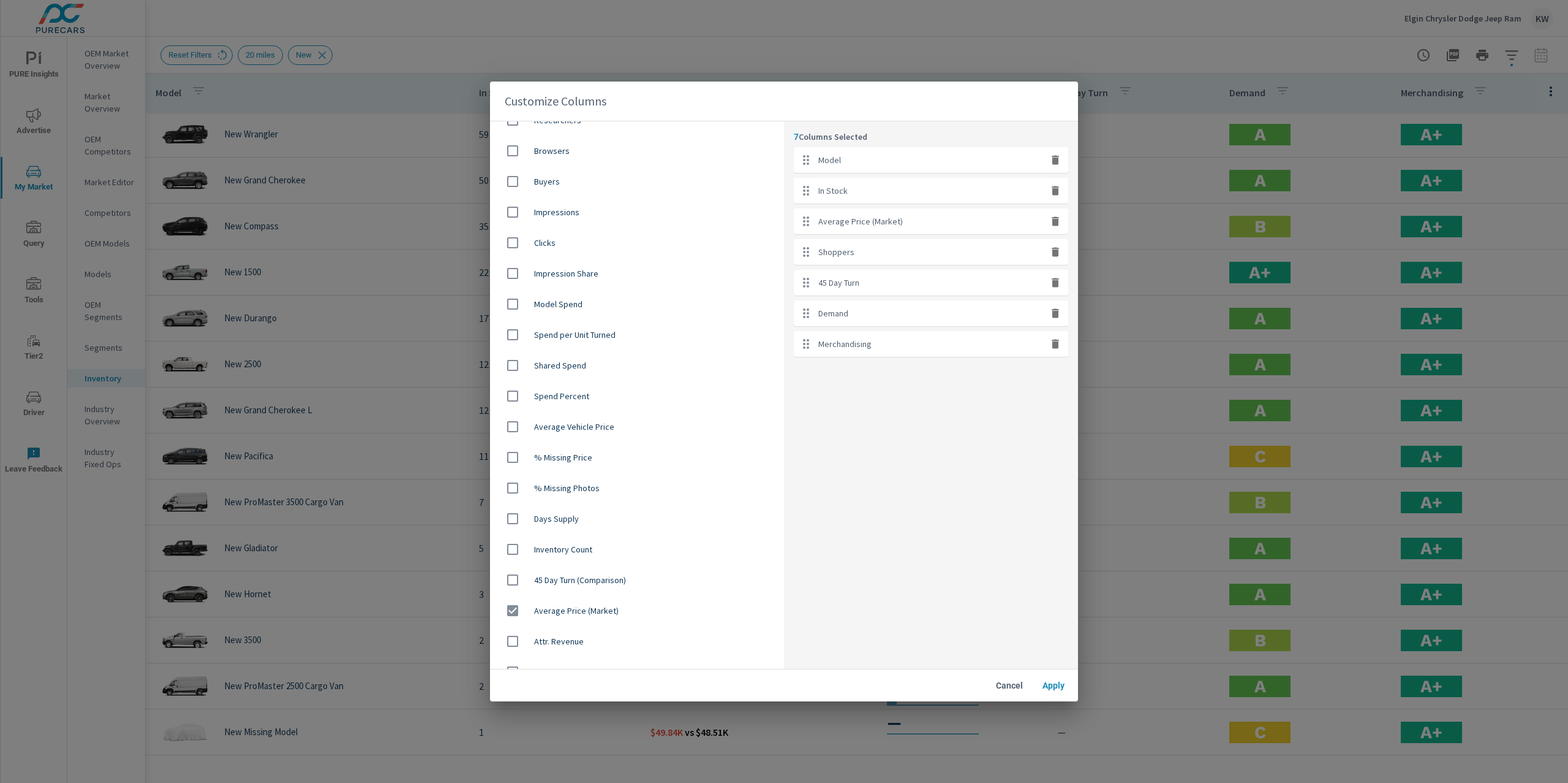
scroll to position [709, 0]
click at [1050, 690] on span "Apply" at bounding box center [1054, 685] width 29 height 11
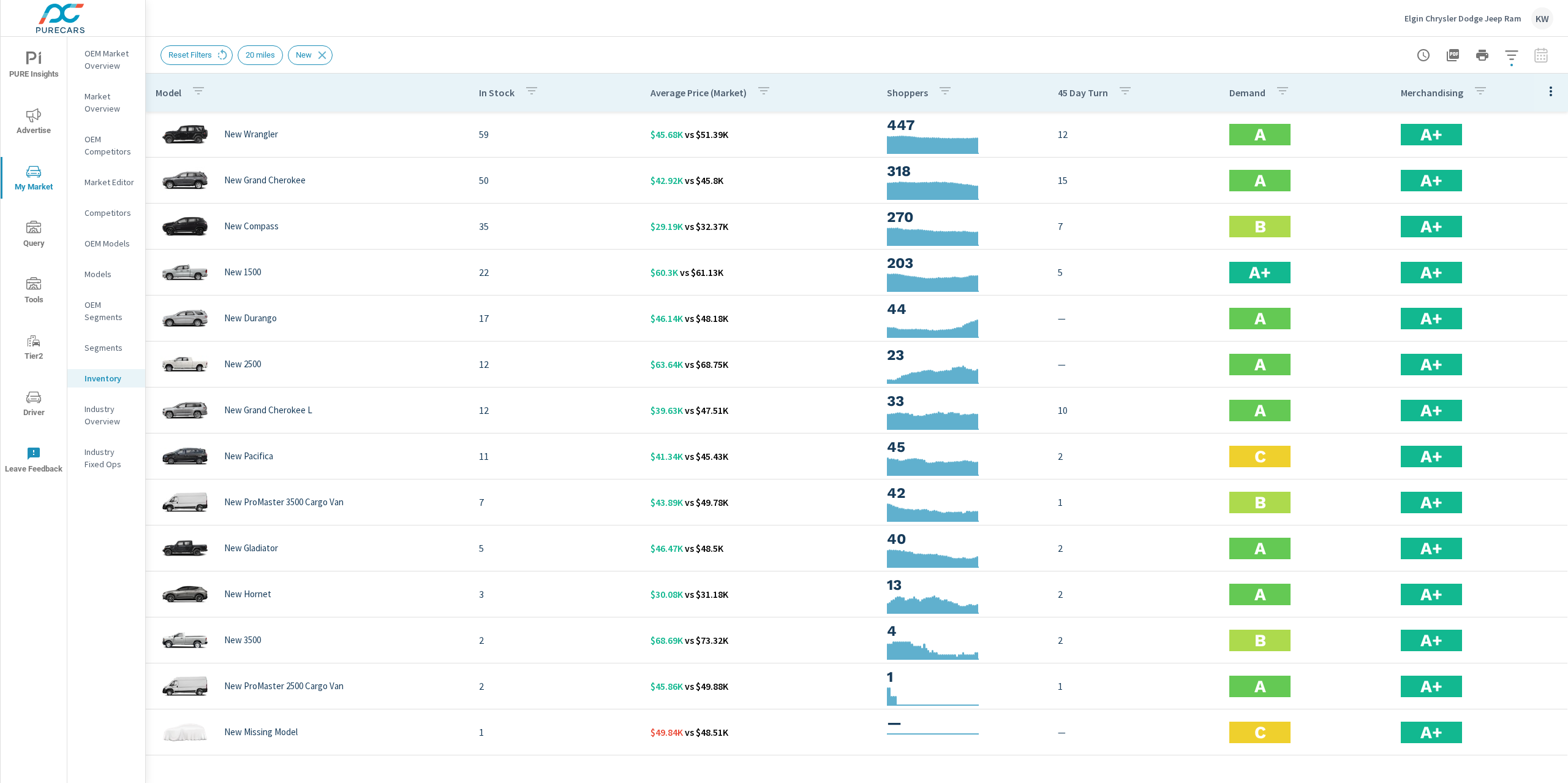
click at [36, 67] on span "PURE Insights" at bounding box center [34, 66] width 59 height 30
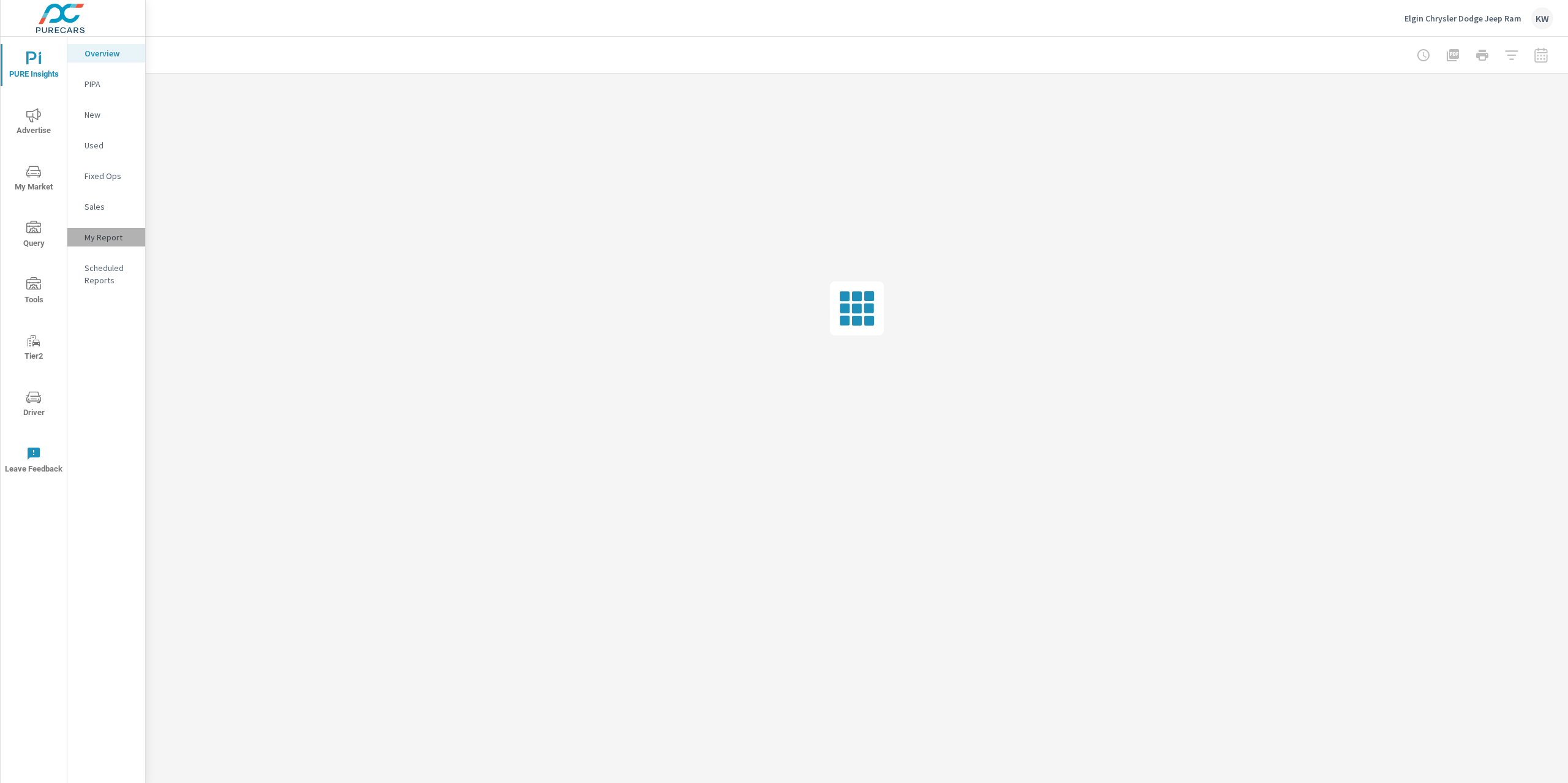
click at [102, 239] on p "My Report" at bounding box center [110, 238] width 51 height 13
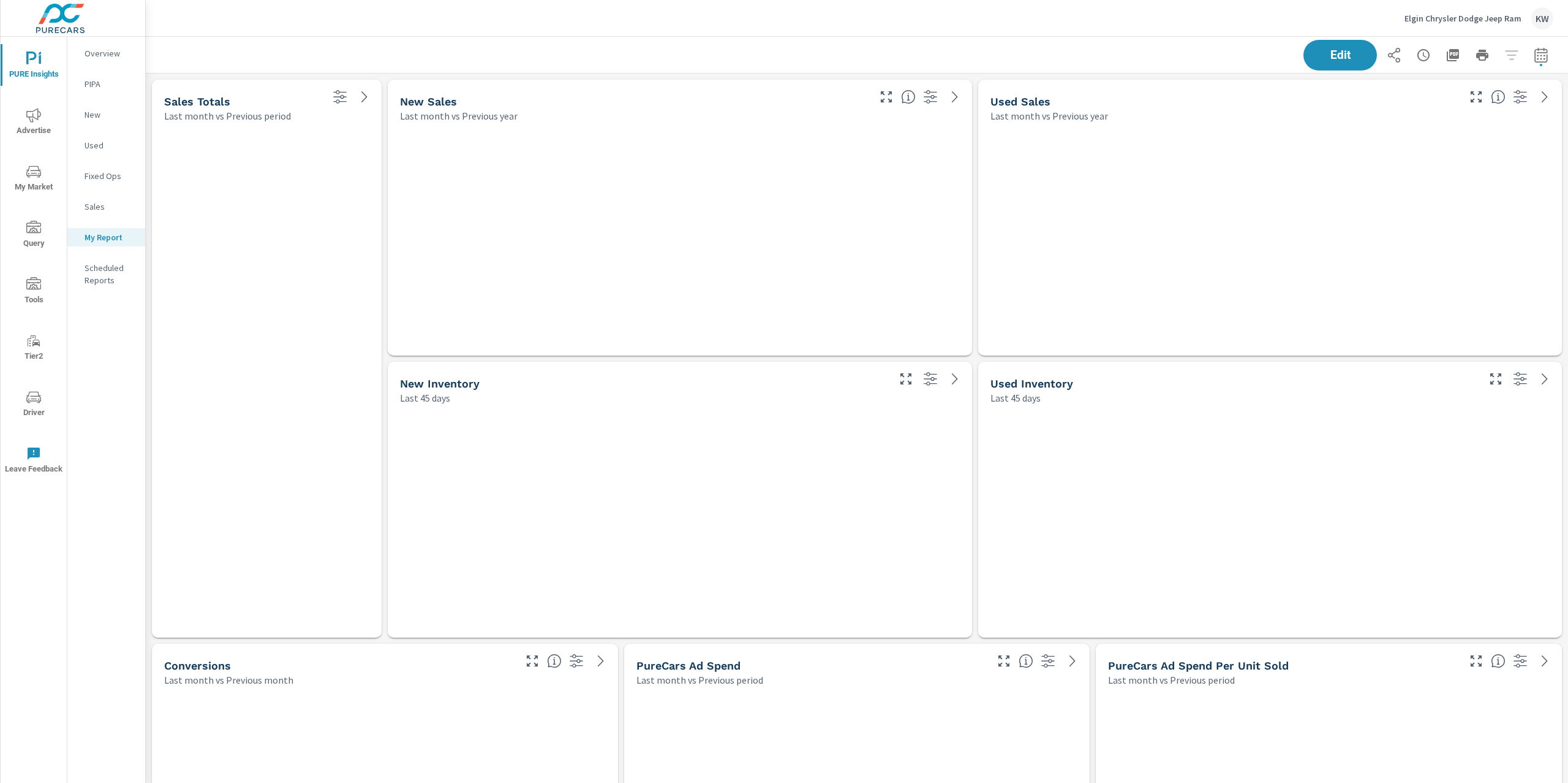
scroll to position [8067, 1436]
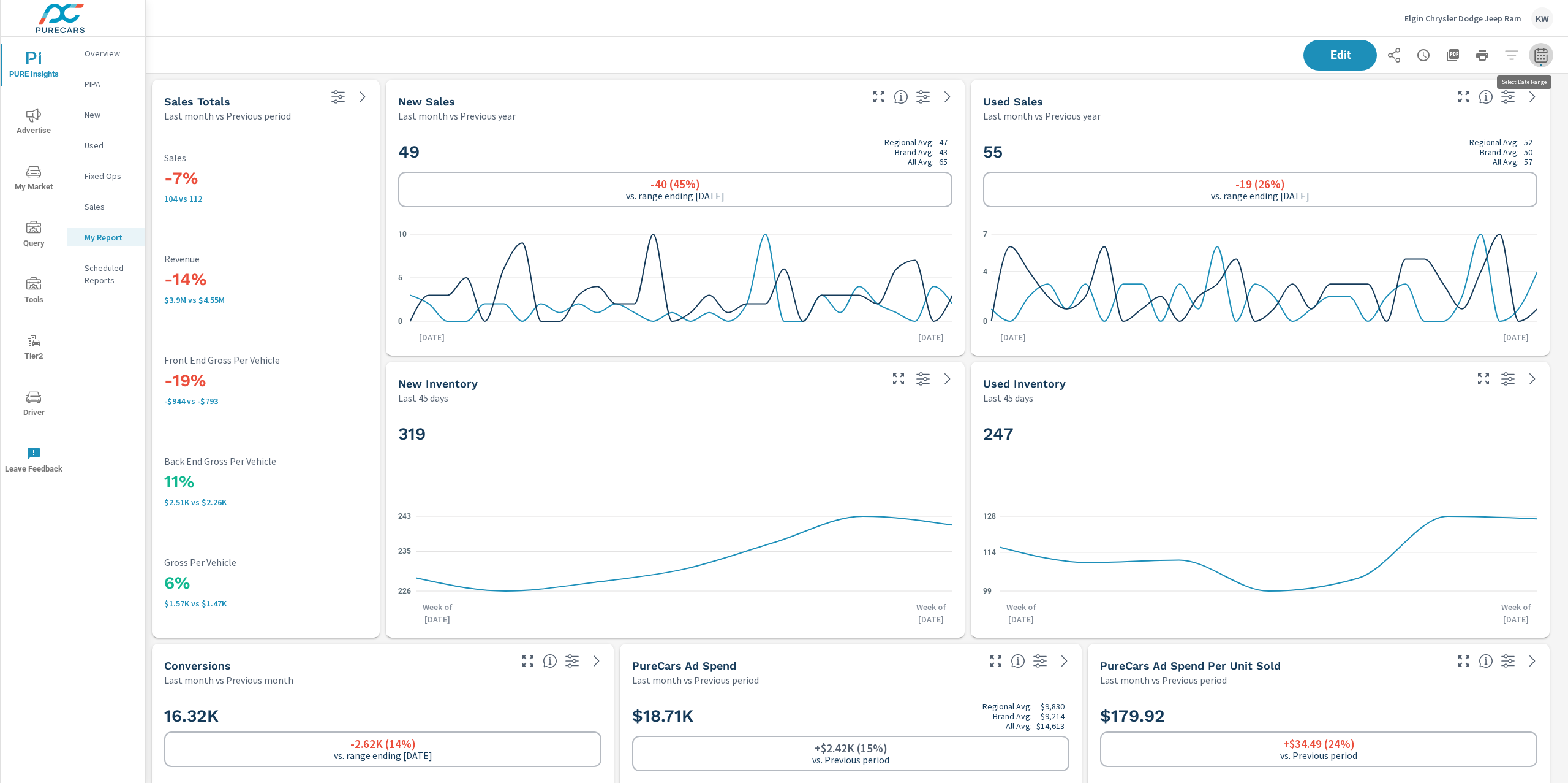
click at [1534, 56] on icon "button" at bounding box center [1542, 55] width 15 height 15
select select "Last month"
select select "Previous period"
click at [1515, 161] on icon "button" at bounding box center [1511, 159] width 8 height 11
click at [1398, 179] on span "Apply" at bounding box center [1404, 172] width 50 height 12
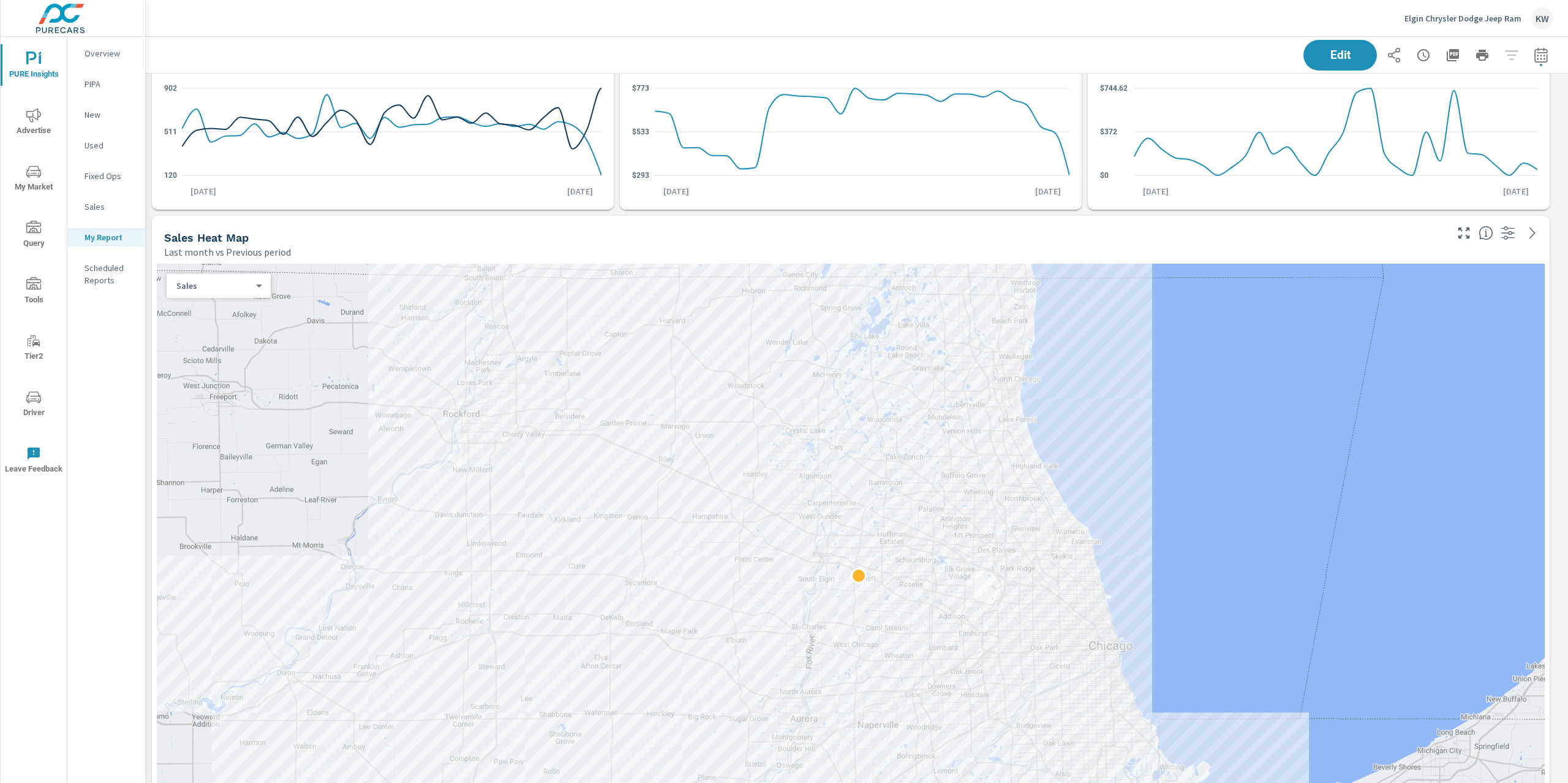
scroll to position [713, 0]
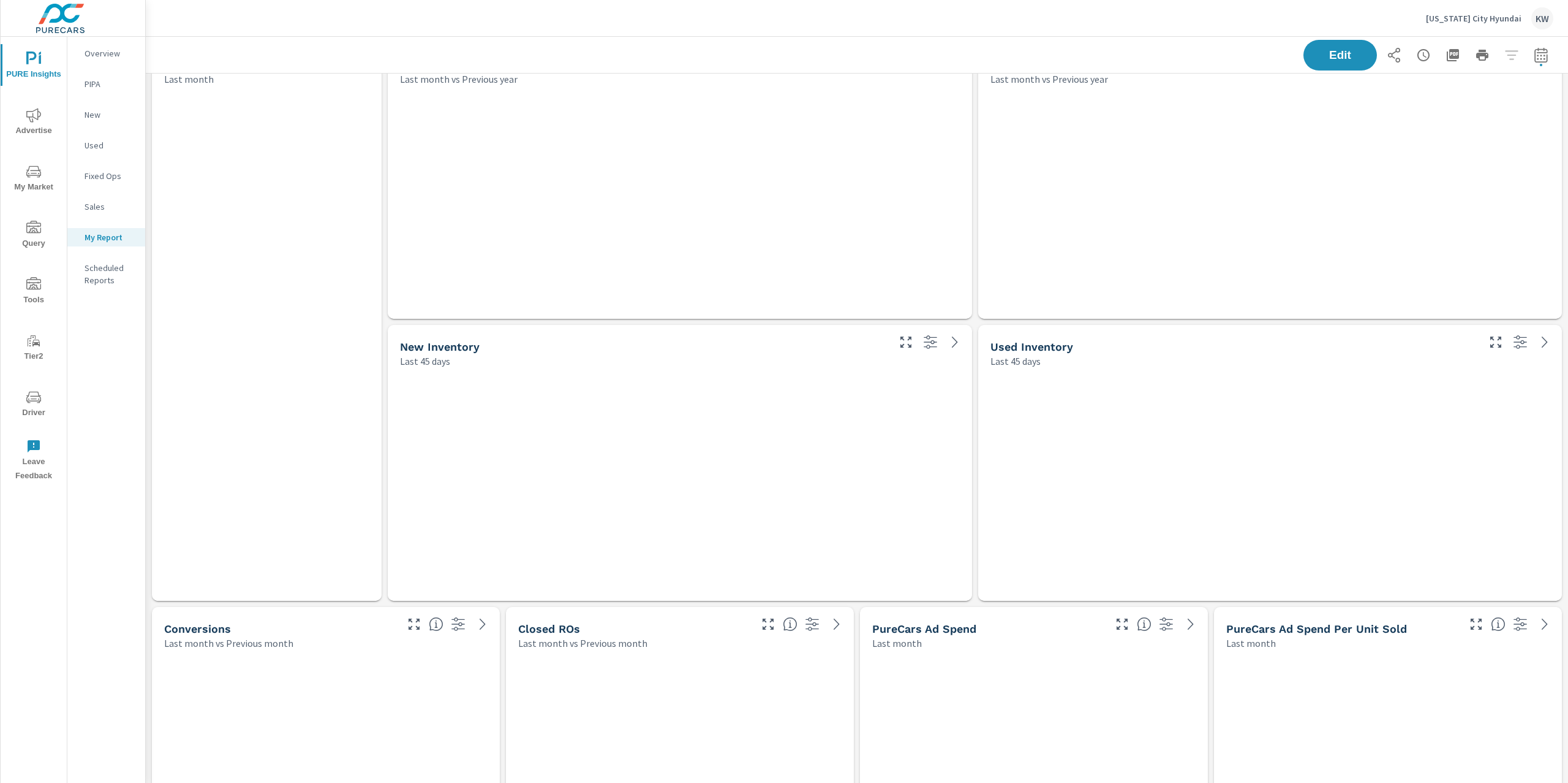
scroll to position [6798, 1436]
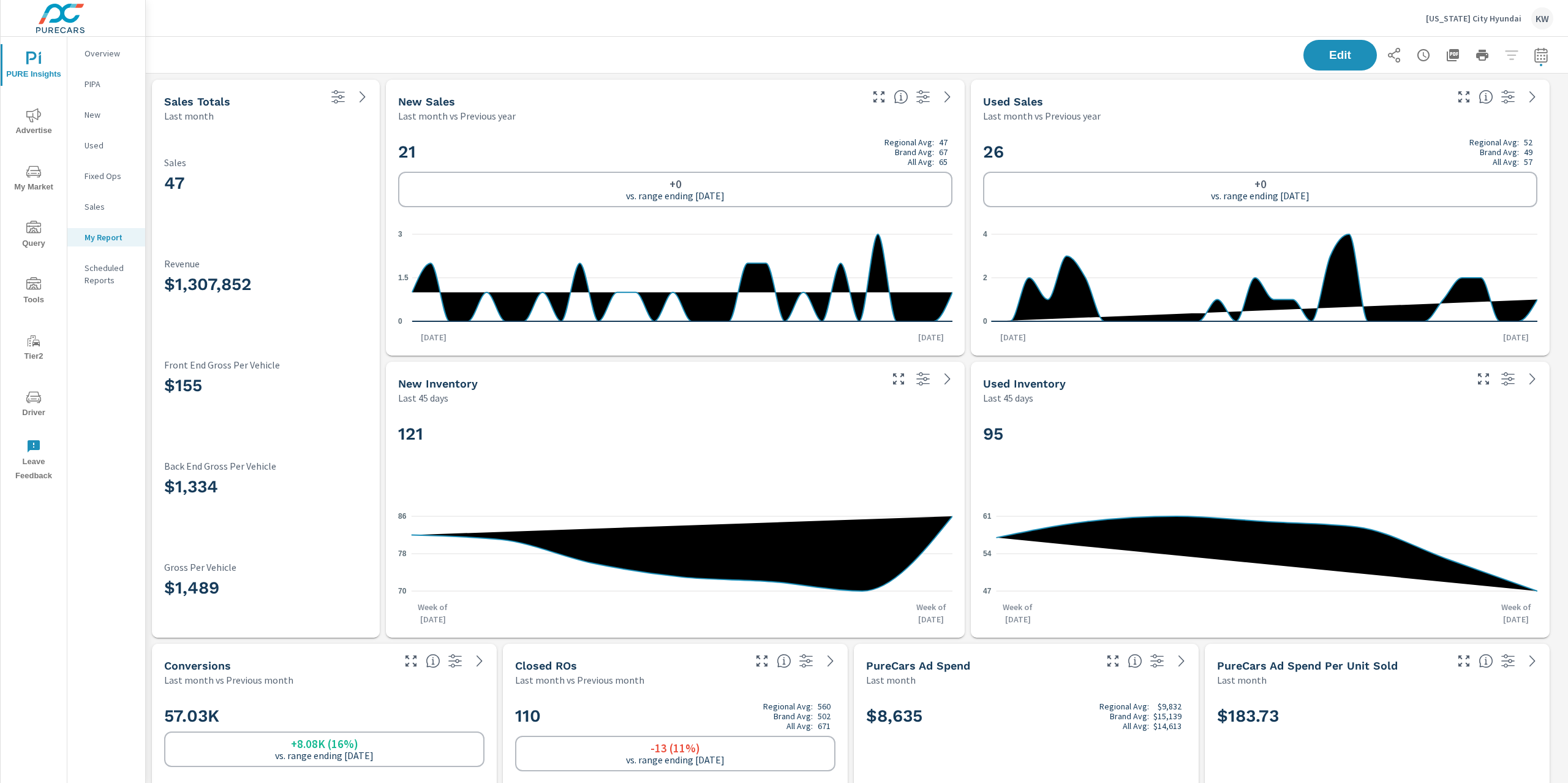
click at [794, 156] on h2 "21 Regional Avg: 47 Brand Avg: 67 All Avg: 65" at bounding box center [675, 152] width 554 height 29
drag, startPoint x: 1328, startPoint y: 57, endPoint x: 1305, endPoint y: 60, distance: 23.2
click at [1328, 57] on span "Edit" at bounding box center [1339, 54] width 50 height 12
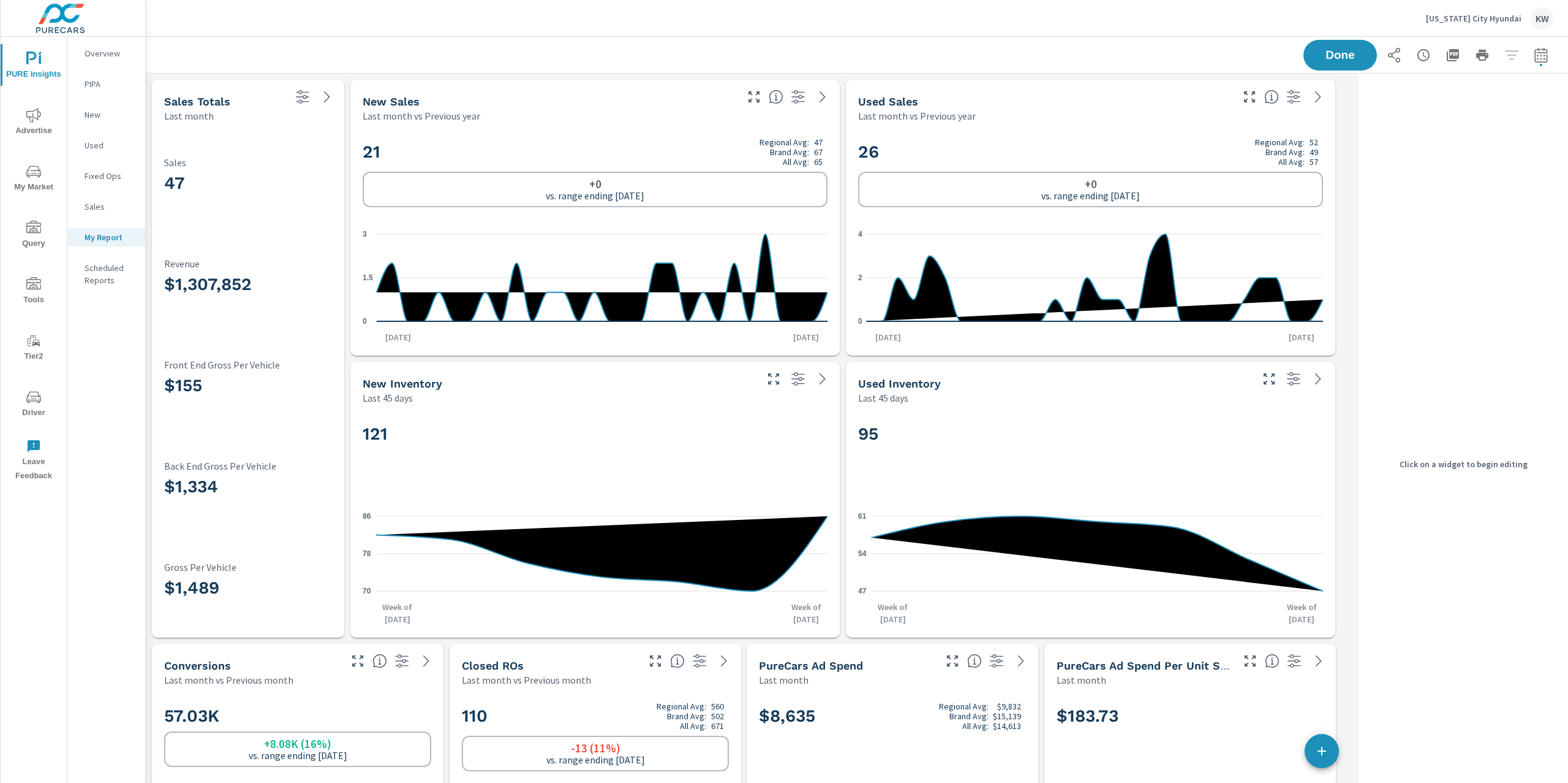
scroll to position [6798, 1221]
drag, startPoint x: 745, startPoint y: 151, endPoint x: 863, endPoint y: 156, distance: 118.1
click at [745, 151] on h2 "21 Regional Avg: 47 Brand Avg: 67 All Avg: 65" at bounding box center [595, 152] width 465 height 29
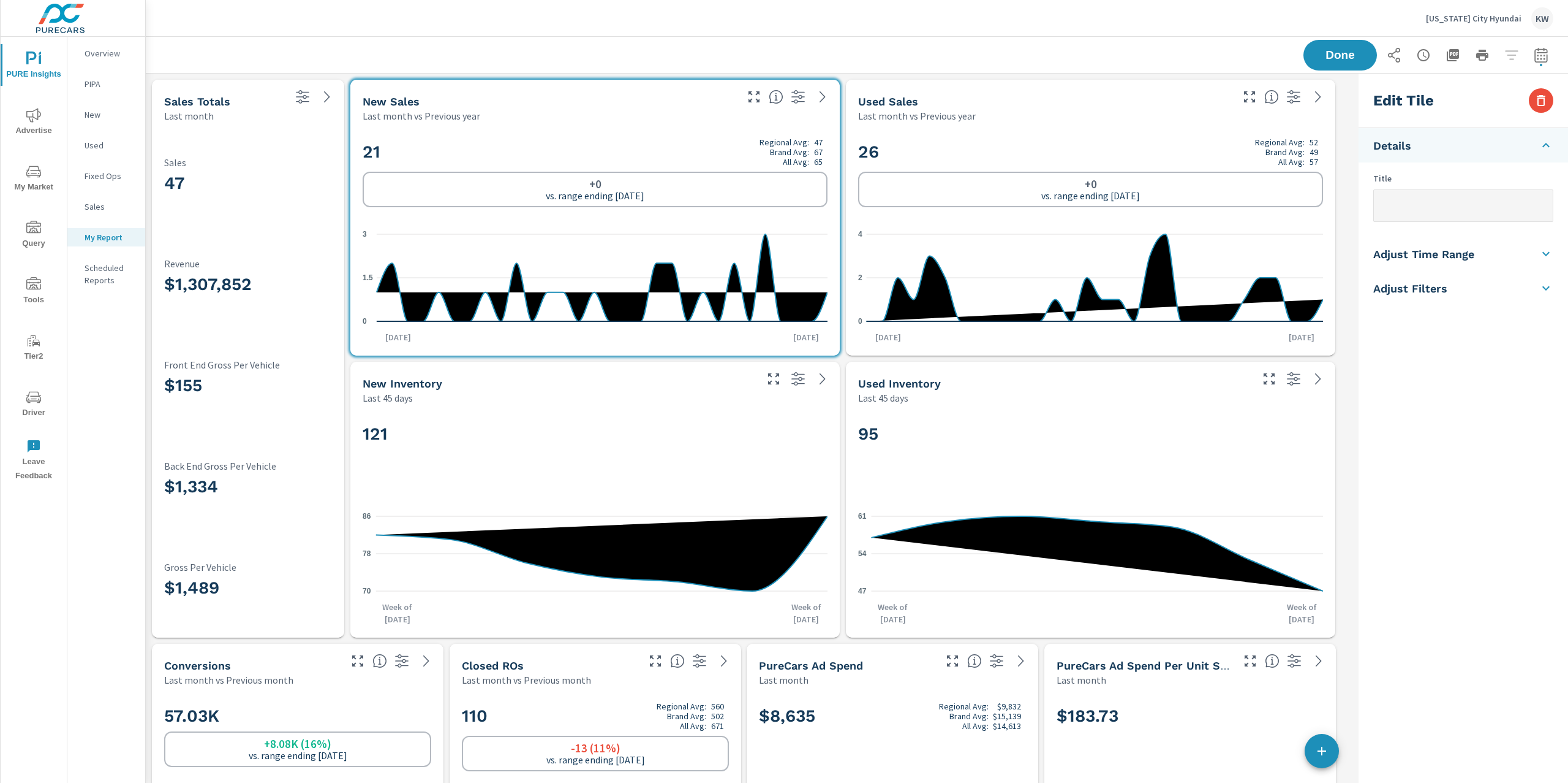
click at [1456, 249] on h5 "Adjust Time Range" at bounding box center [1424, 254] width 101 height 15
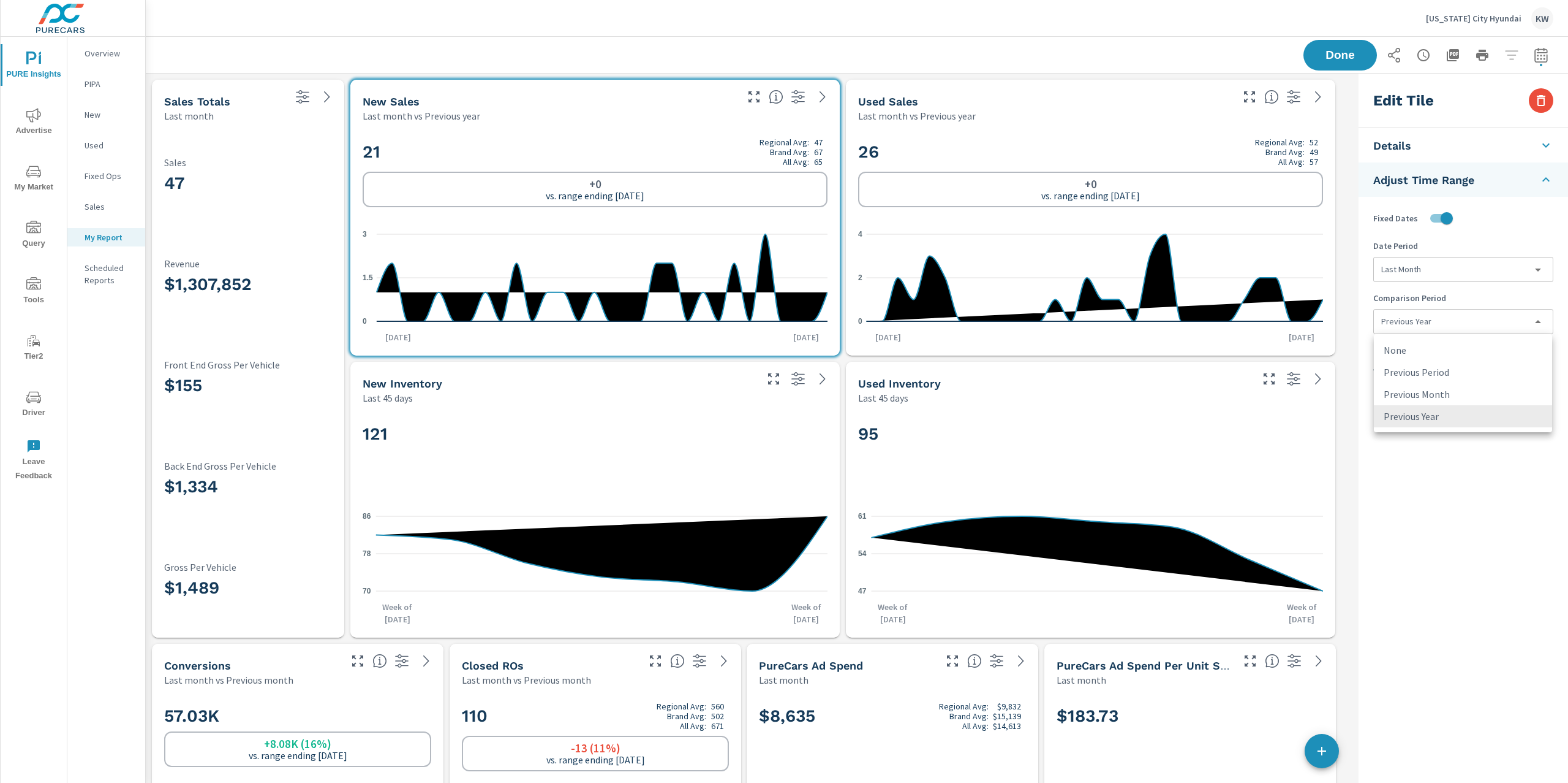
click at [1465, 316] on body "PURE Insights Advertise My Market Query Tools Tier2 Driver Leave Feedback Overv…" at bounding box center [784, 391] width 1568 height 783
click at [1448, 351] on li "None" at bounding box center [1463, 350] width 179 height 22
click at [1232, 252] on icon "0 2 4" at bounding box center [1090, 278] width 465 height 107
type input "lastYear"
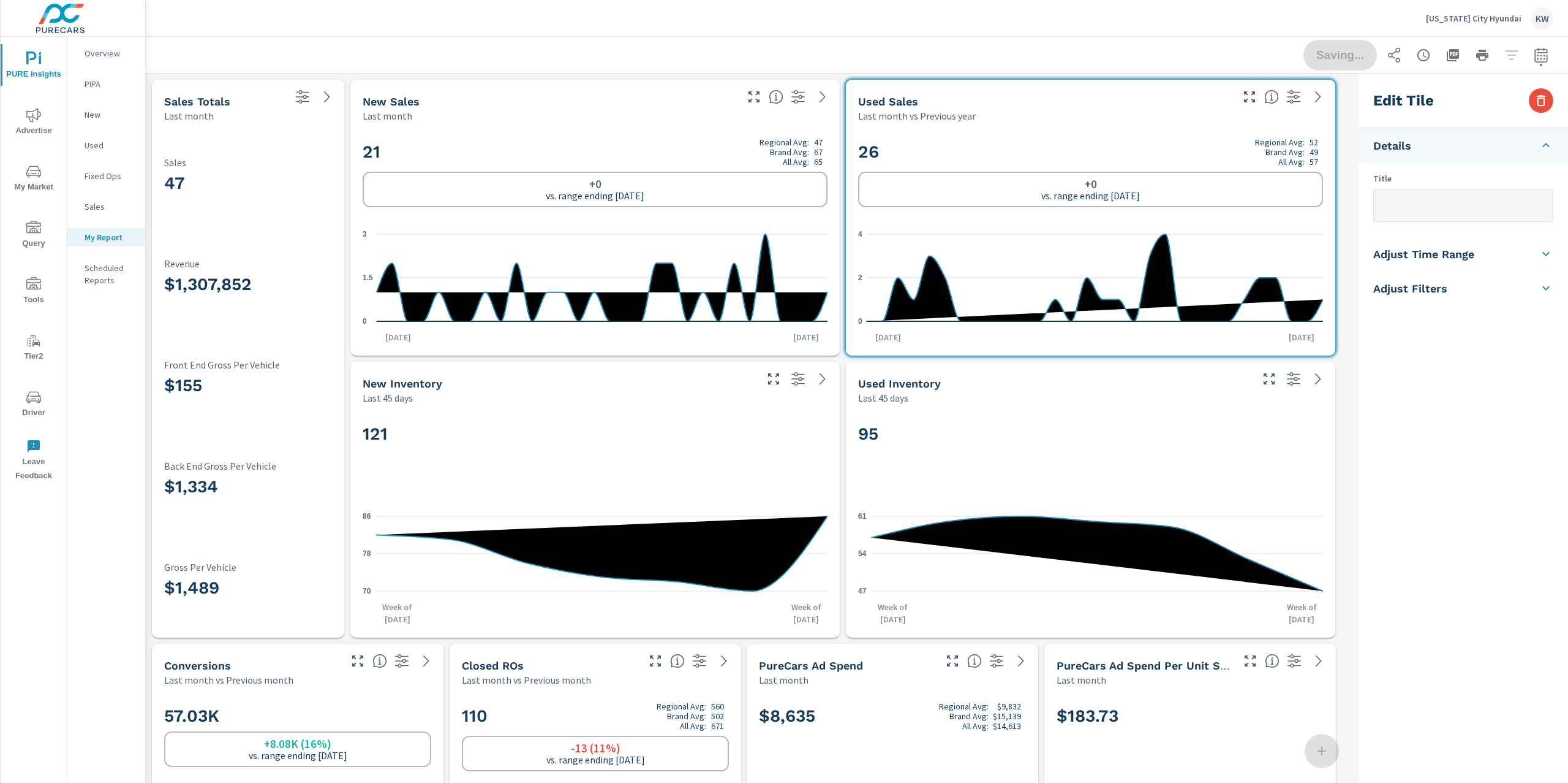
drag, startPoint x: 1451, startPoint y: 258, endPoint x: 1460, endPoint y: 277, distance: 21.0
click at [1451, 259] on h5 "Adjust Time Range" at bounding box center [1424, 254] width 101 height 15
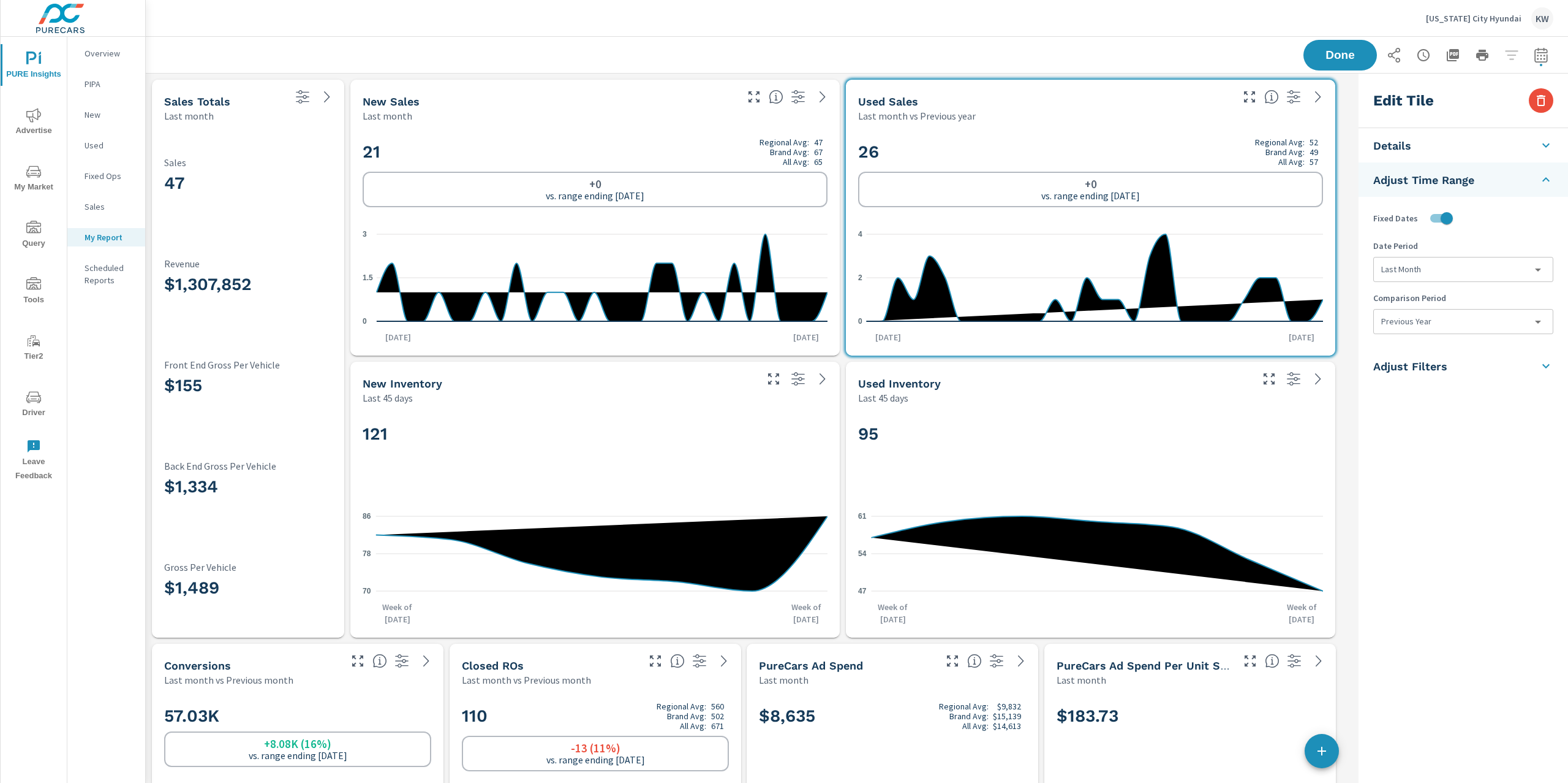
click at [1456, 318] on body "PURE Insights Advertise My Market Query Tools Tier2 Driver Leave Feedback Overv…" at bounding box center [784, 391] width 1568 height 783
click at [1435, 347] on li "None" at bounding box center [1463, 350] width 179 height 22
drag, startPoint x: 1346, startPoint y: 52, endPoint x: 1391, endPoint y: 102, distance: 67.3
click at [1346, 52] on span "Done" at bounding box center [1340, 55] width 49 height 11
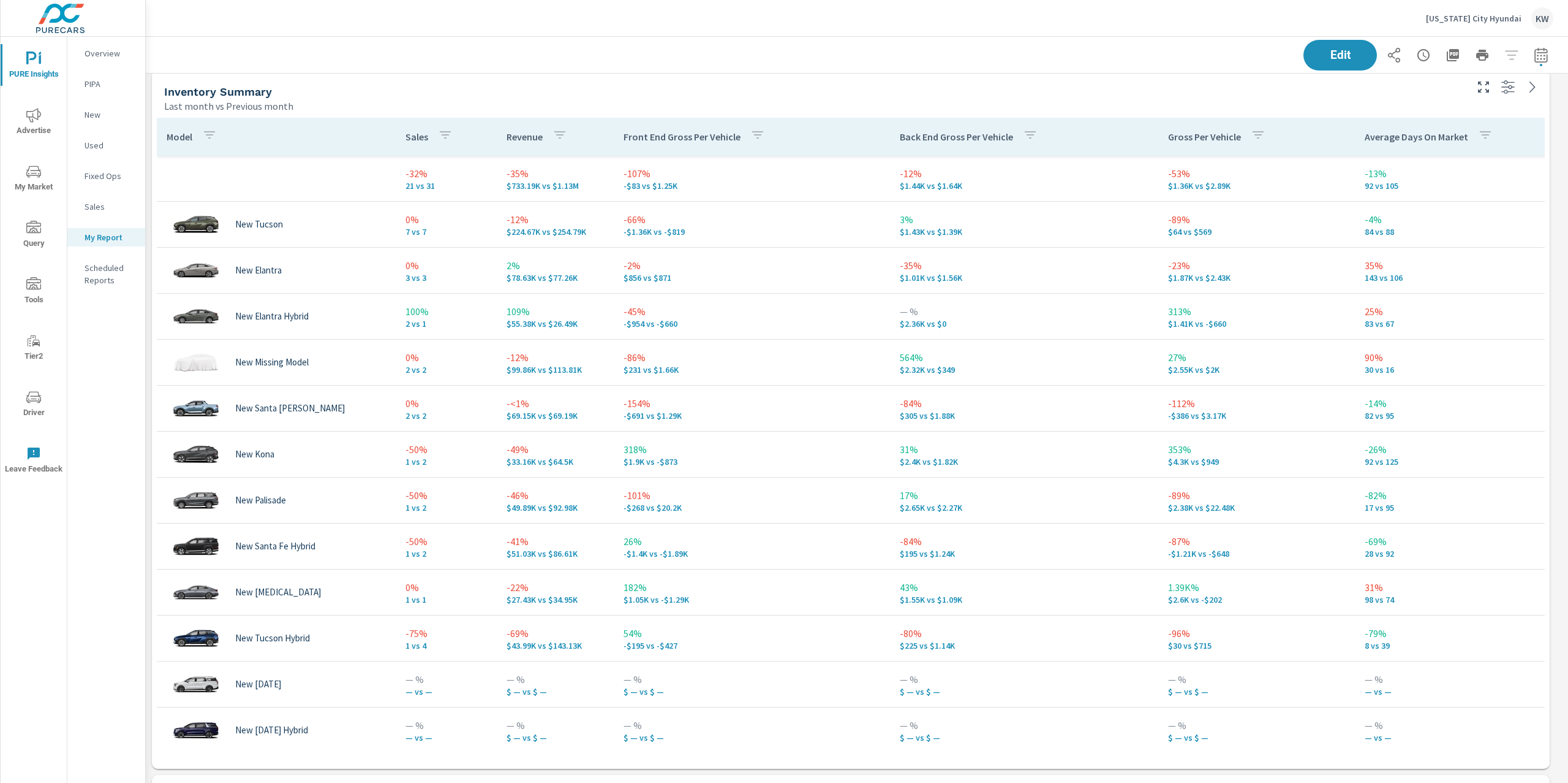
scroll to position [855, 0]
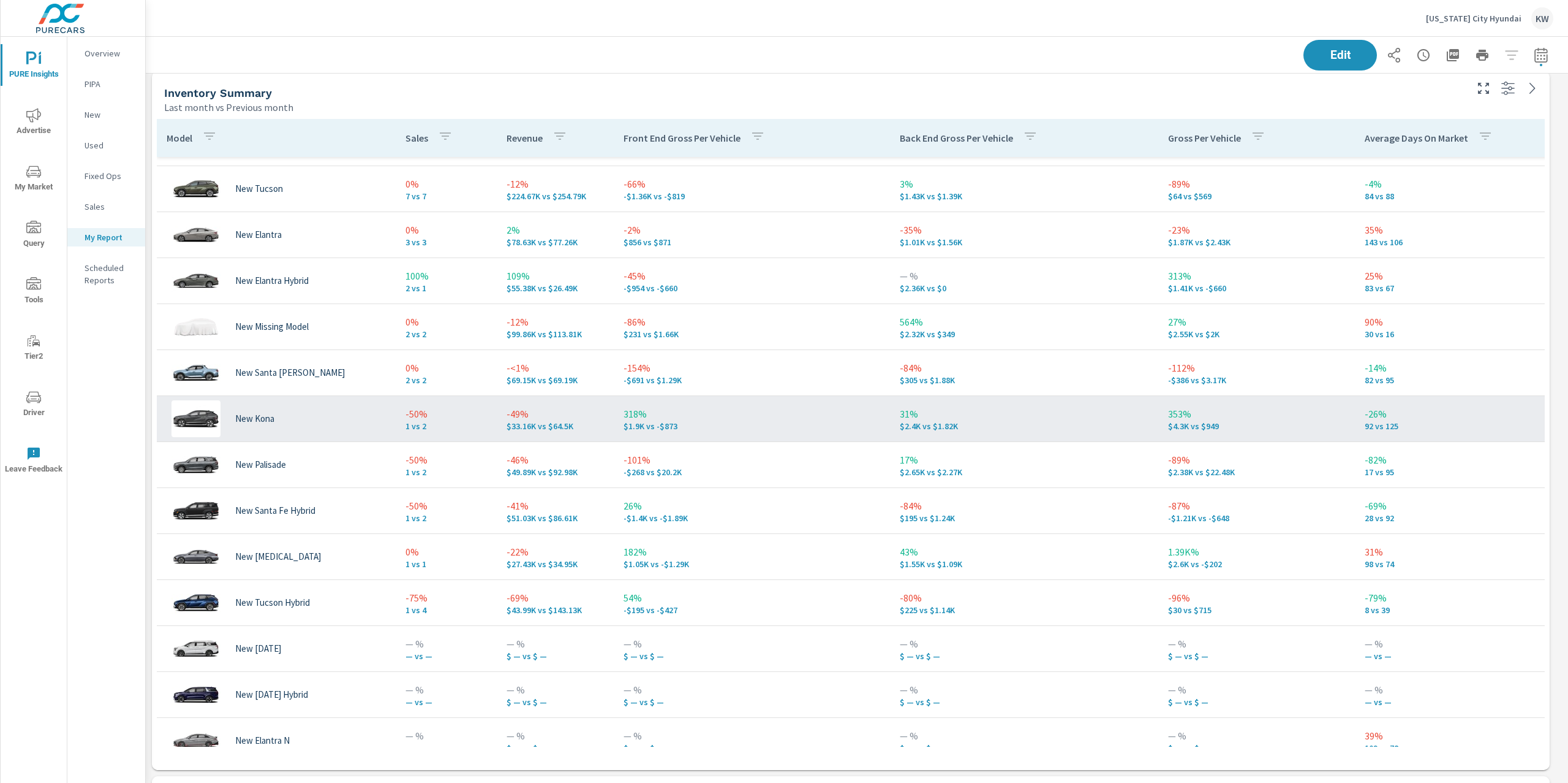
scroll to position [79, 0]
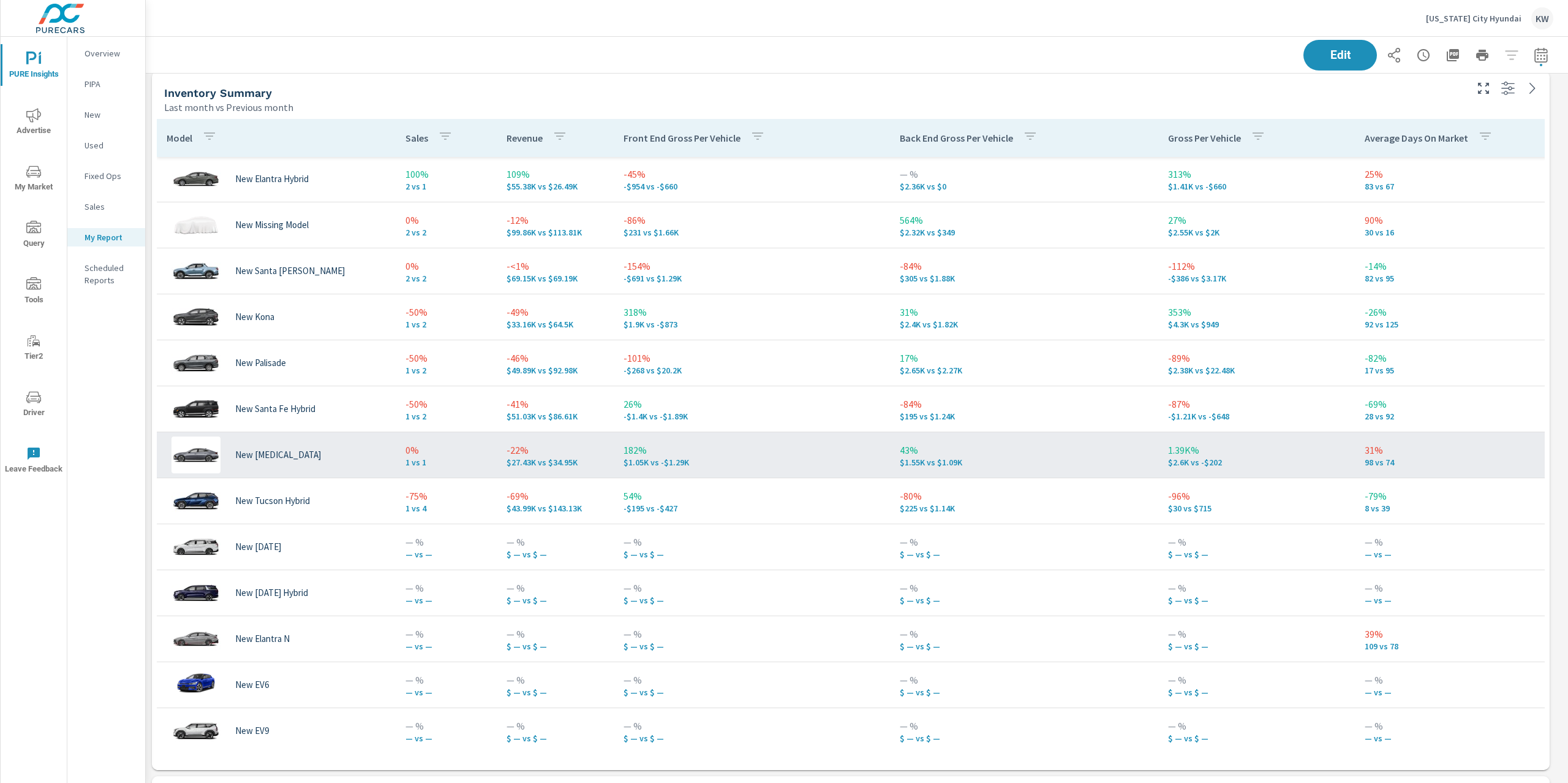
scroll to position [142, 0]
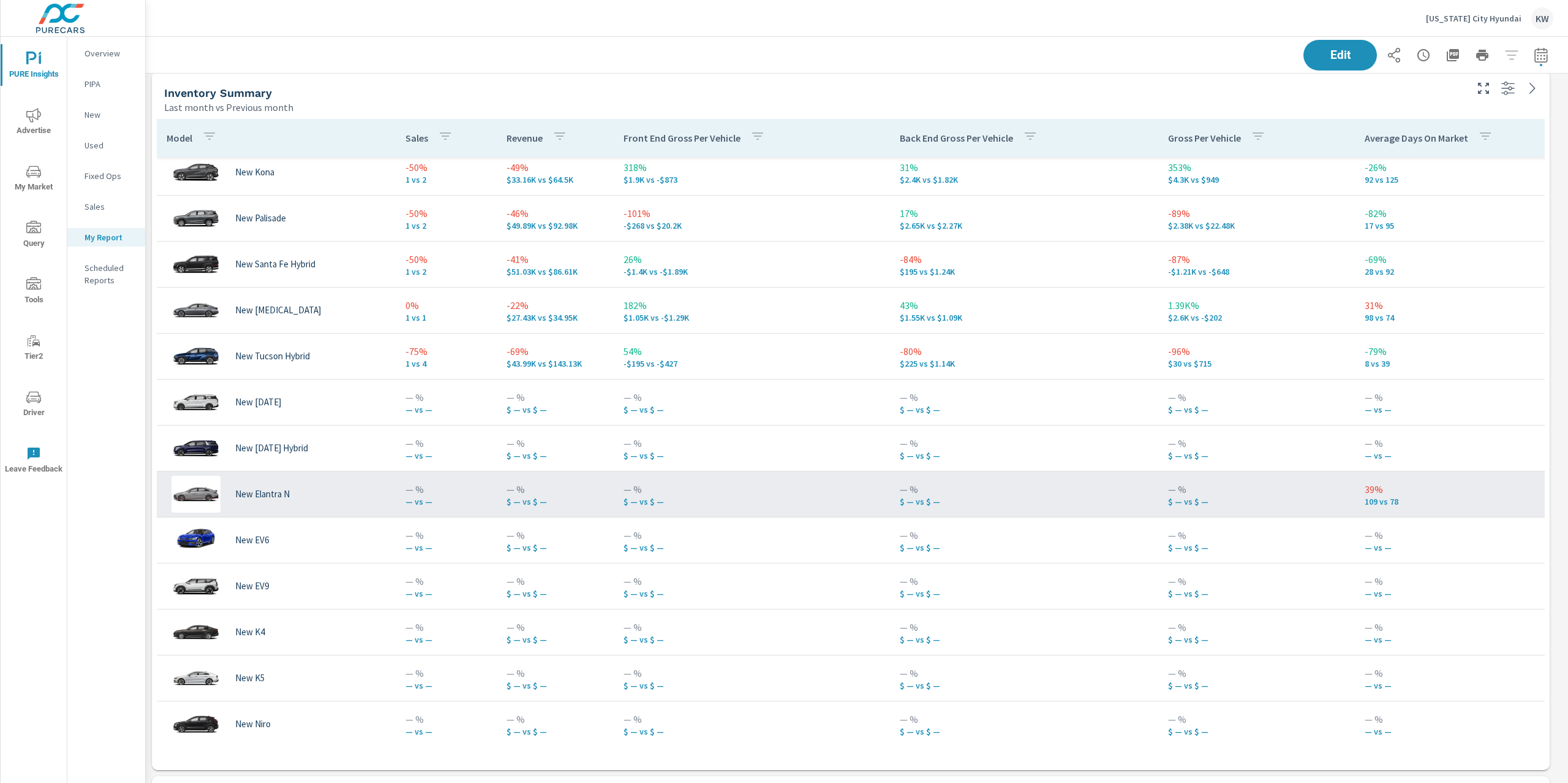
scroll to position [290, 0]
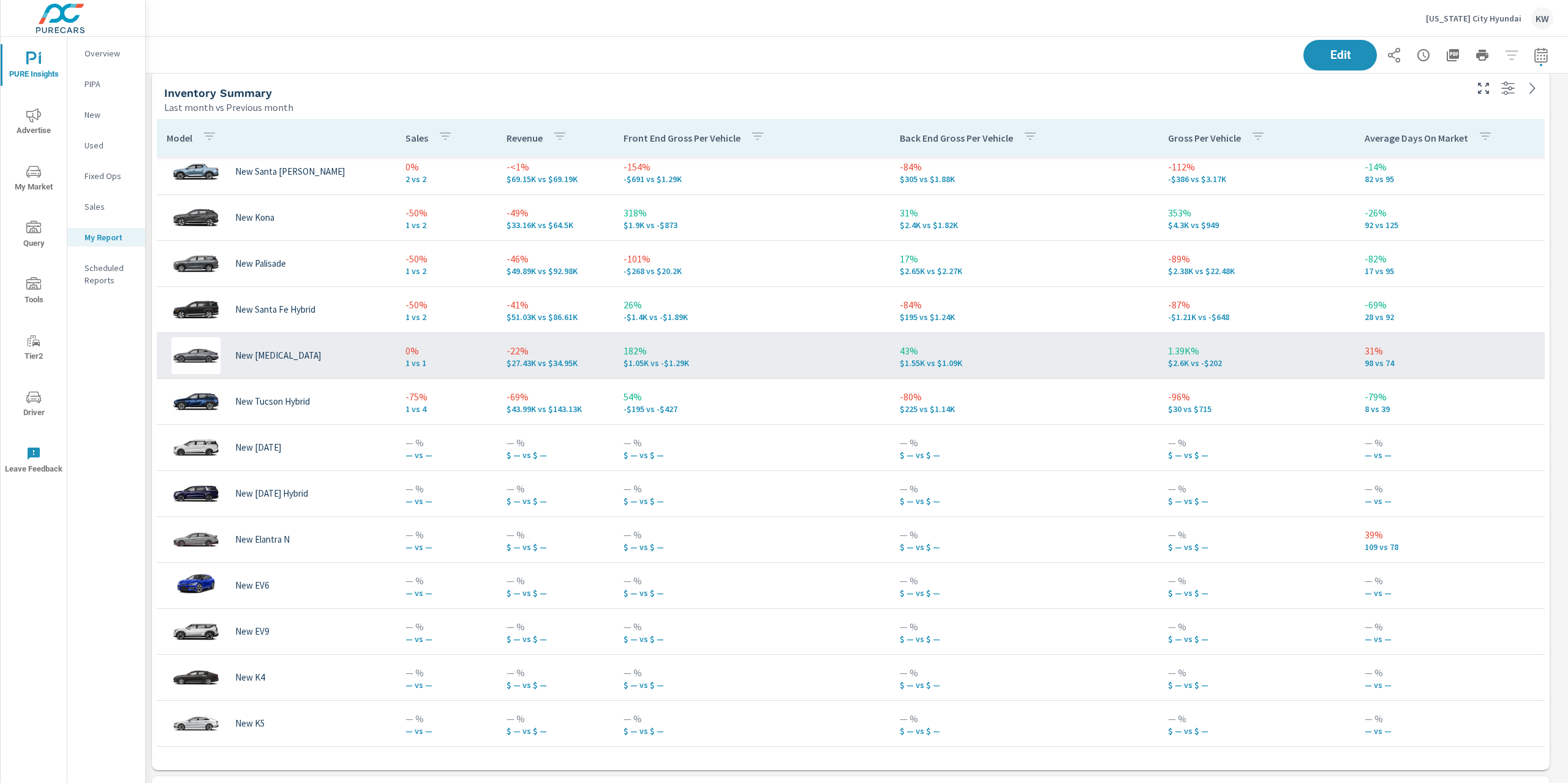
scroll to position [235, 0]
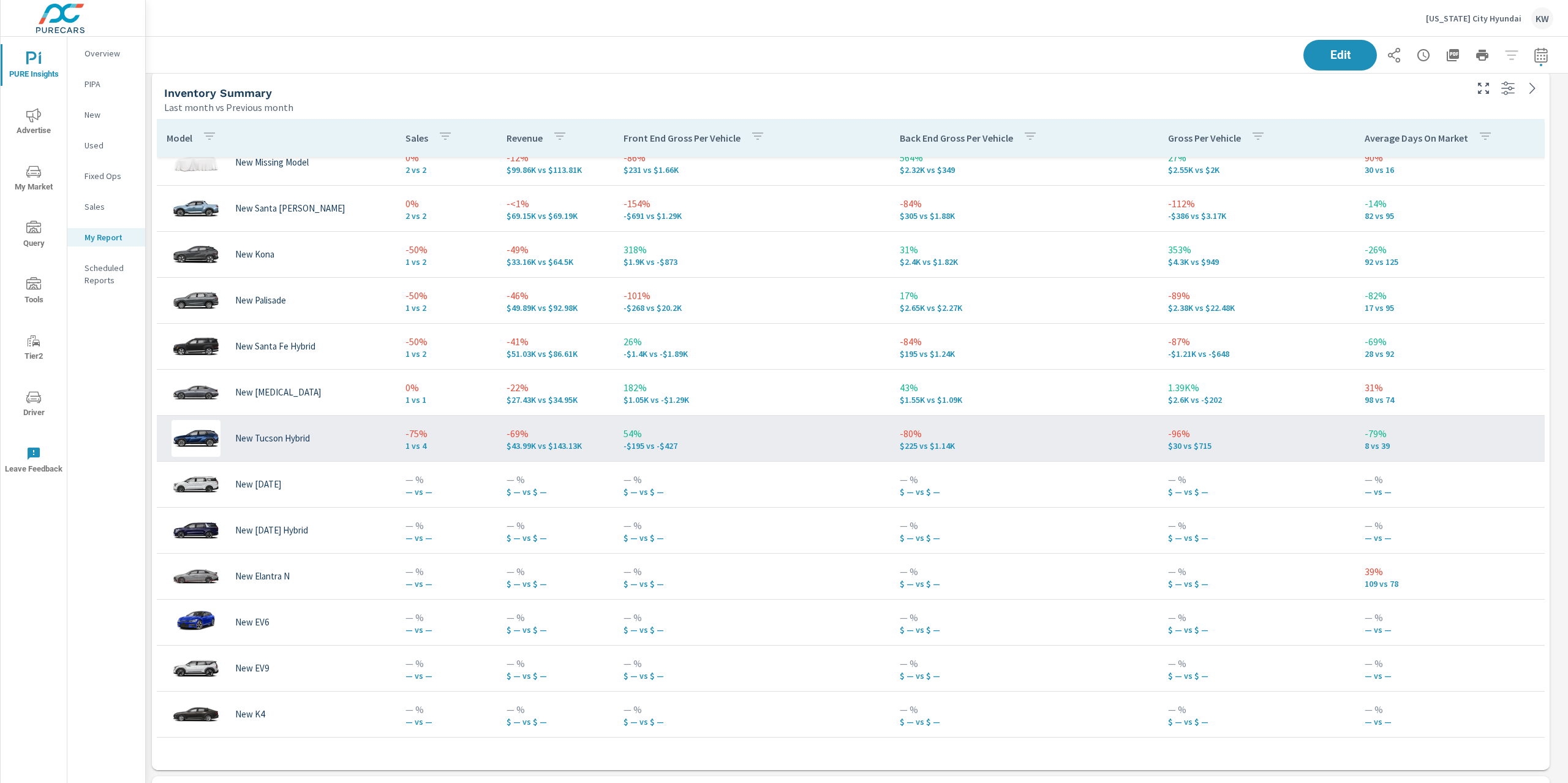
scroll to position [198, 0]
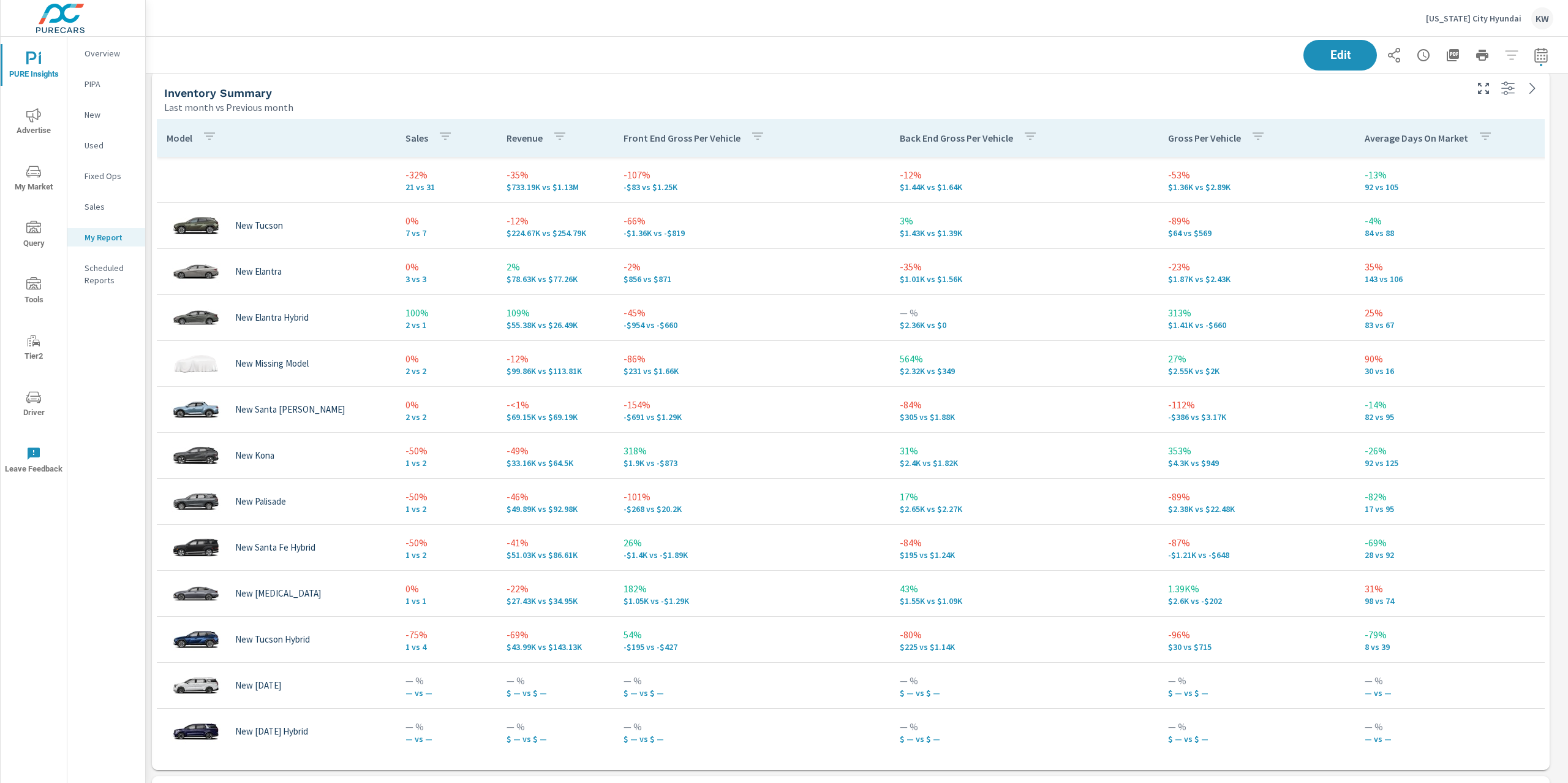
scroll to position [6798, 1436]
click at [1446, 15] on p "[US_STATE] City Hyundai" at bounding box center [1474, 18] width 95 height 11
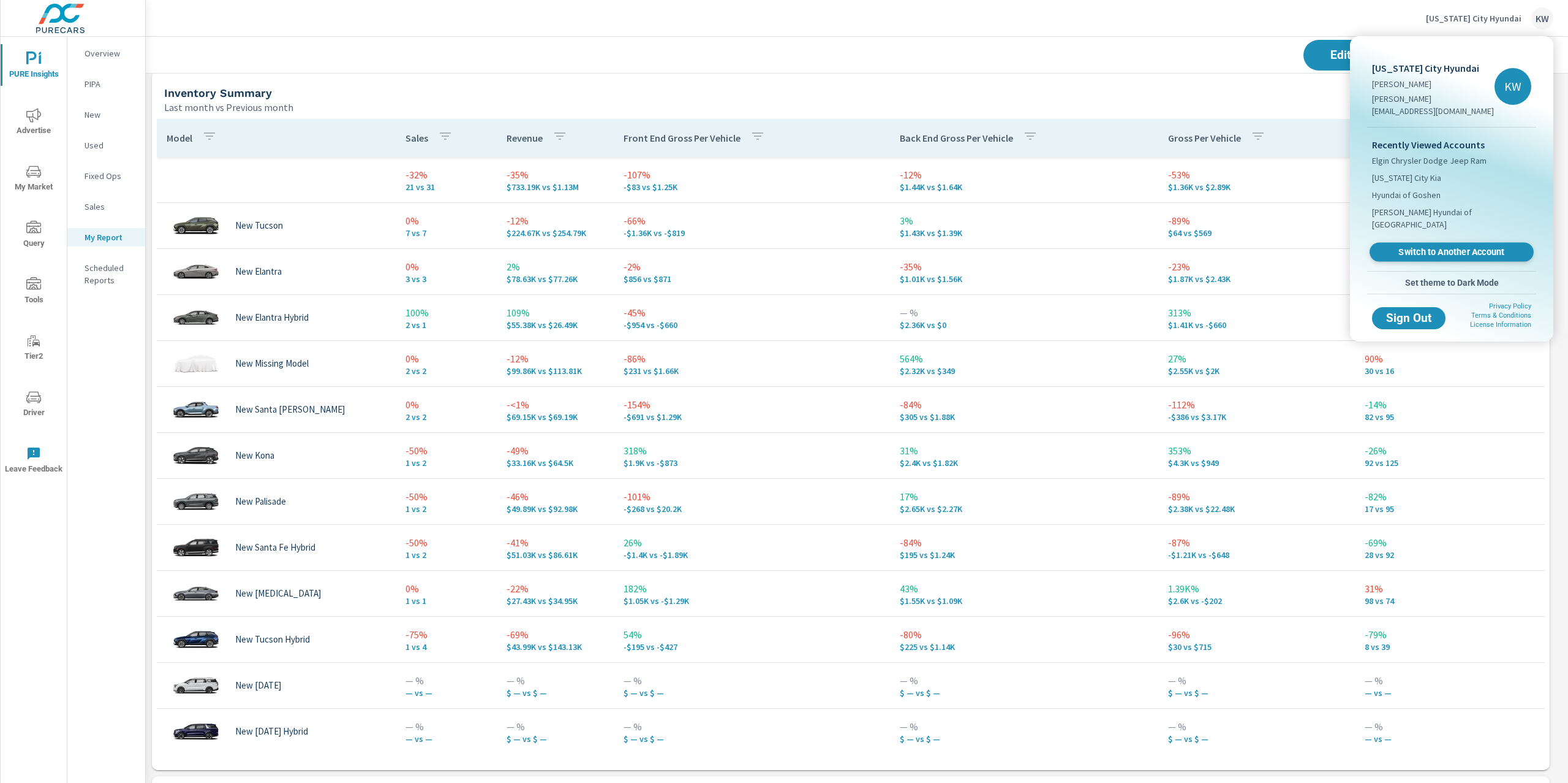
click at [1442, 247] on span "Switch to Another Account" at bounding box center [1452, 252] width 151 height 12
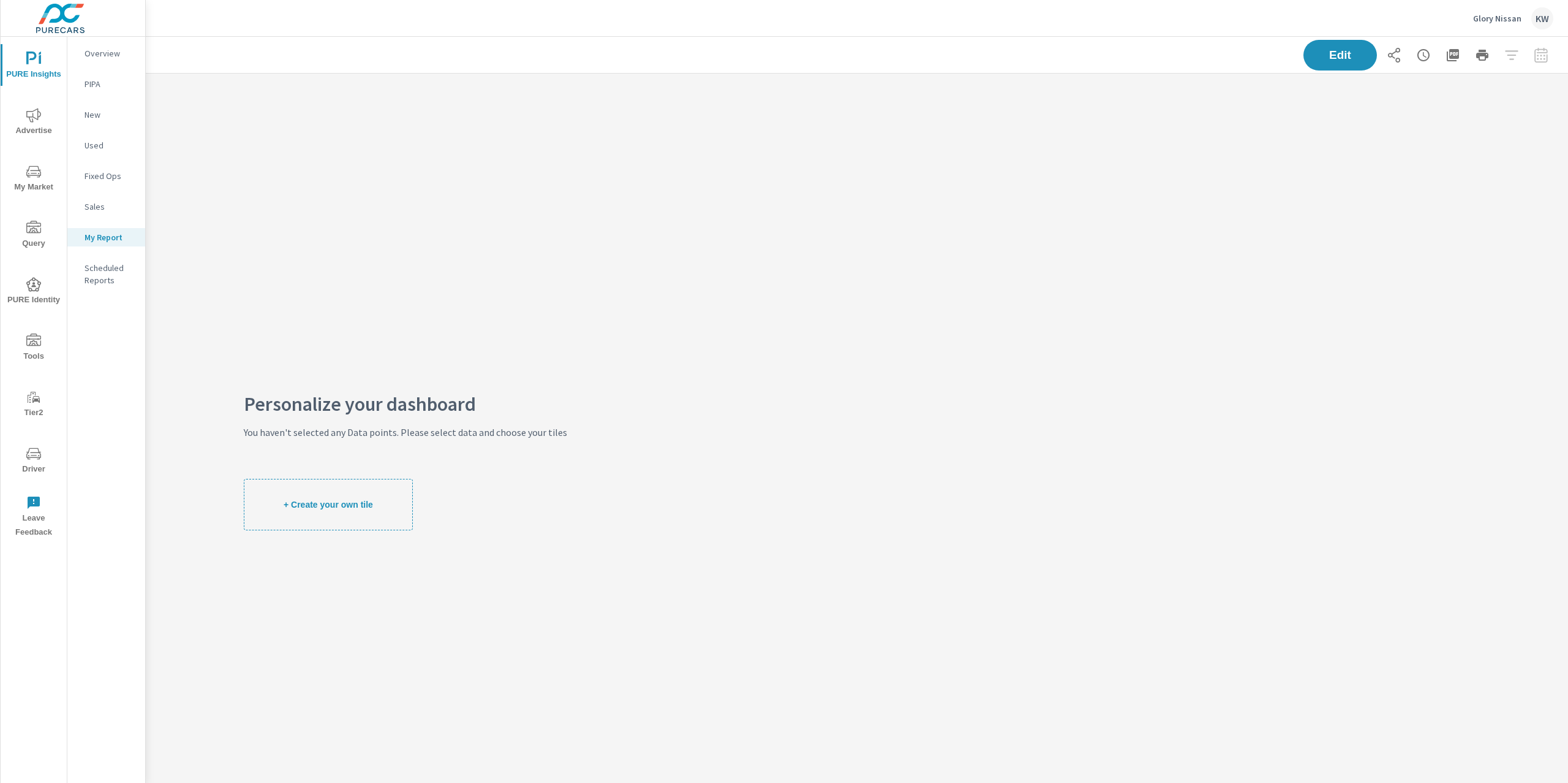
click at [39, 173] on icon "nav menu" at bounding box center [38, 172] width 1 height 1
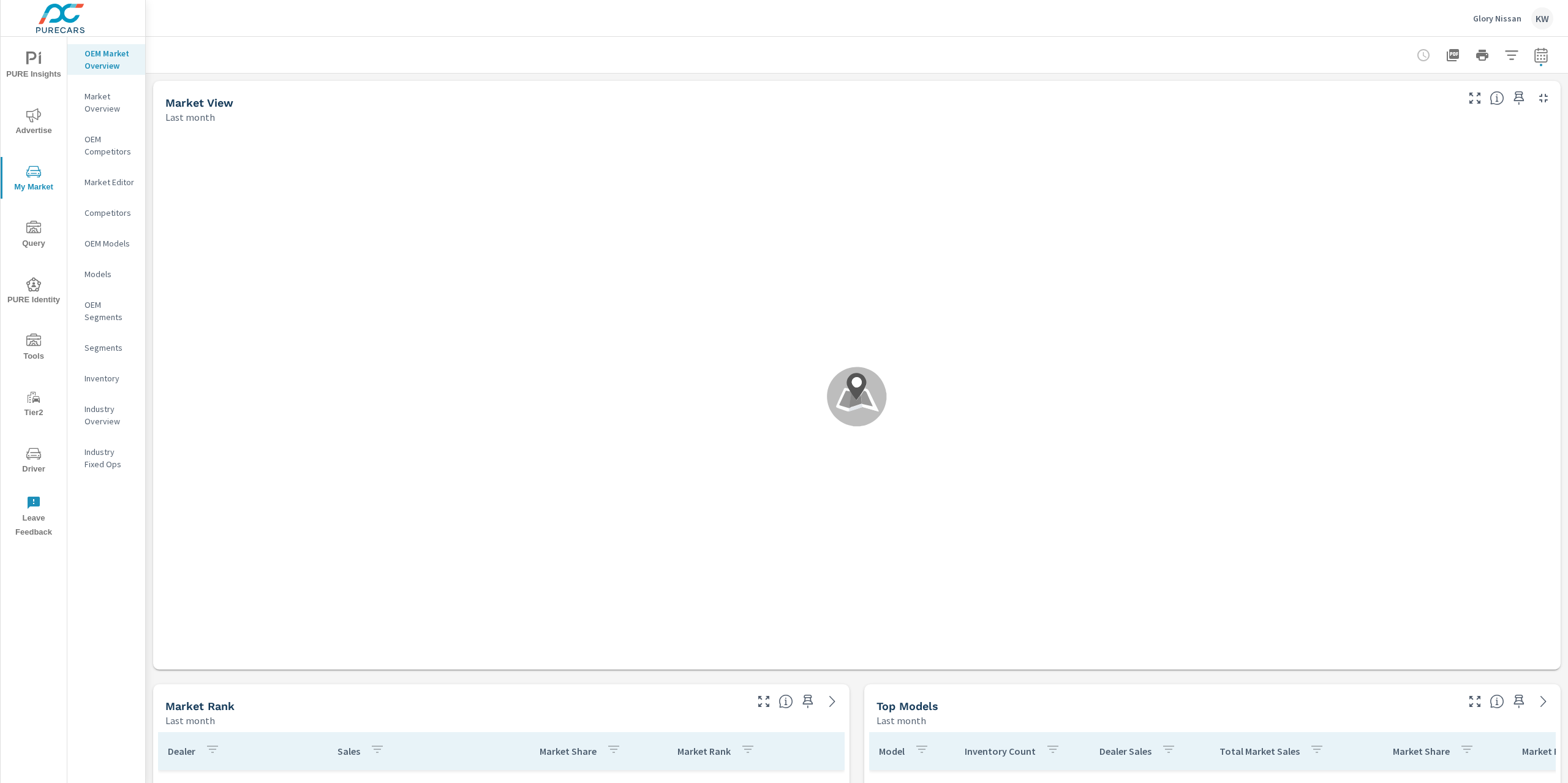
click at [112, 176] on p "Market Editor" at bounding box center [110, 182] width 51 height 13
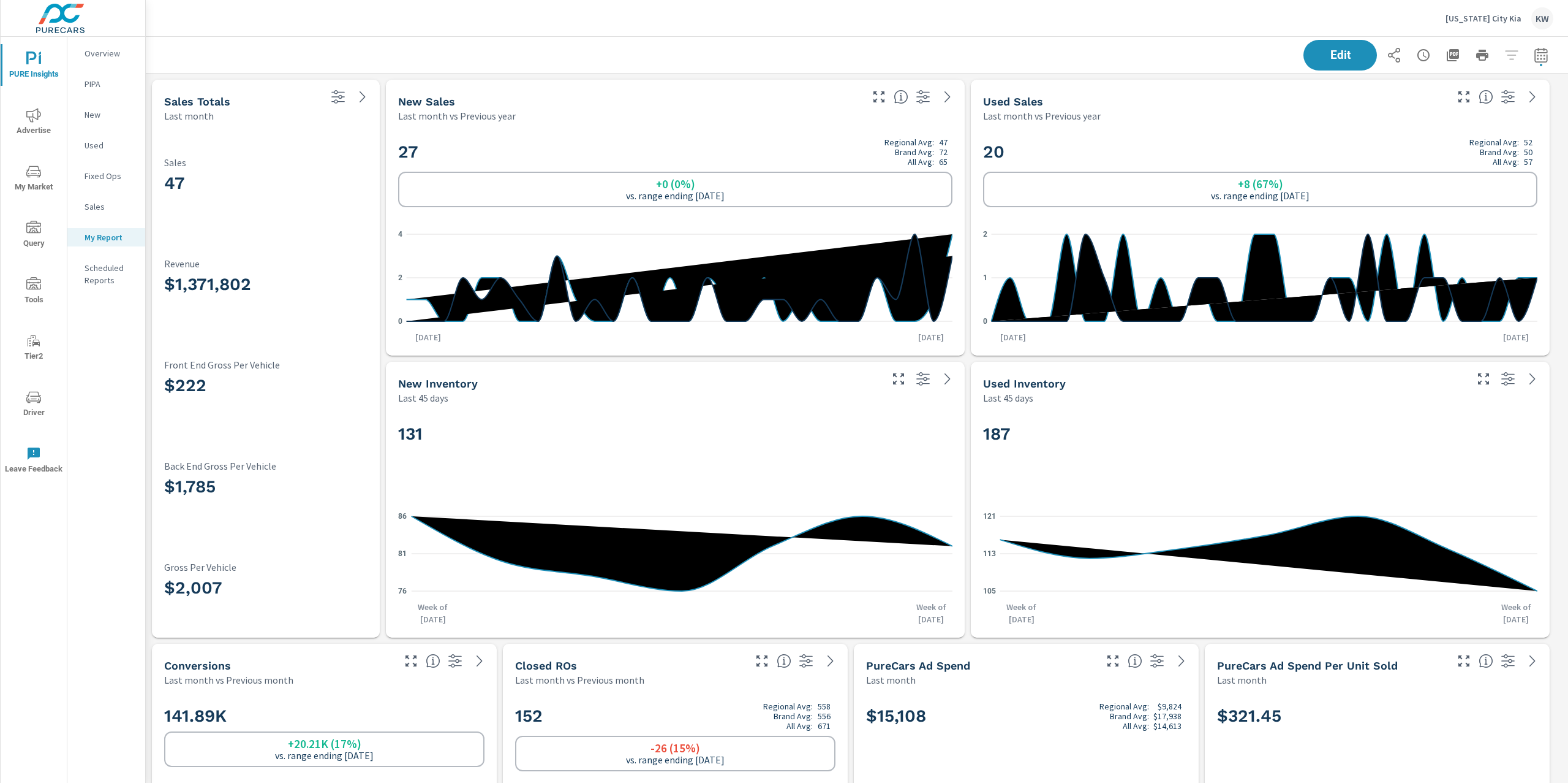
scroll to position [8208, 1436]
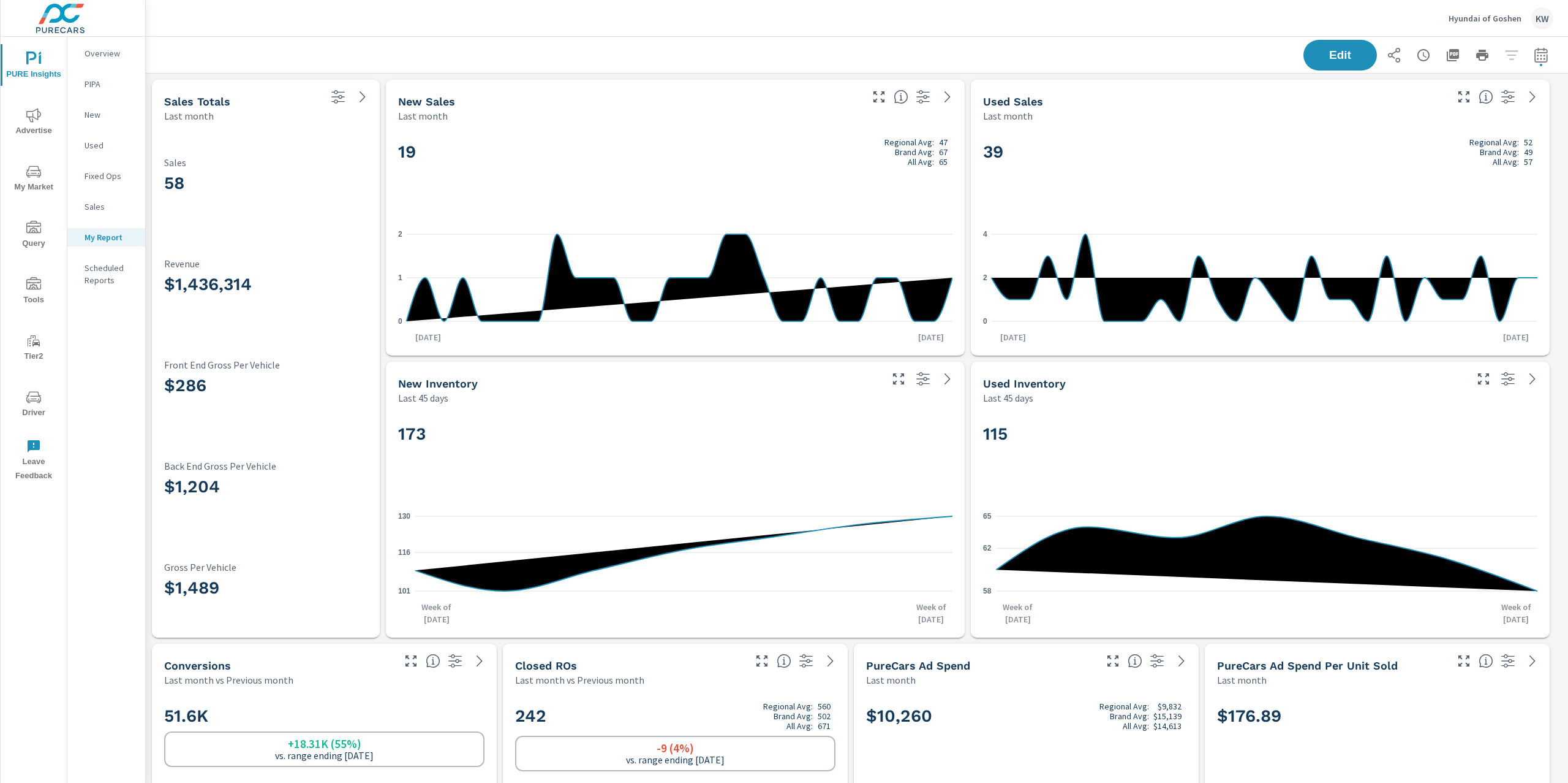
scroll to position [6657, 1436]
click at [1474, 19] on p "Hyundai of Goshen" at bounding box center [1485, 18] width 73 height 11
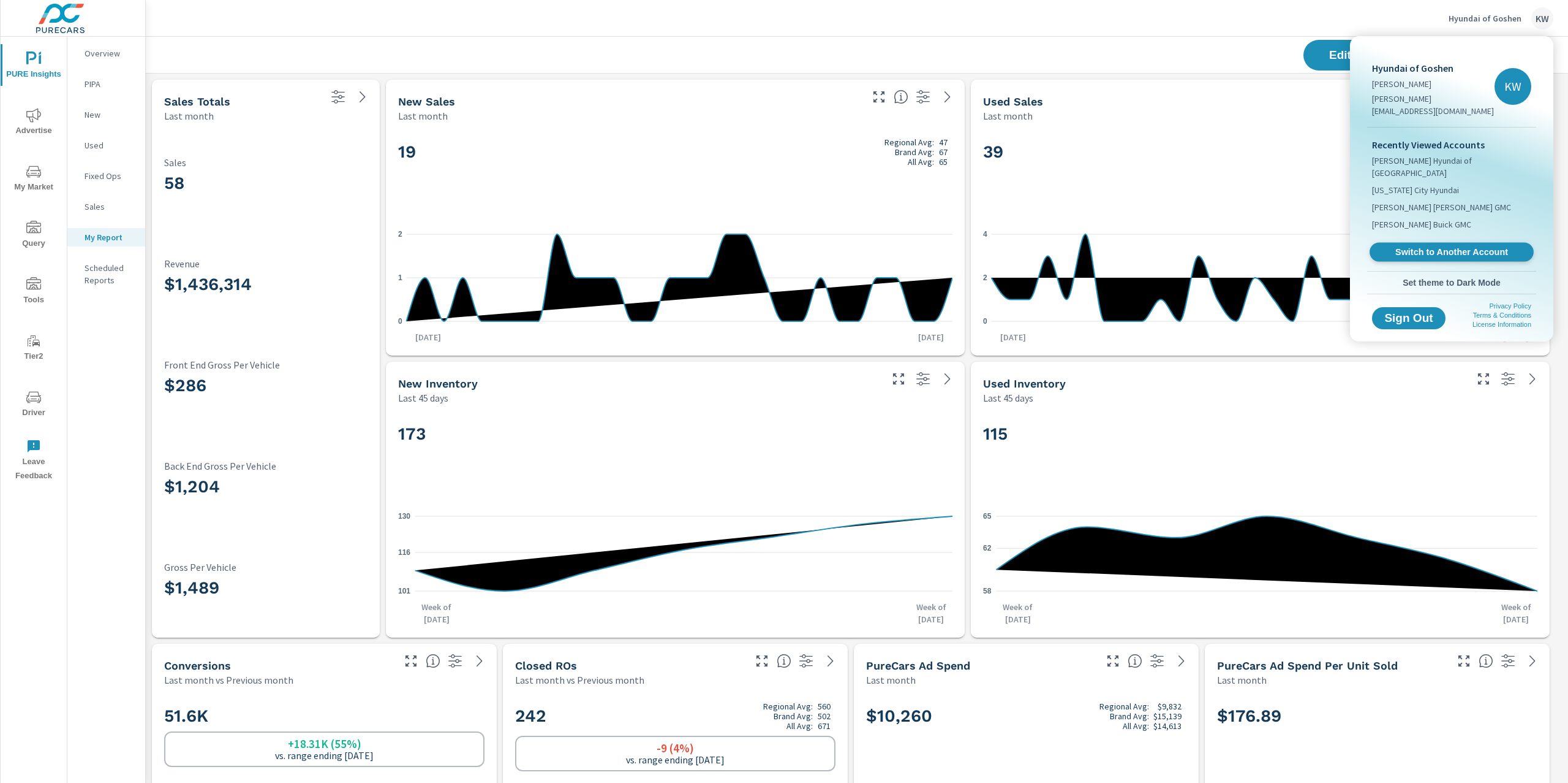
click at [1437, 247] on span "Switch to Another Account" at bounding box center [1452, 252] width 151 height 12
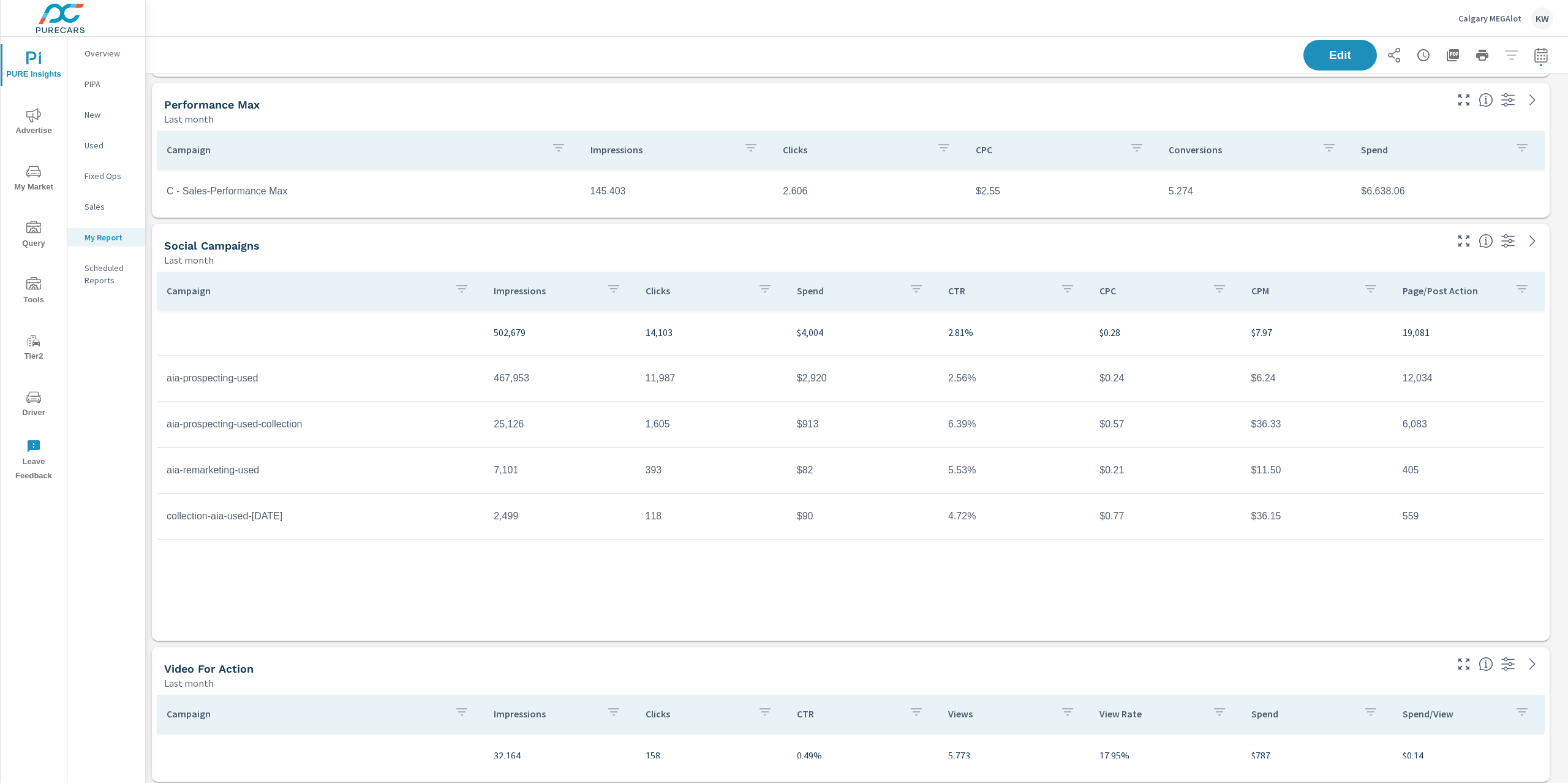
scroll to position [989, 0]
